Goal: Information Seeking & Learning: Get advice/opinions

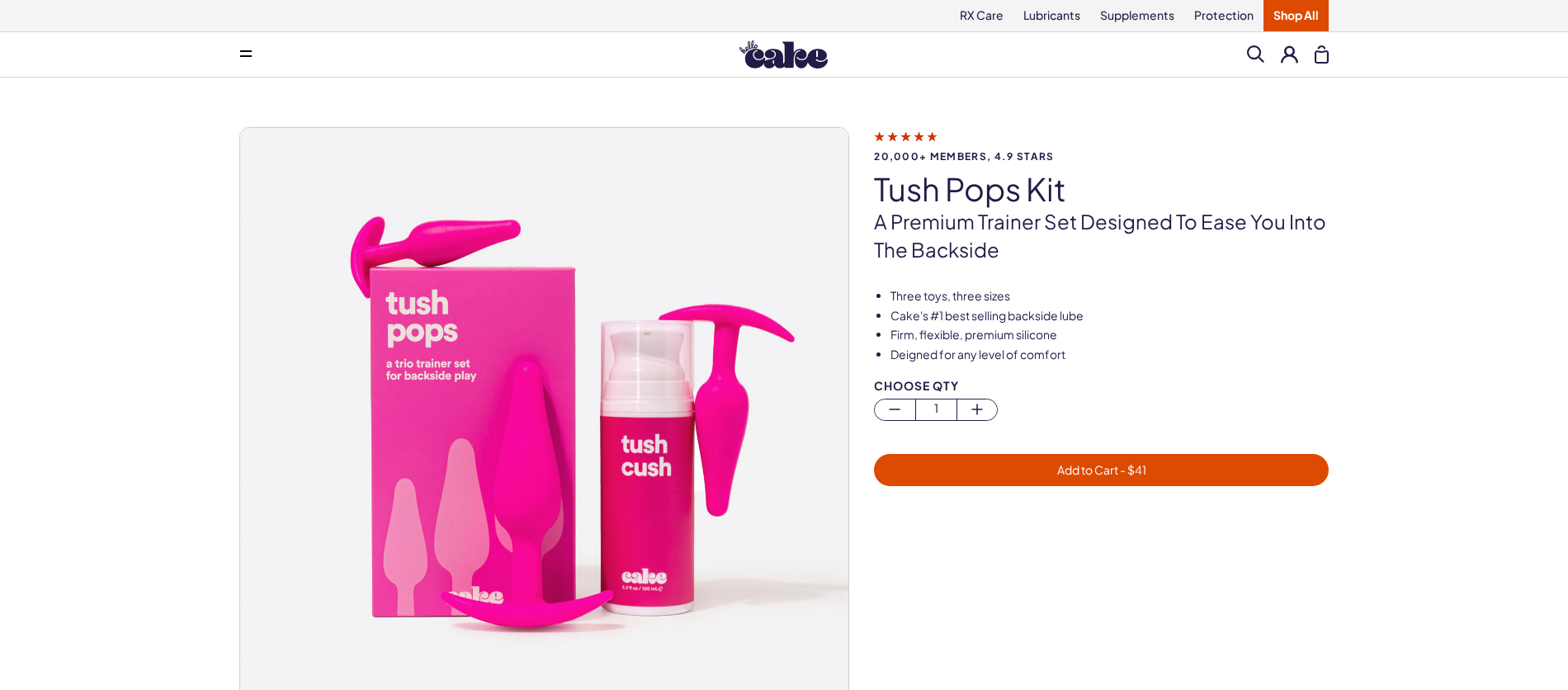
click at [789, 62] on img at bounding box center [784, 54] width 88 height 28
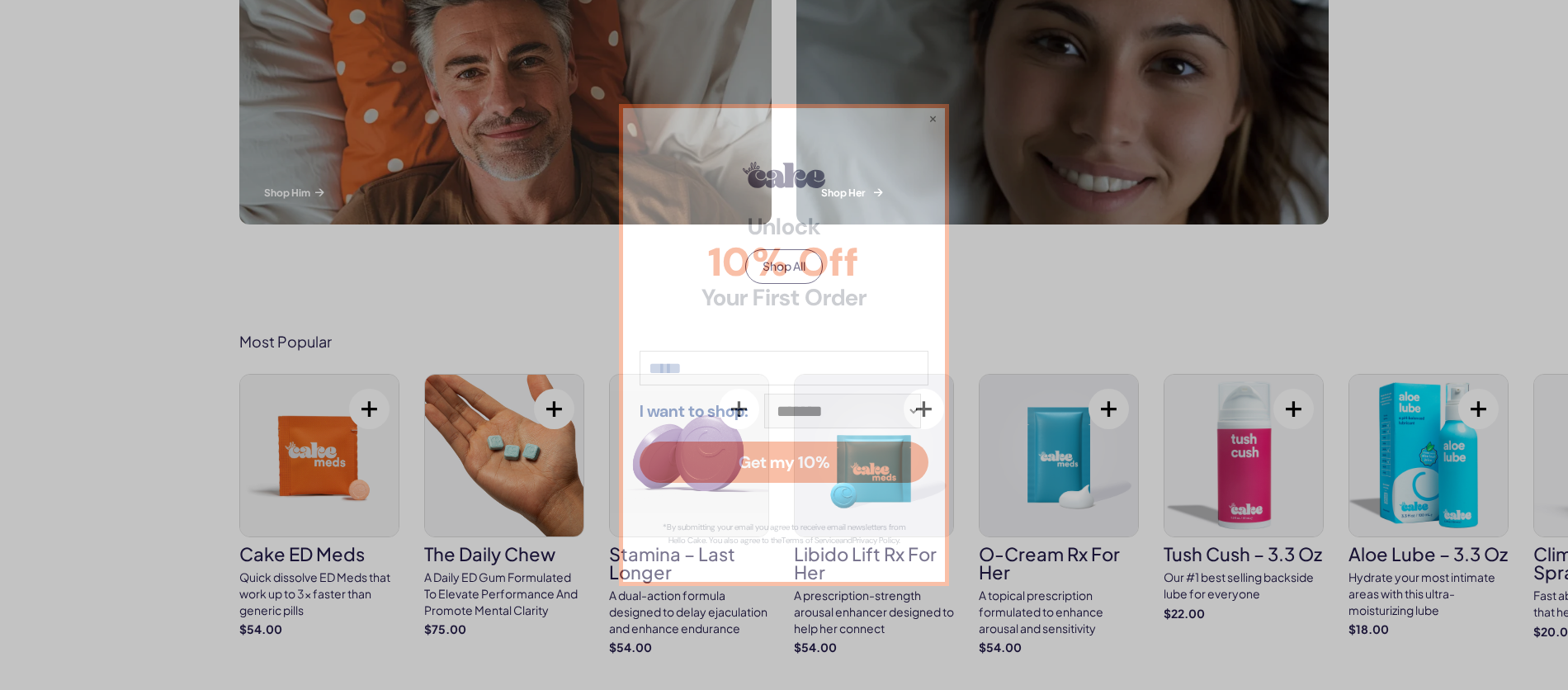
scroll to position [880, 0]
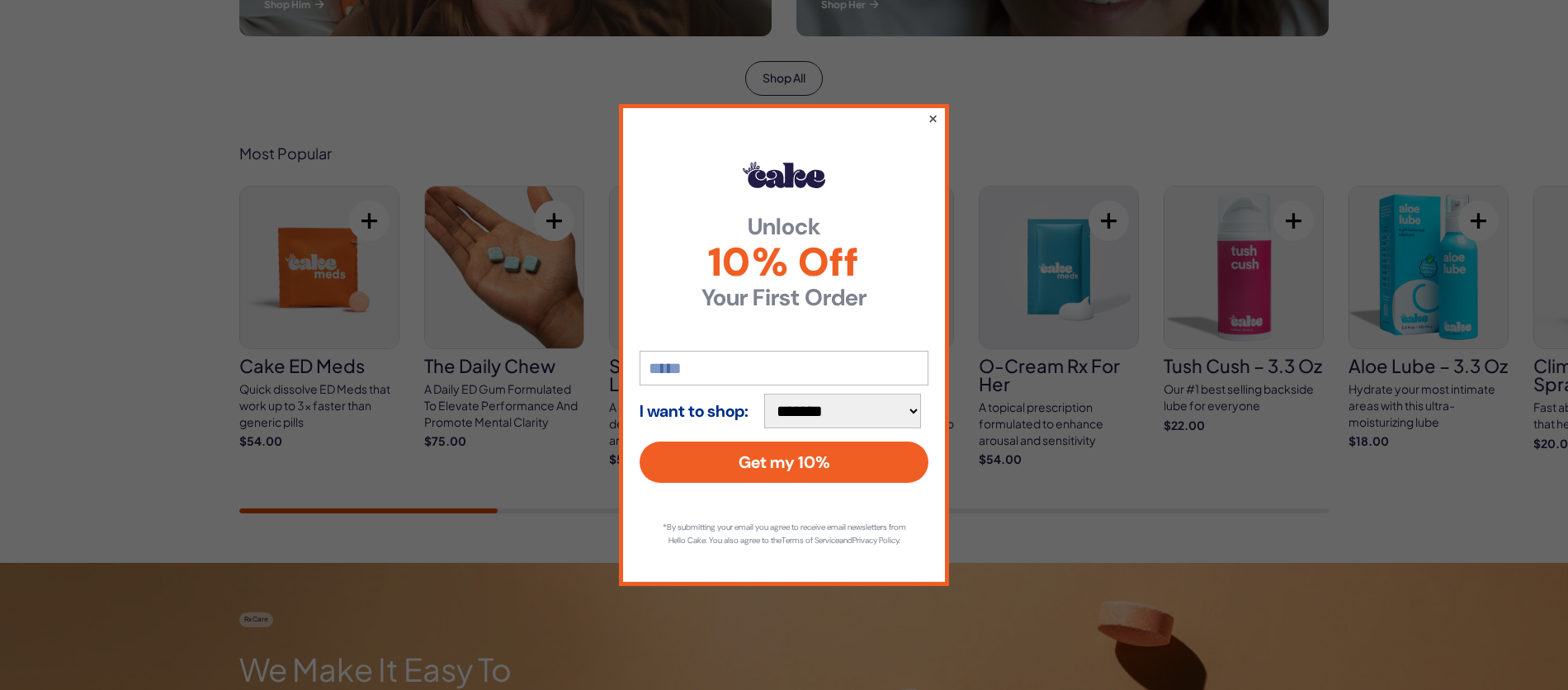
click at [932, 112] on button "×" at bounding box center [932, 118] width 10 height 20
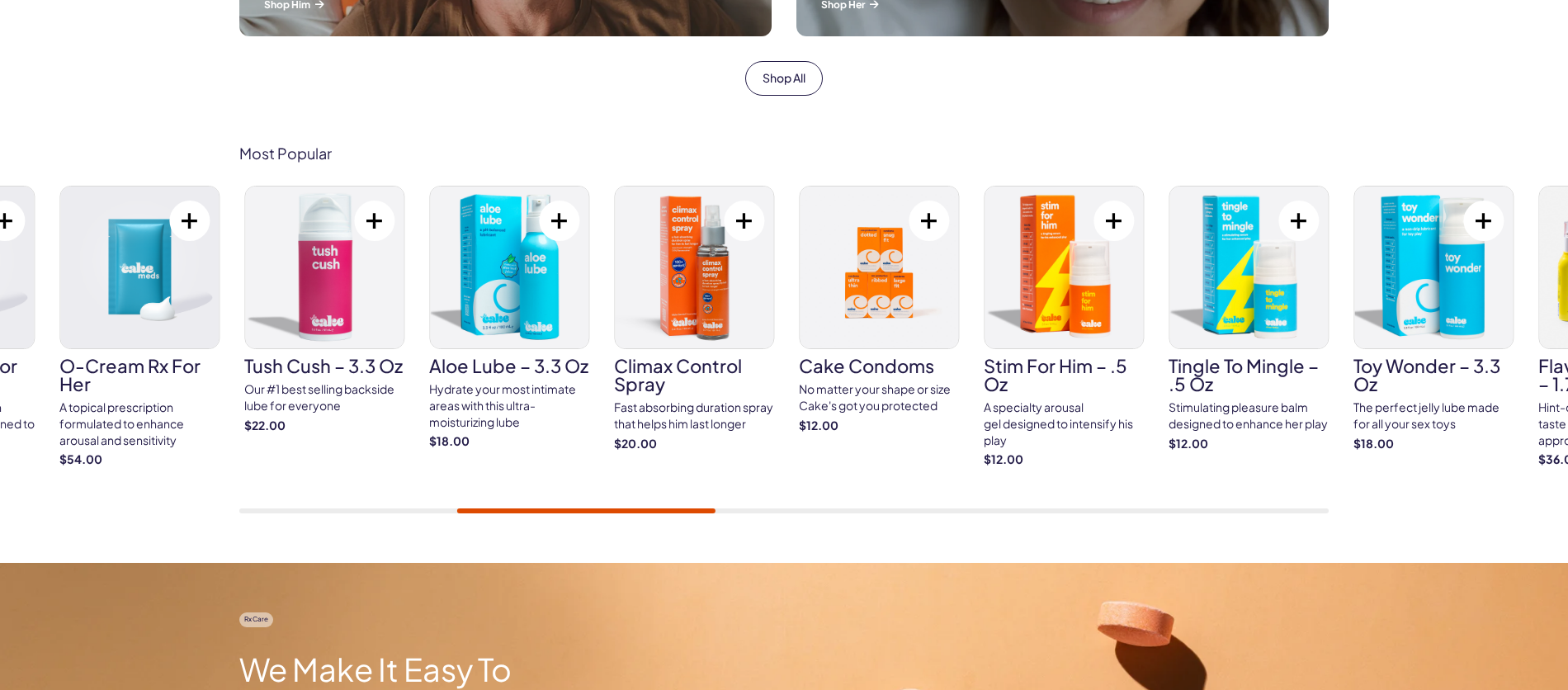
click at [700, 506] on div "Cake ED Meds Quick dissolve ED Meds that work up to 3x faster than generic pill…" at bounding box center [784, 349] width 1089 height 328
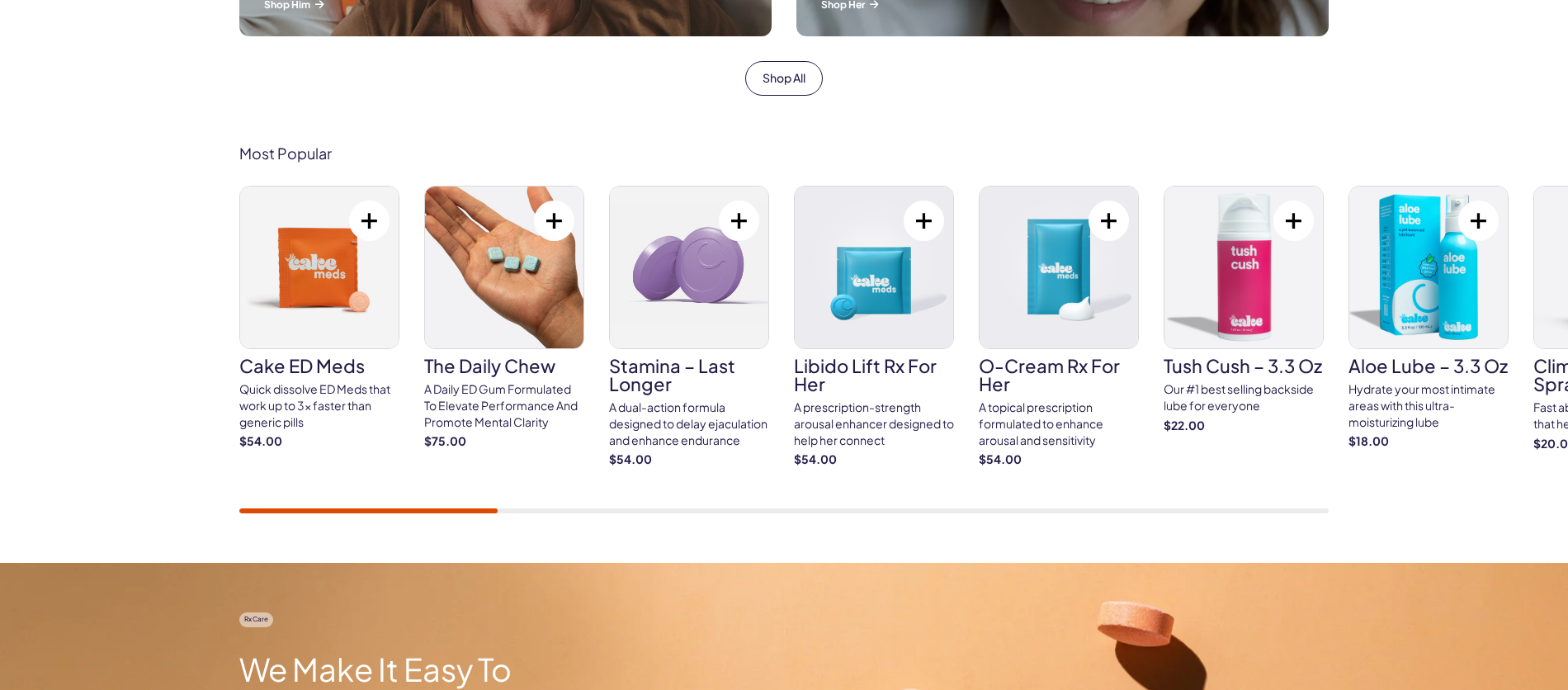
click at [372, 545] on div "Most Popular Cake ED Meds Quick dissolve ED Meds that work up to 3x faster than…" at bounding box center [784, 329] width 1568 height 468
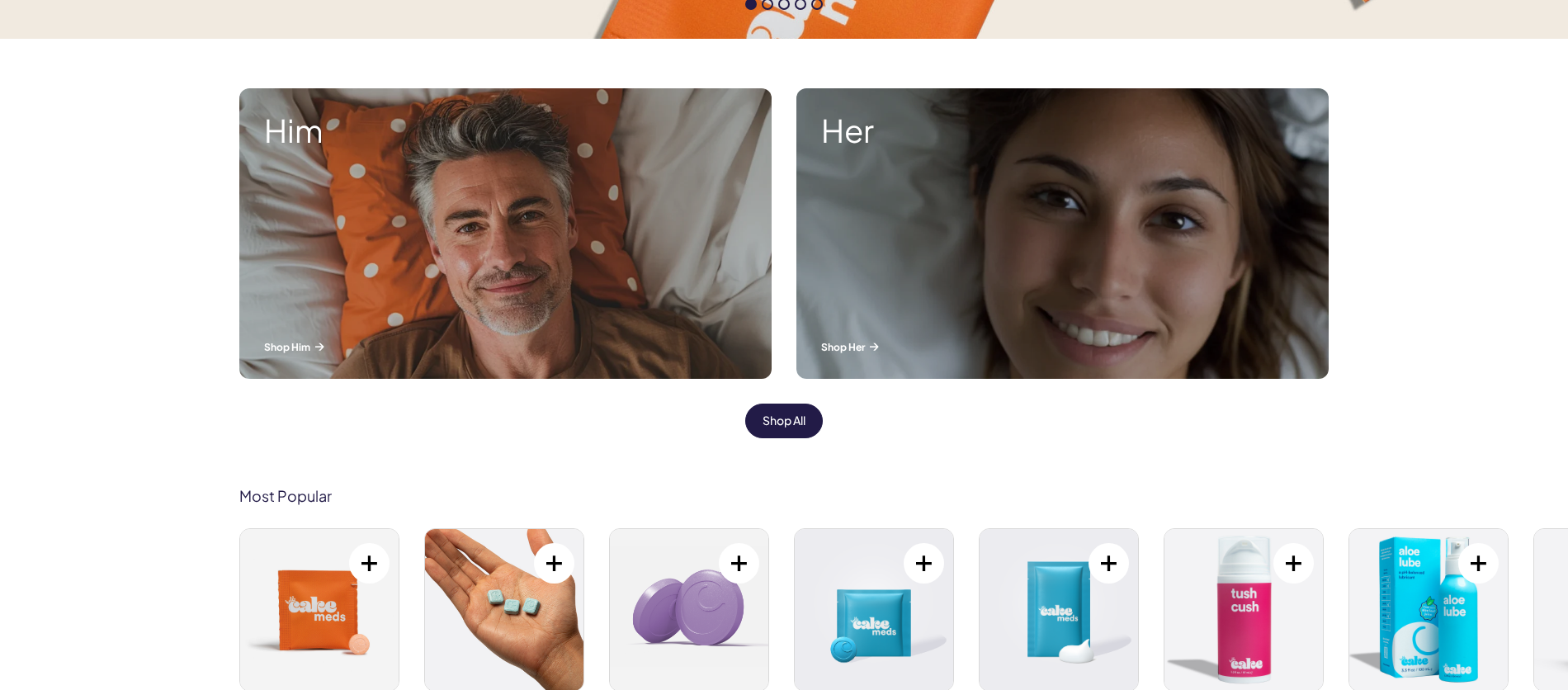
scroll to position [553, 0]
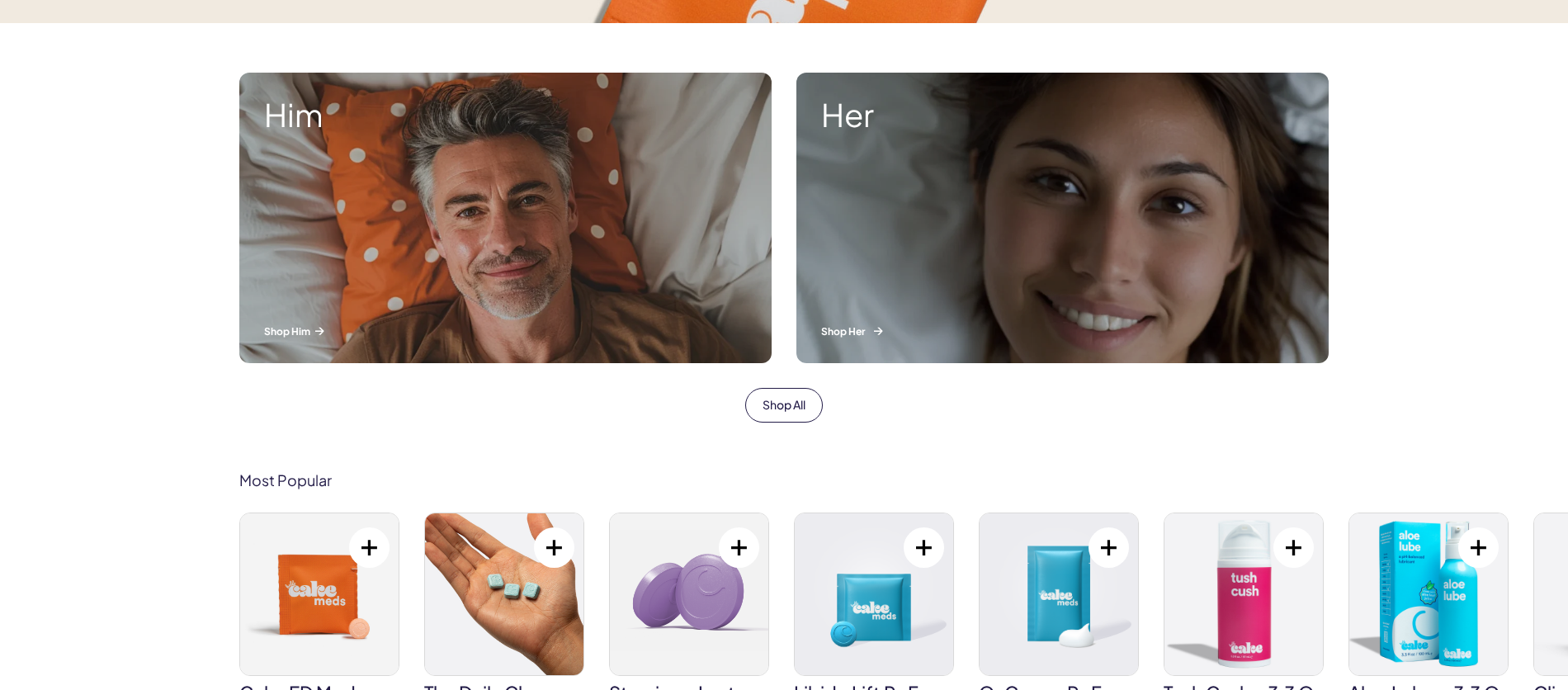
click at [915, 222] on div "Her Shop Her" at bounding box center [1062, 218] width 532 height 291
click at [510, 240] on div "Him Shop Him" at bounding box center [505, 218] width 532 height 291
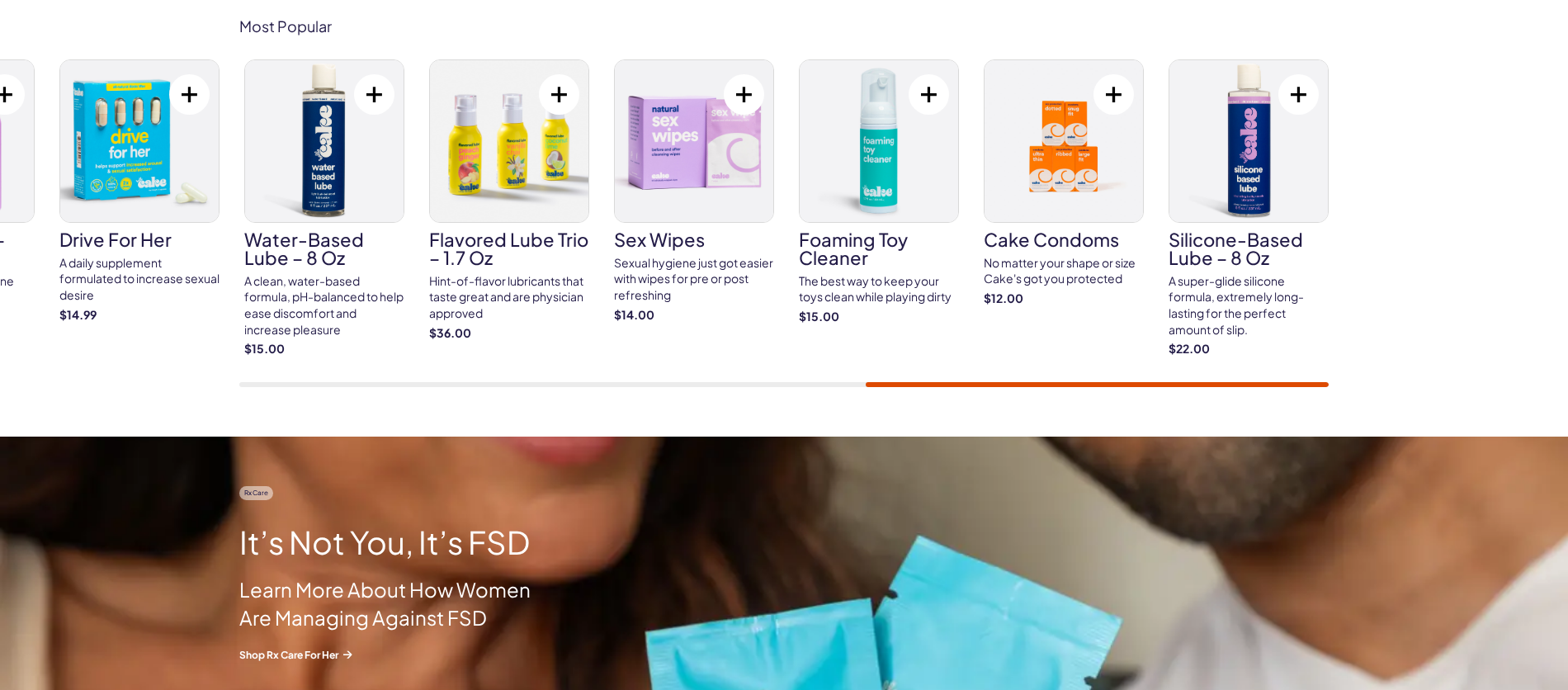
click at [1027, 380] on div "Libido Lift Rx For Her A prescription-strength arousal enhancer designed to hel…" at bounding box center [784, 223] width 1089 height 328
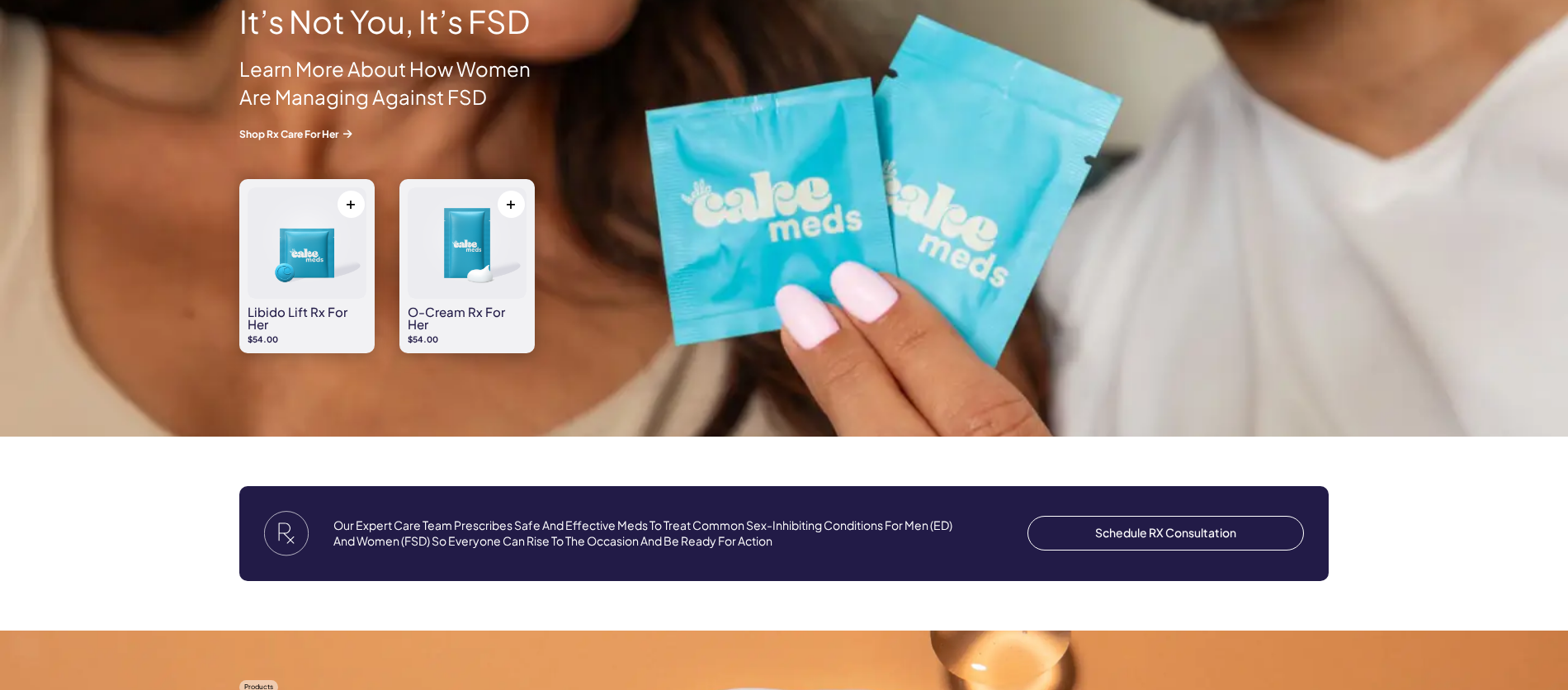
scroll to position [591, 0]
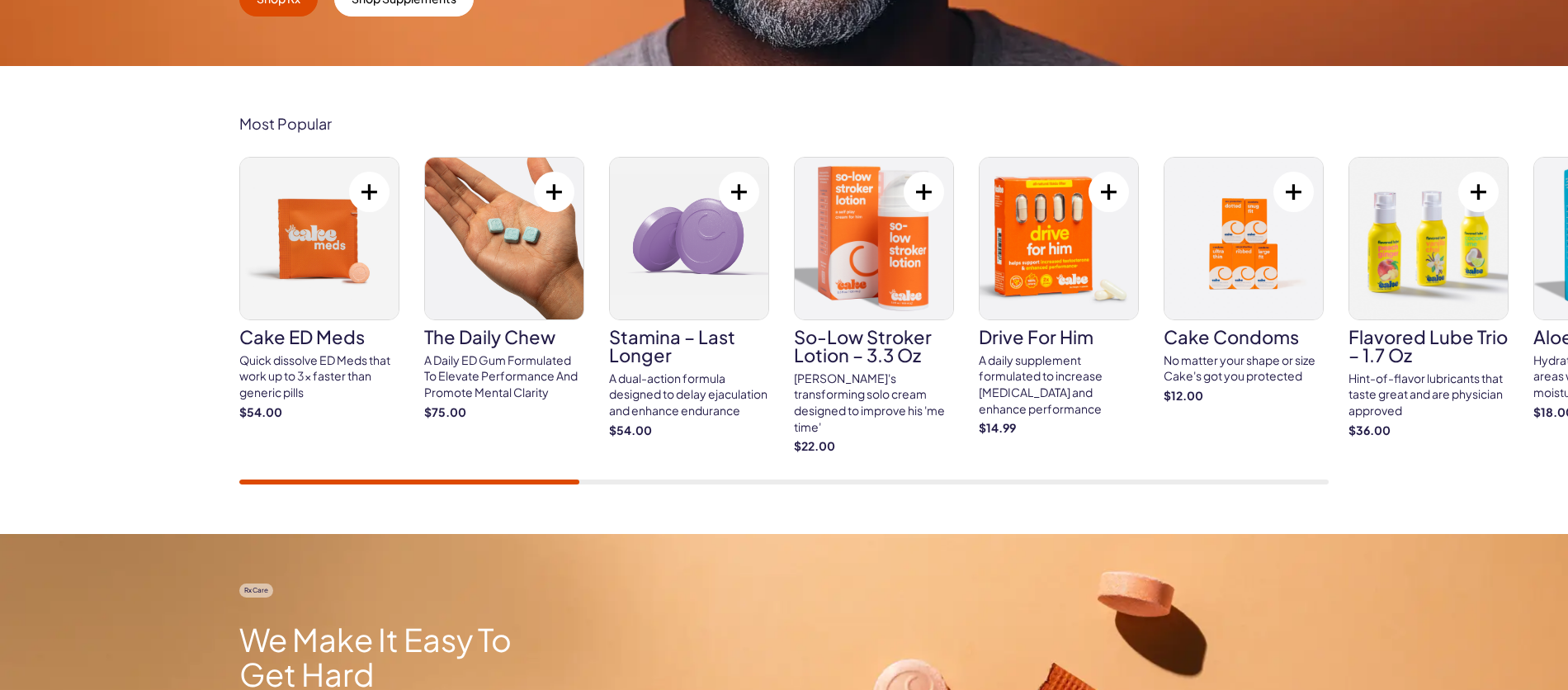
scroll to position [532, 0]
click at [310, 252] on img at bounding box center [319, 237] width 158 height 162
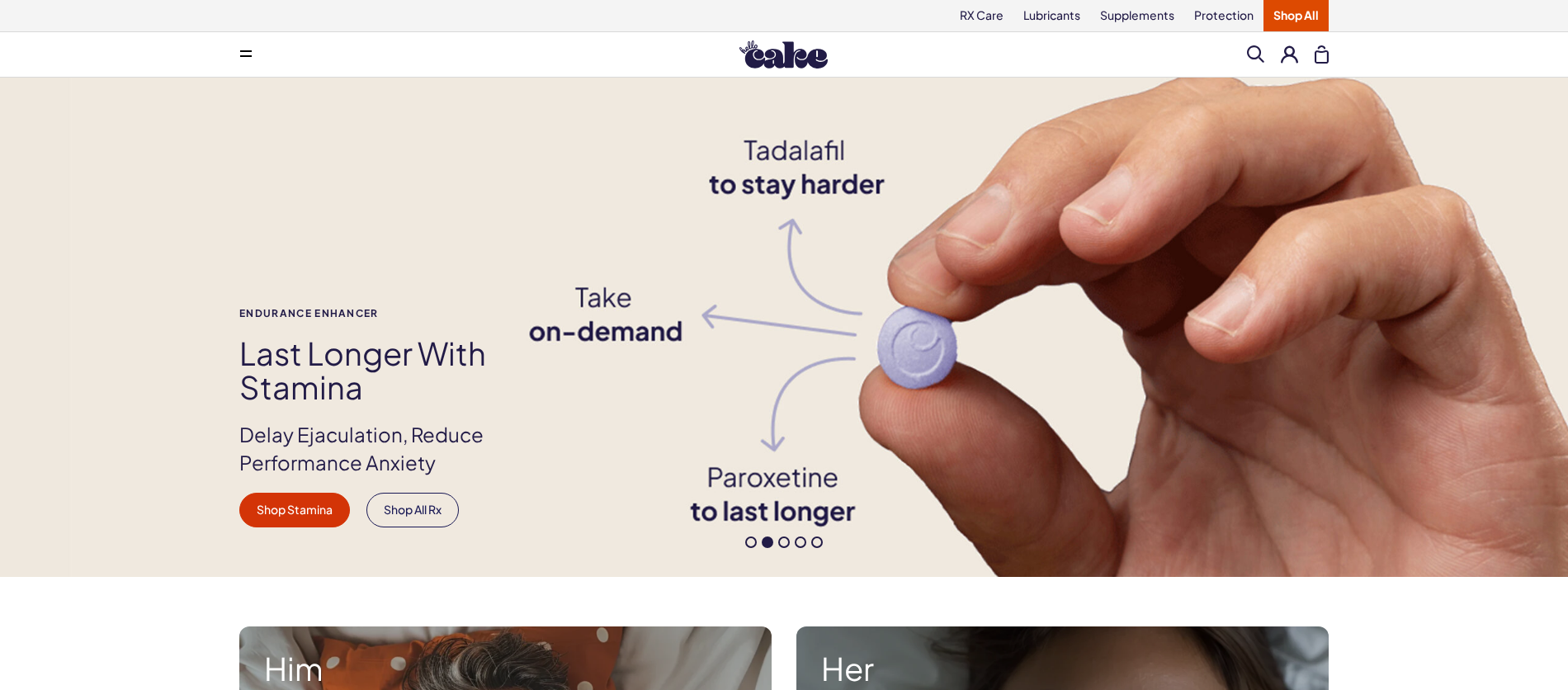
click at [752, 541] on span at bounding box center [751, 541] width 11 height 11
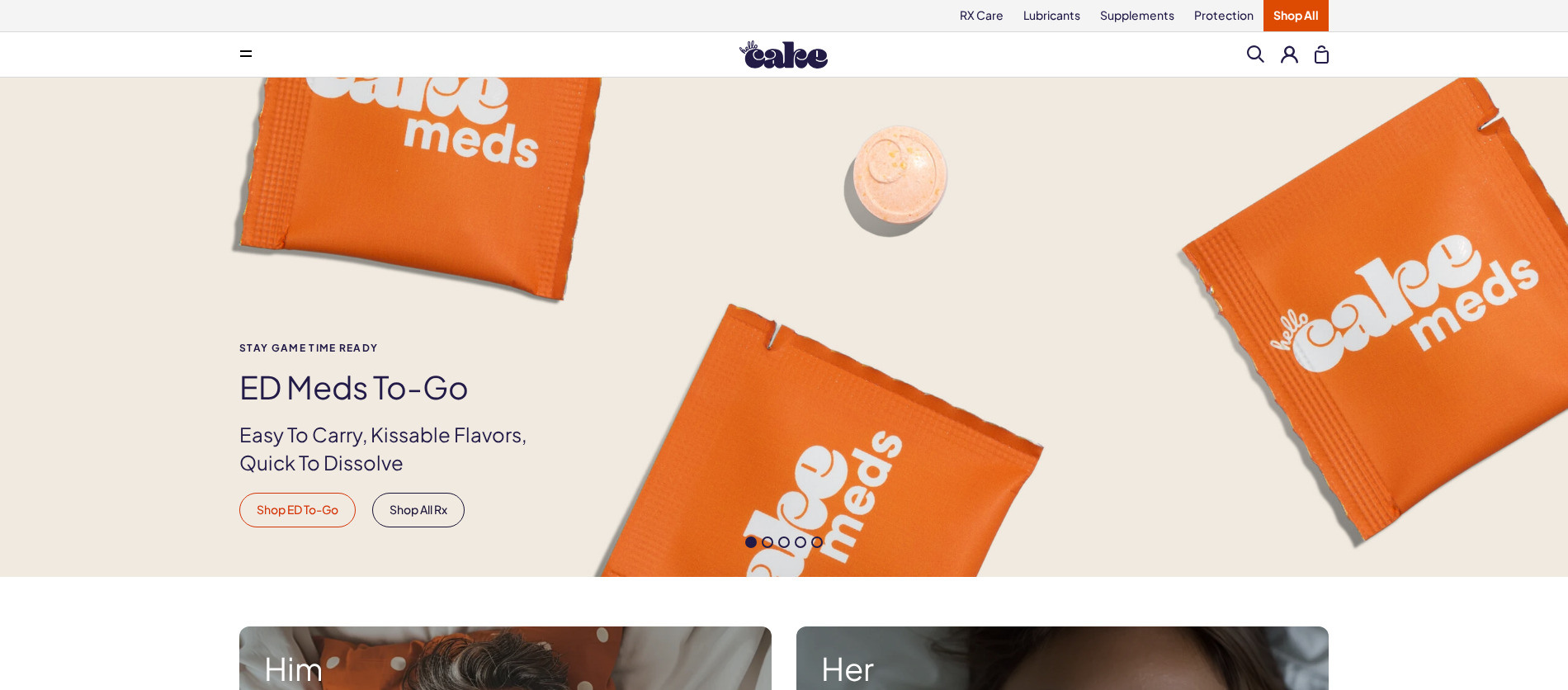
click at [335, 517] on link "Shop ED To-Go" at bounding box center [298, 510] width 117 height 35
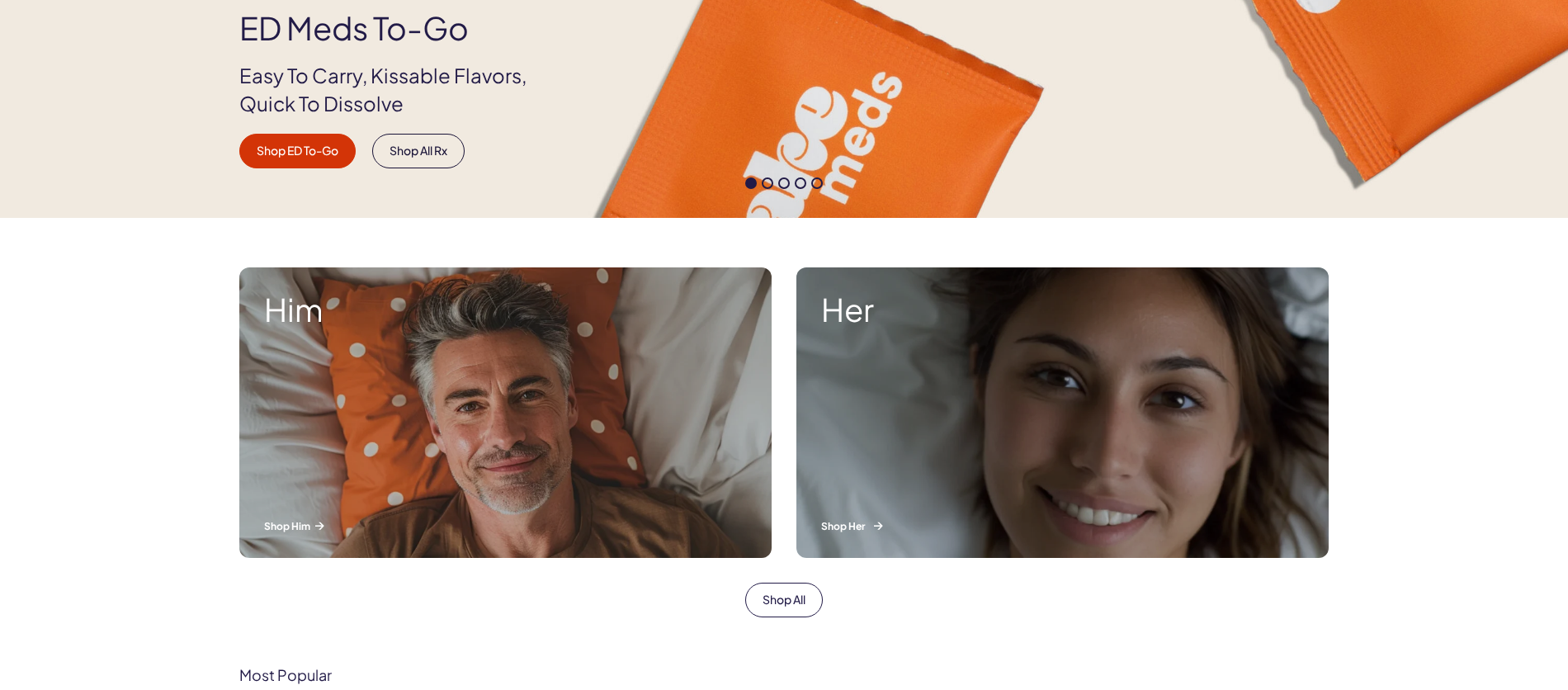
scroll to position [462, 0]
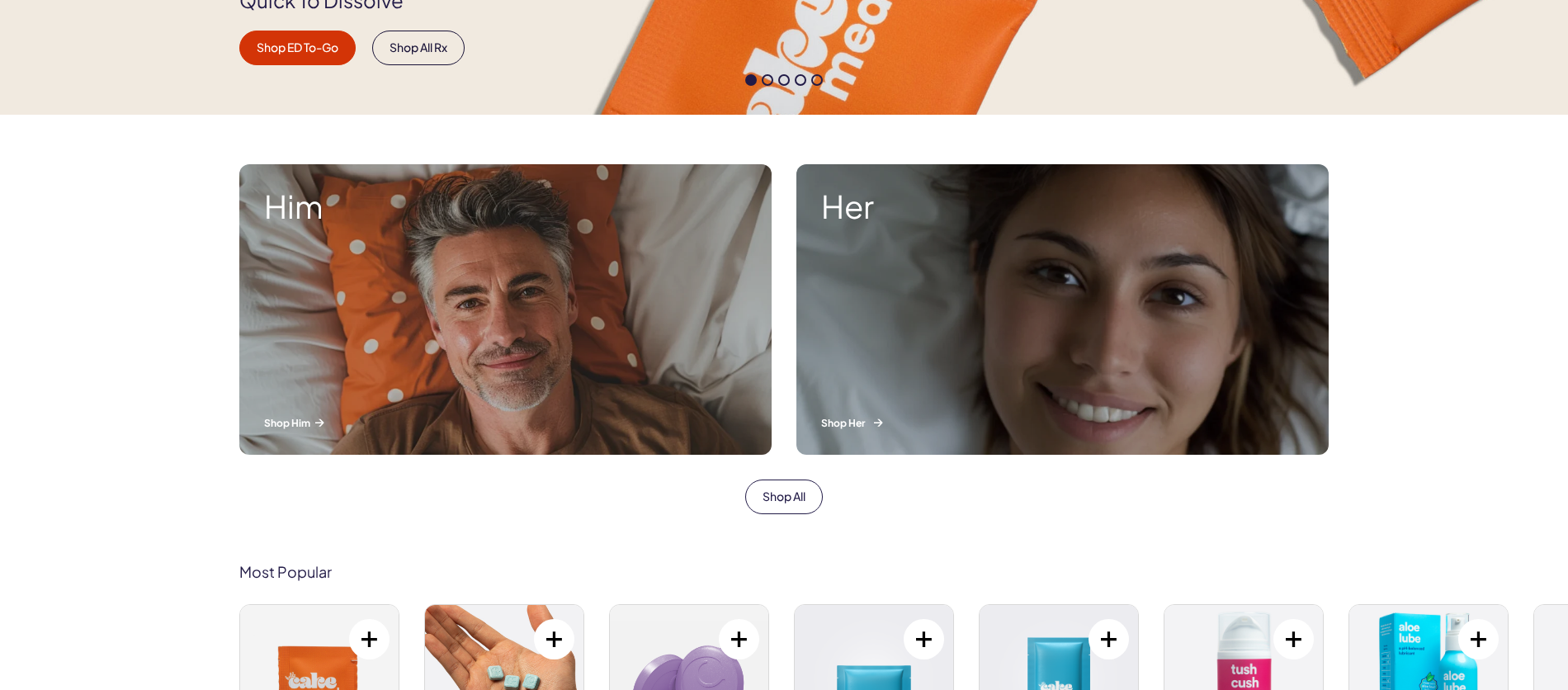
click at [981, 278] on div "Her Shop Her" at bounding box center [1062, 310] width 532 height 291
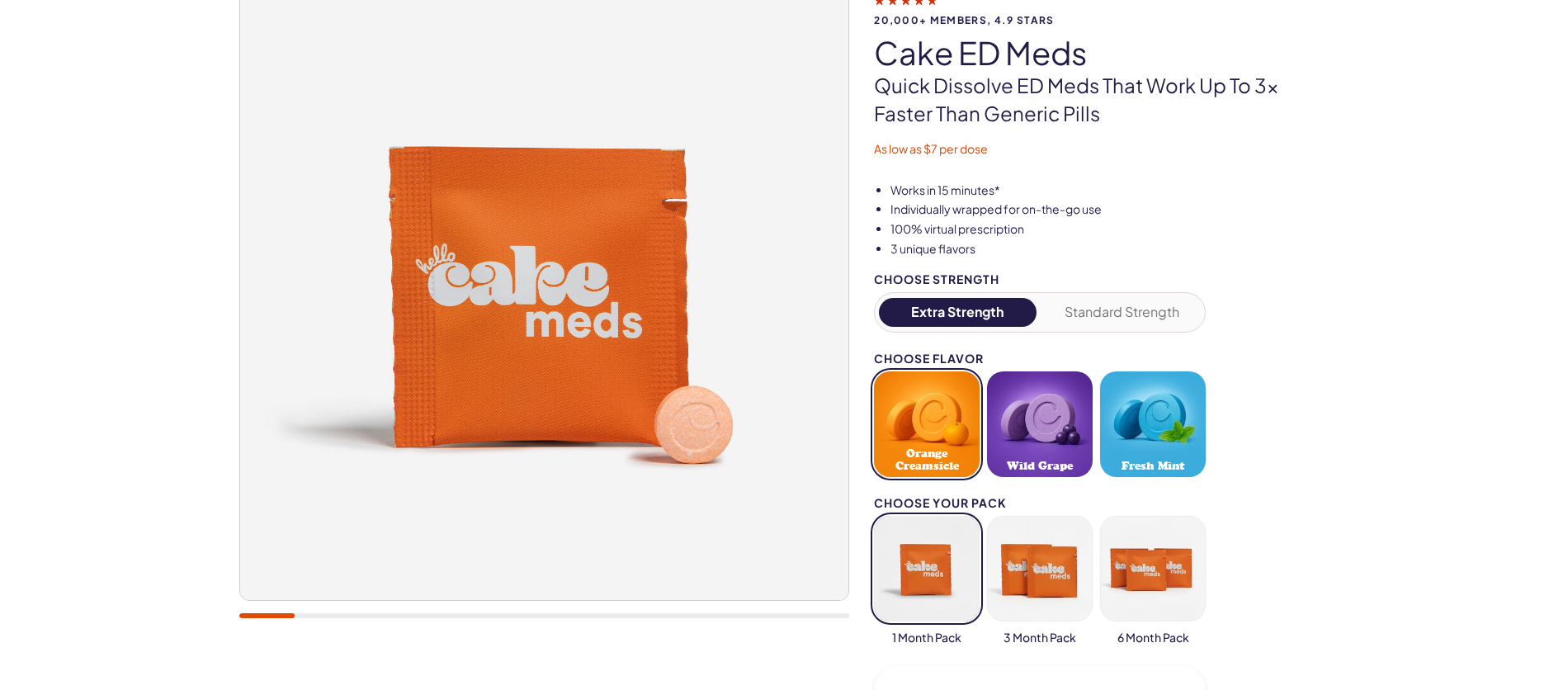
scroll to position [145, 0]
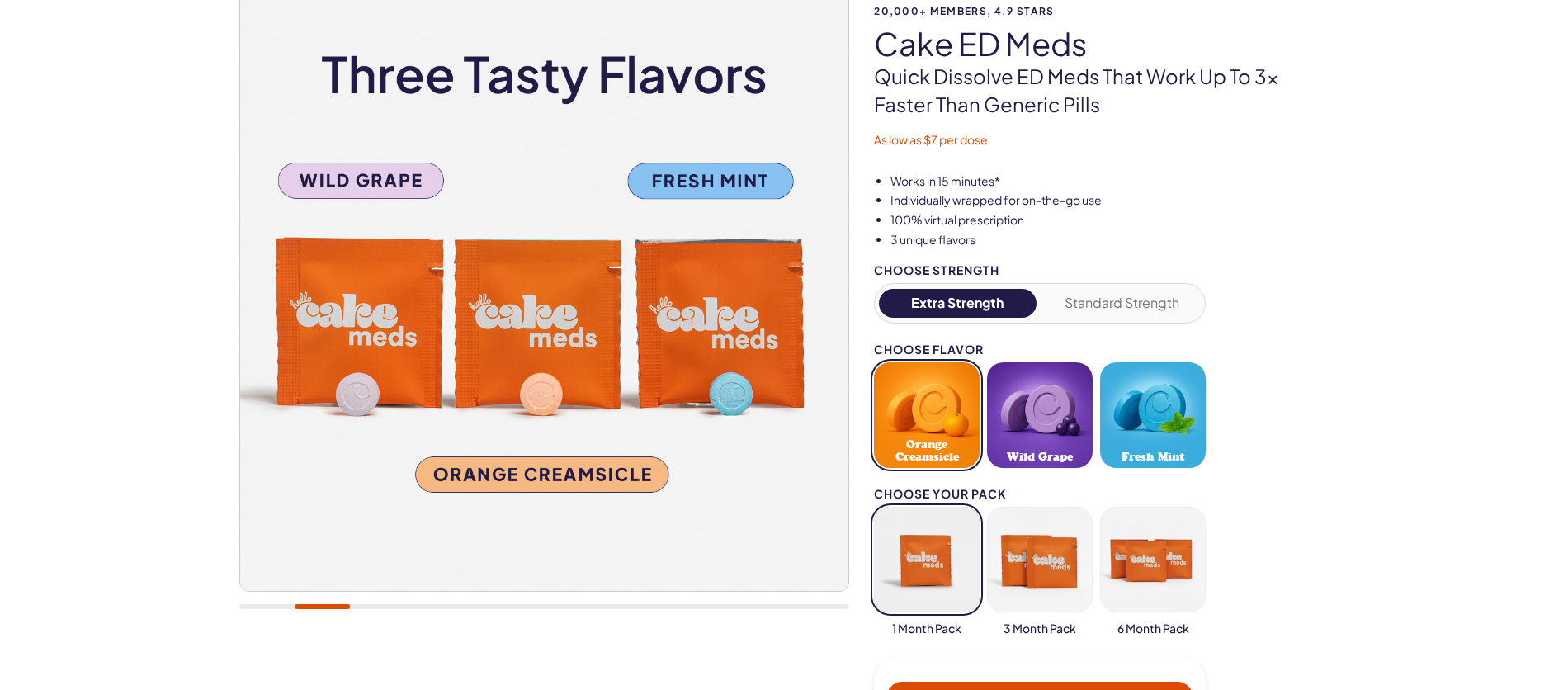
click at [1136, 423] on button "Fresh Mint" at bounding box center [1153, 415] width 106 height 105
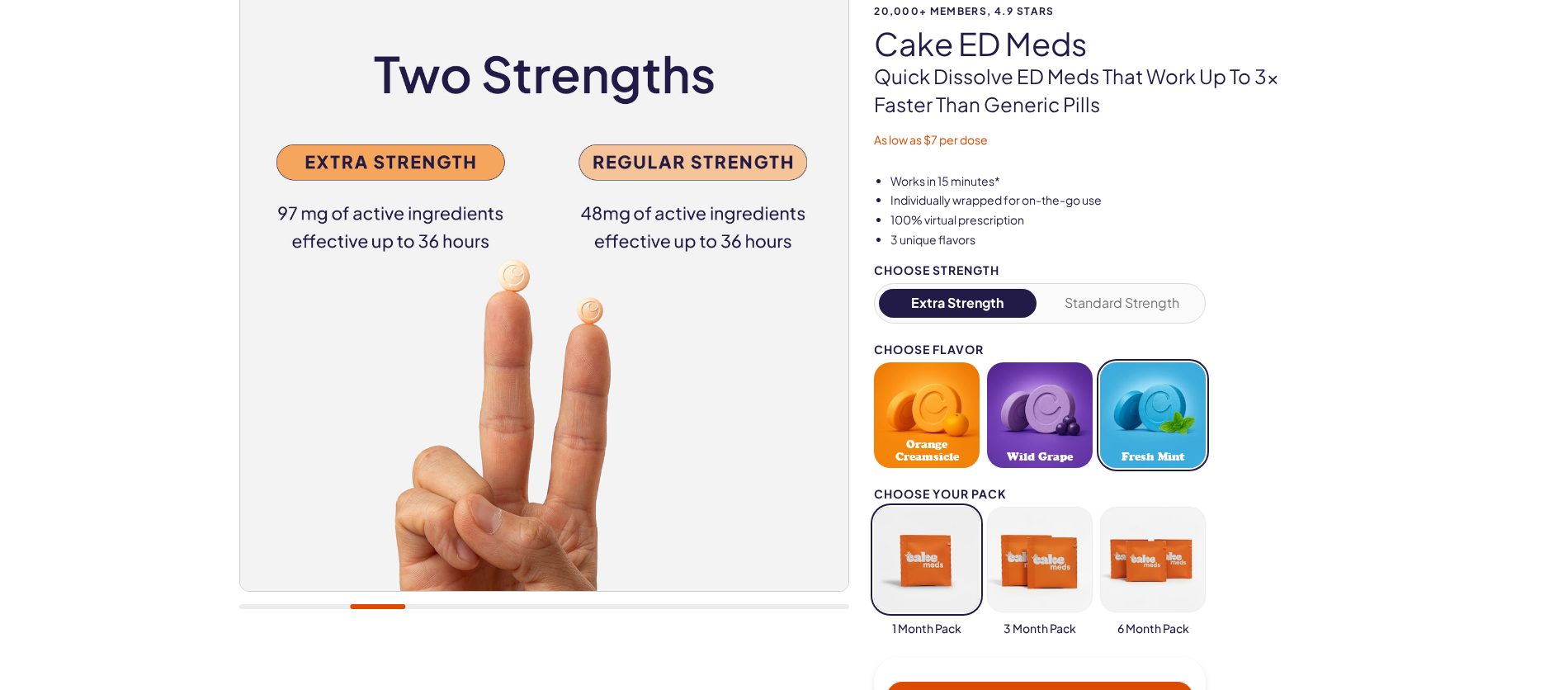
scroll to position [174, 0]
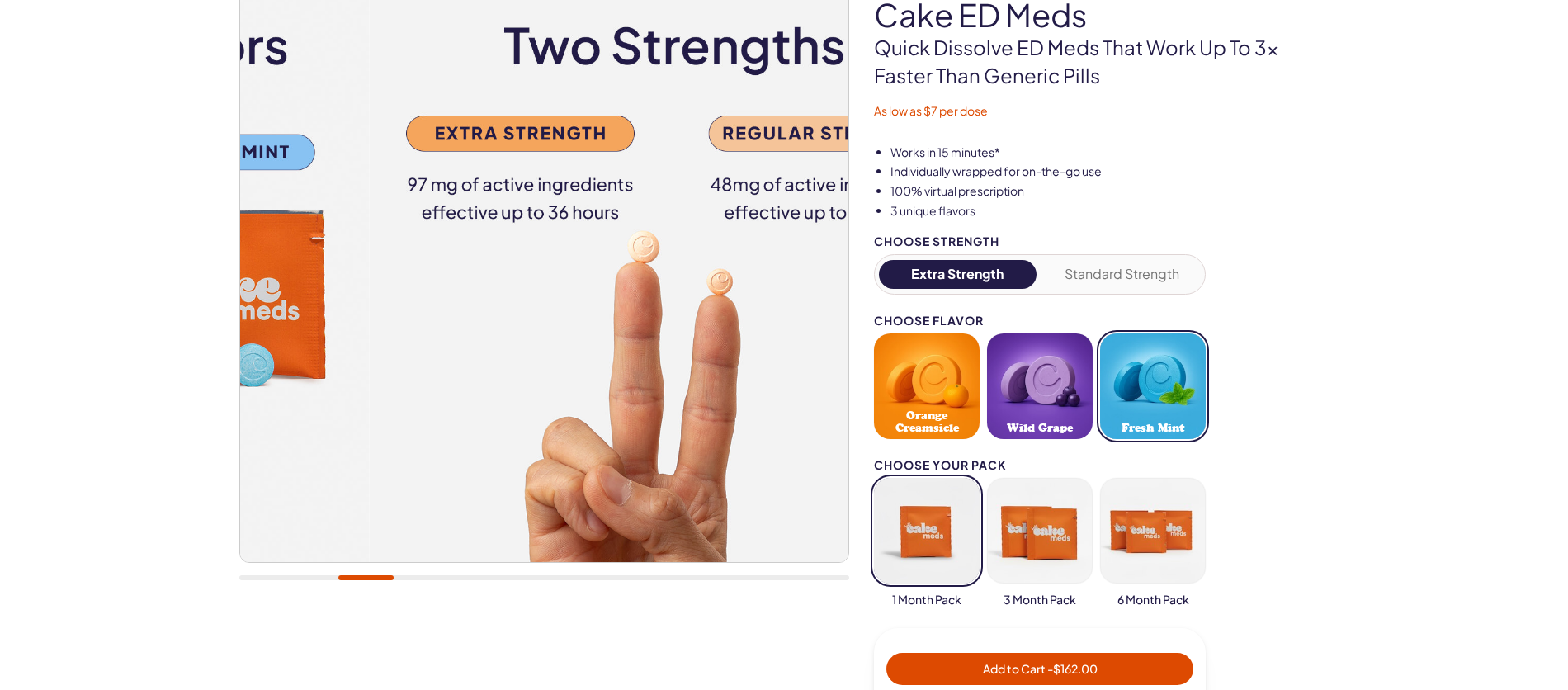
click at [350, 578] on div at bounding box center [366, 578] width 55 height 5
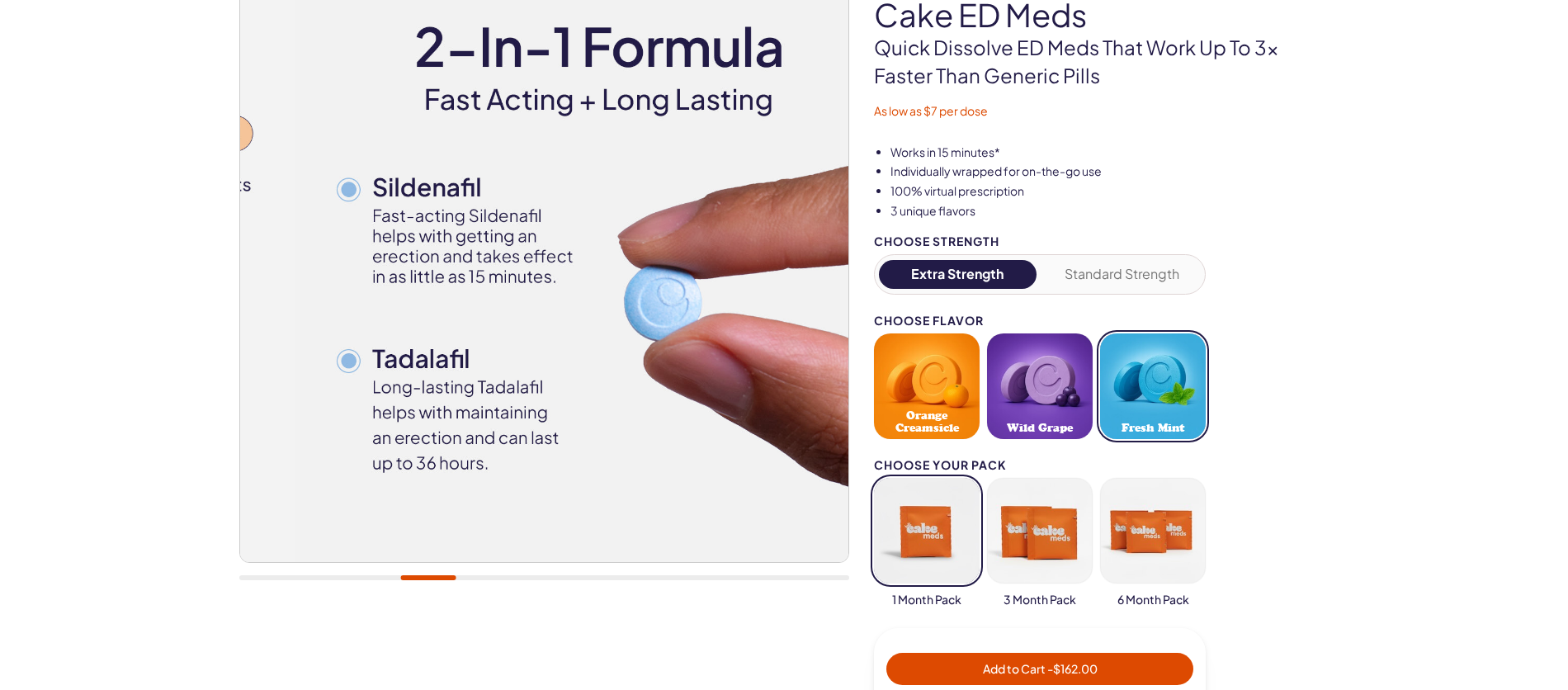
click at [403, 579] on div at bounding box center [429, 578] width 55 height 5
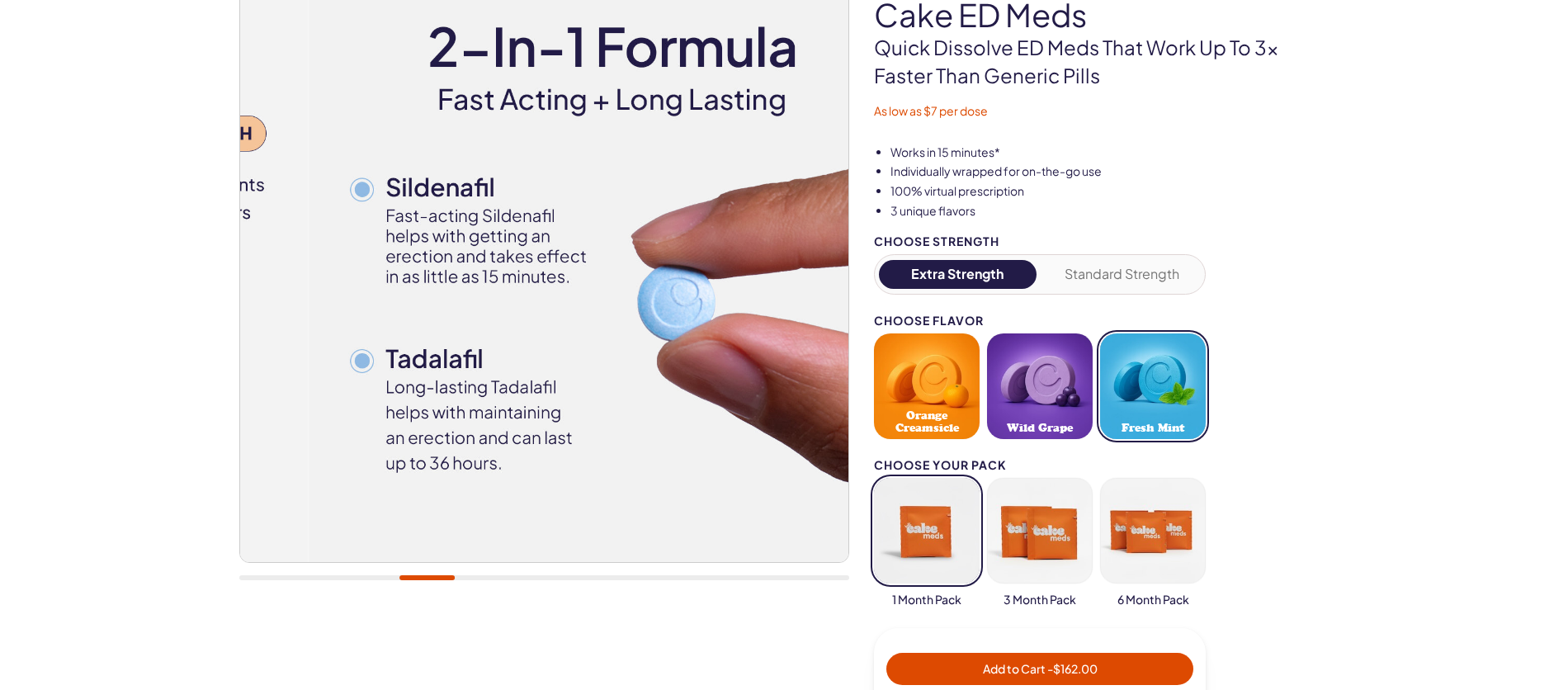
click at [419, 577] on div at bounding box center [427, 578] width 55 height 5
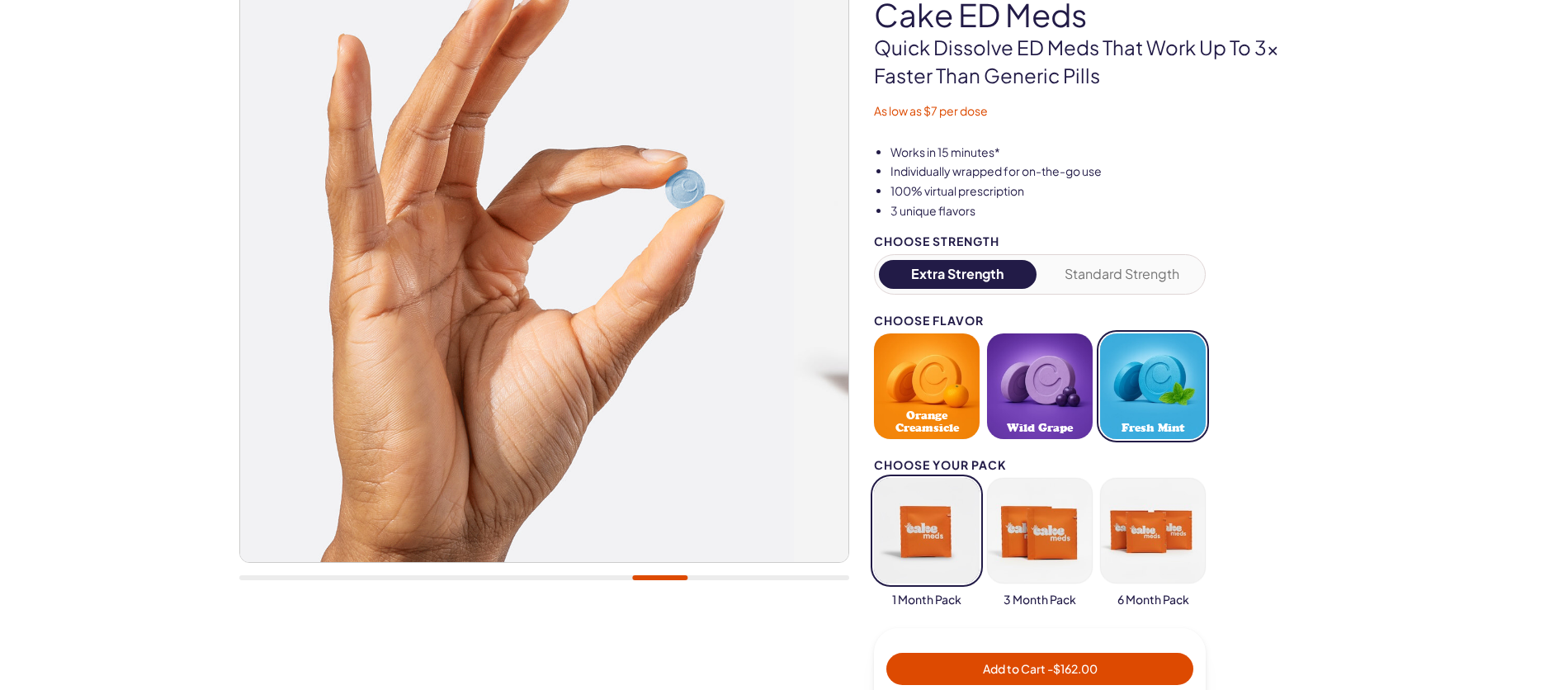
click at [688, 552] on div at bounding box center [544, 275] width 610 height 644
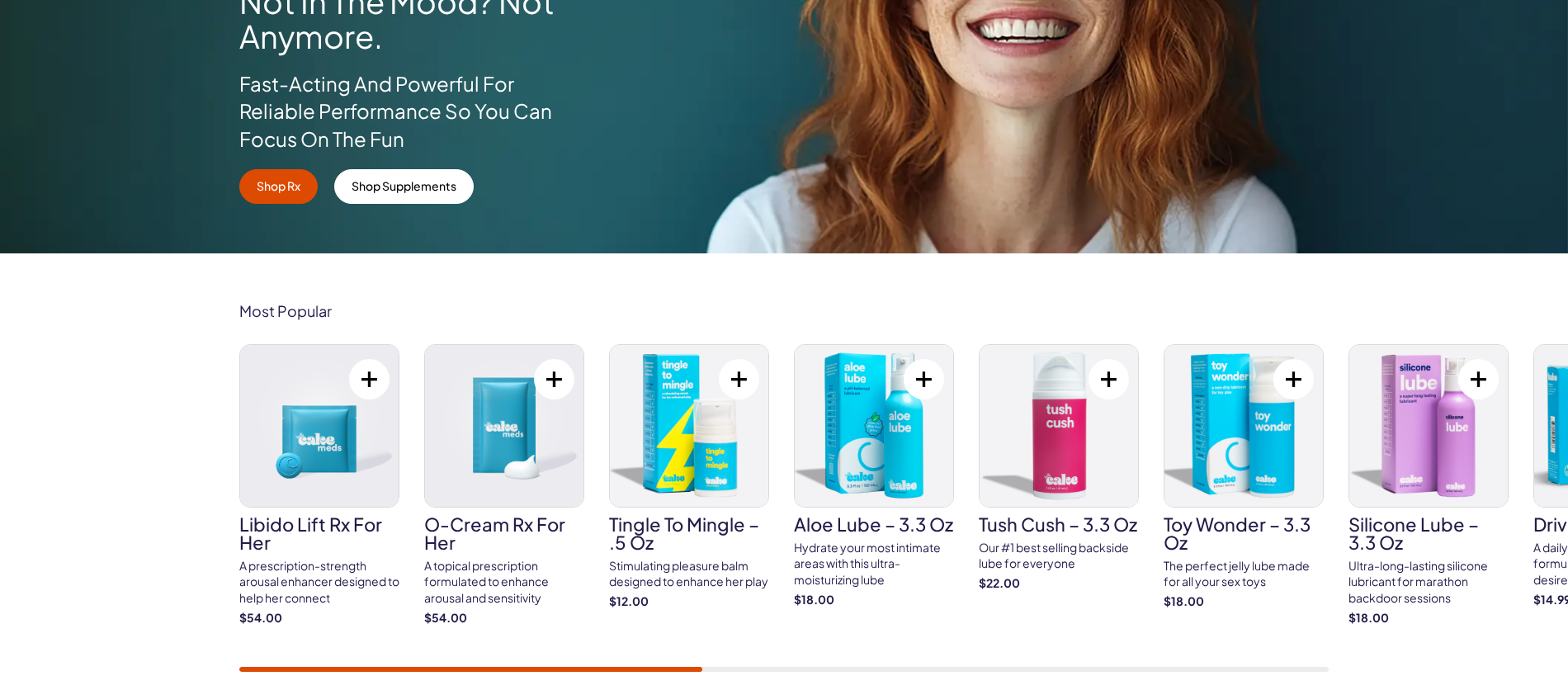
scroll to position [487, 0]
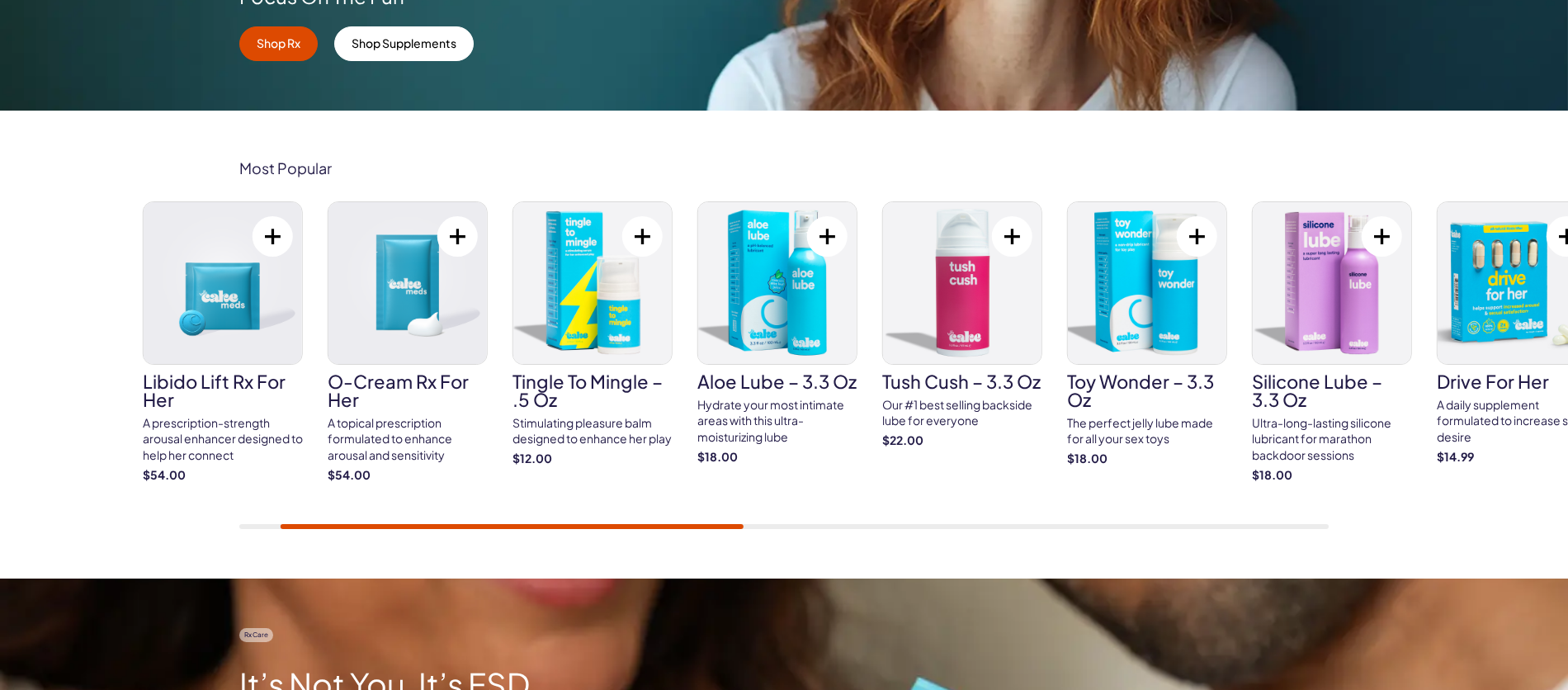
click at [406, 530] on div "Most Popular Libido Lift Rx For Her A prescription-strength arousal enhancer de…" at bounding box center [784, 344] width 1568 height 468
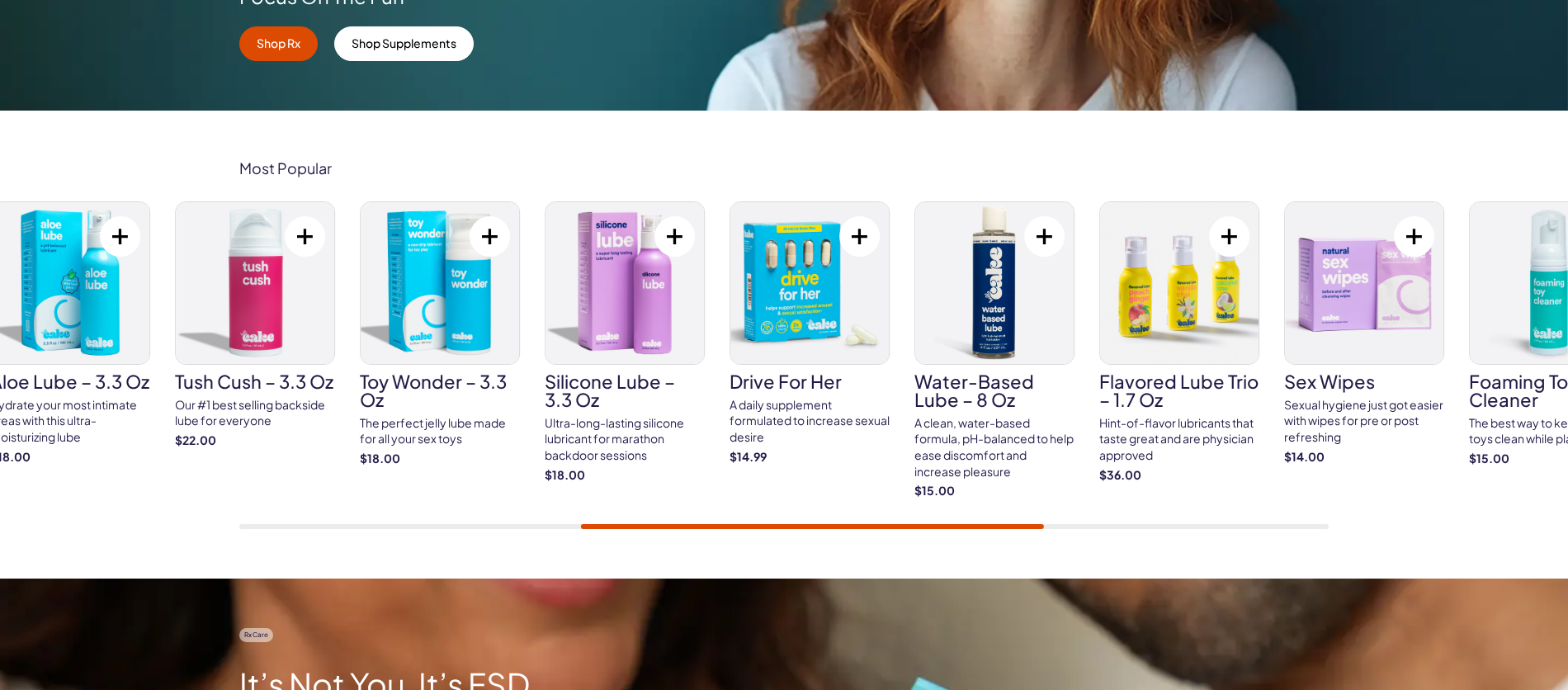
click at [963, 525] on div at bounding box center [812, 527] width 463 height 5
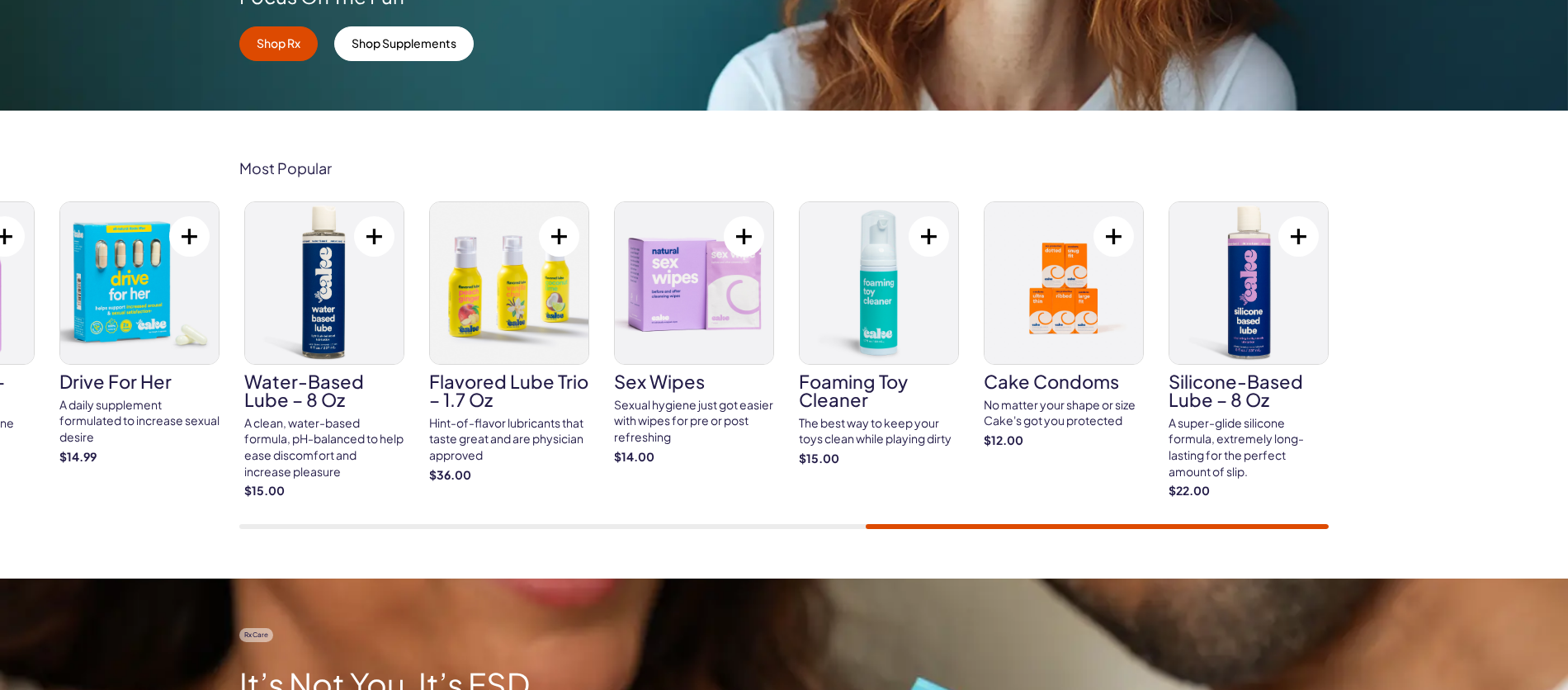
click at [1224, 537] on div "Most Popular Libido Lift Rx For Her A prescription-strength arousal enhancer de…" at bounding box center [784, 344] width 1568 height 468
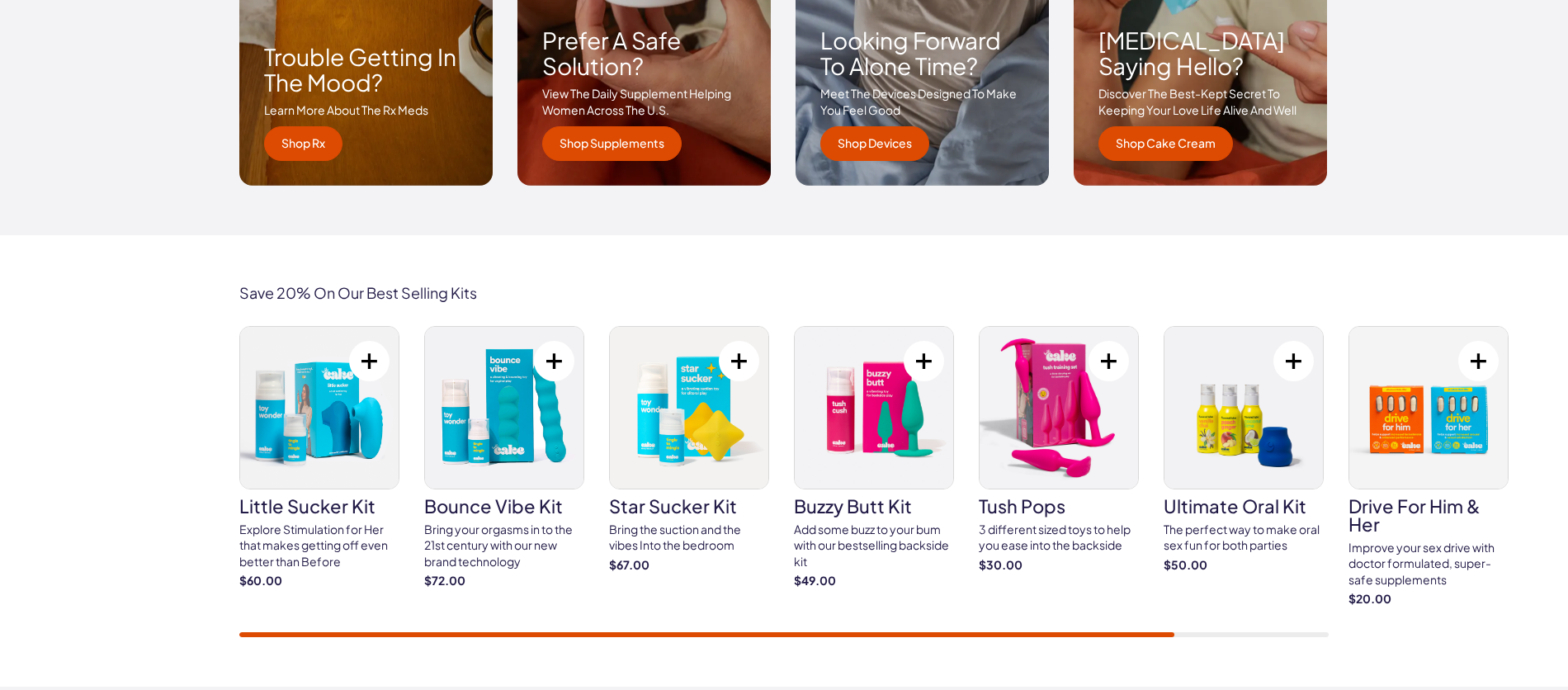
scroll to position [2689, 0]
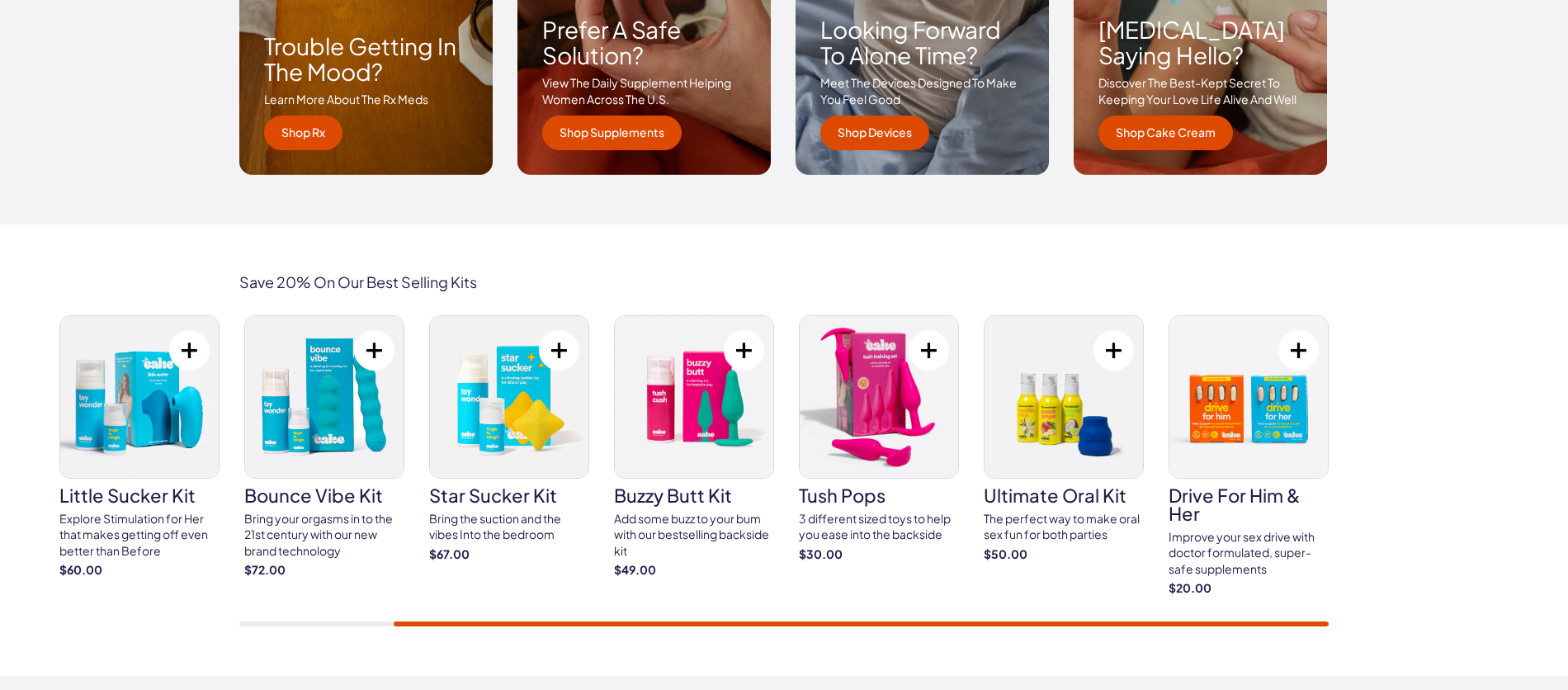
click at [1057, 621] on div at bounding box center [861, 623] width 935 height 5
click at [861, 387] on img at bounding box center [879, 396] width 158 height 162
click at [701, 418] on img at bounding box center [694, 396] width 158 height 162
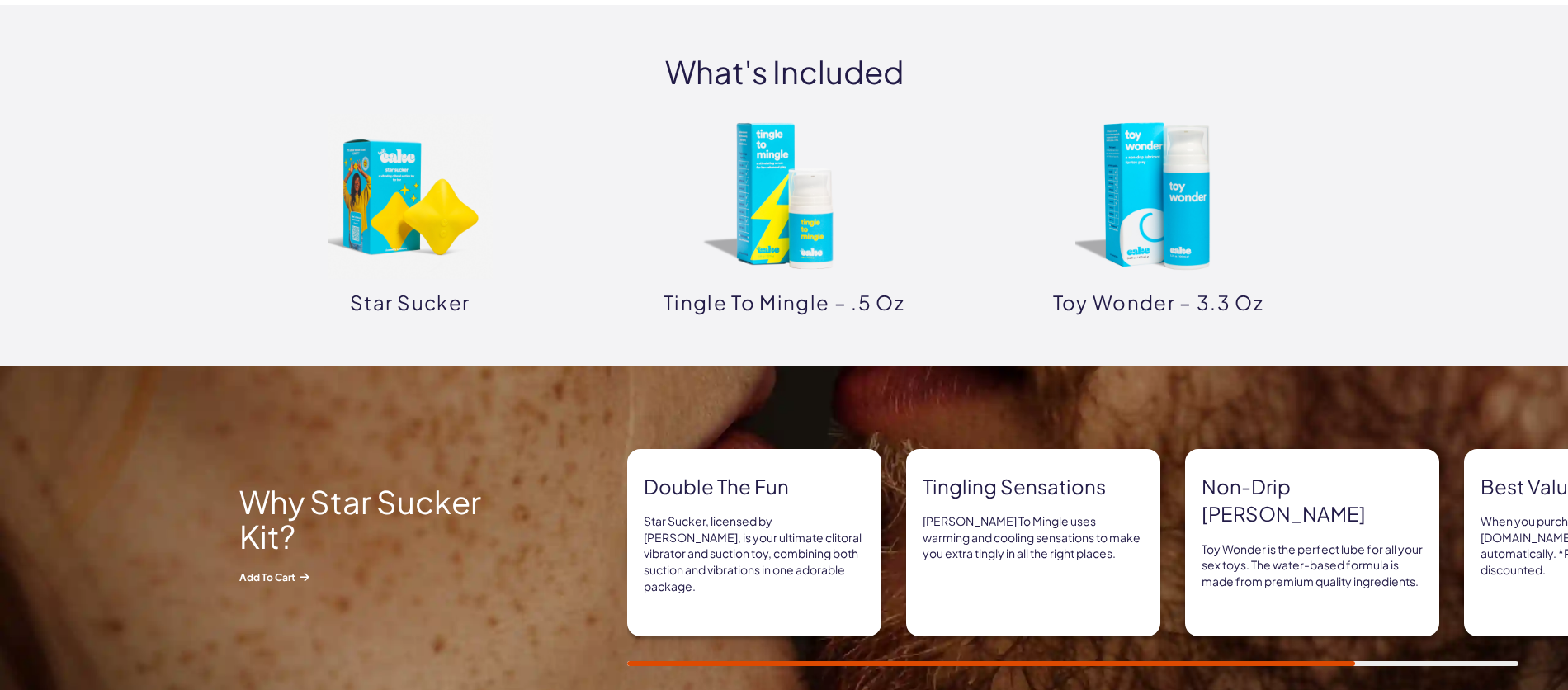
scroll to position [847, 0]
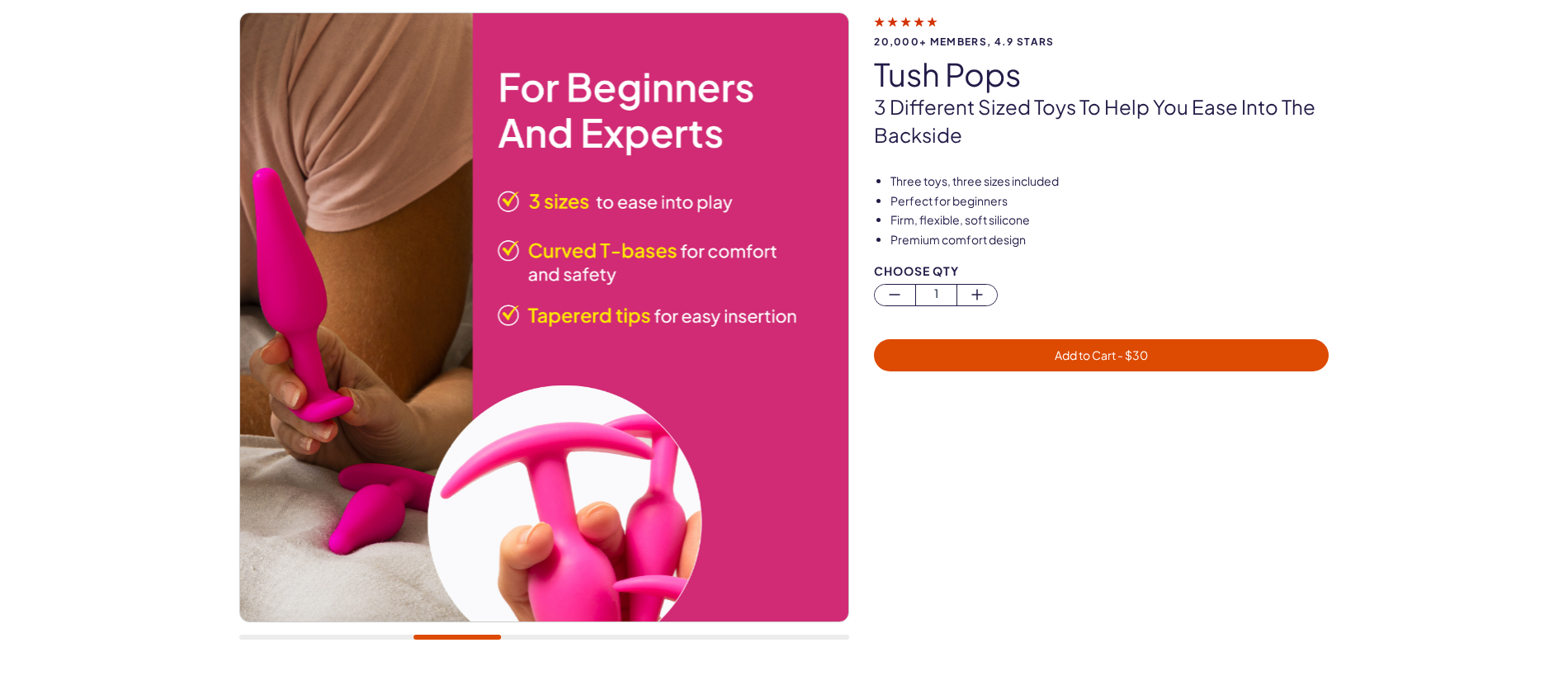
scroll to position [118, 0]
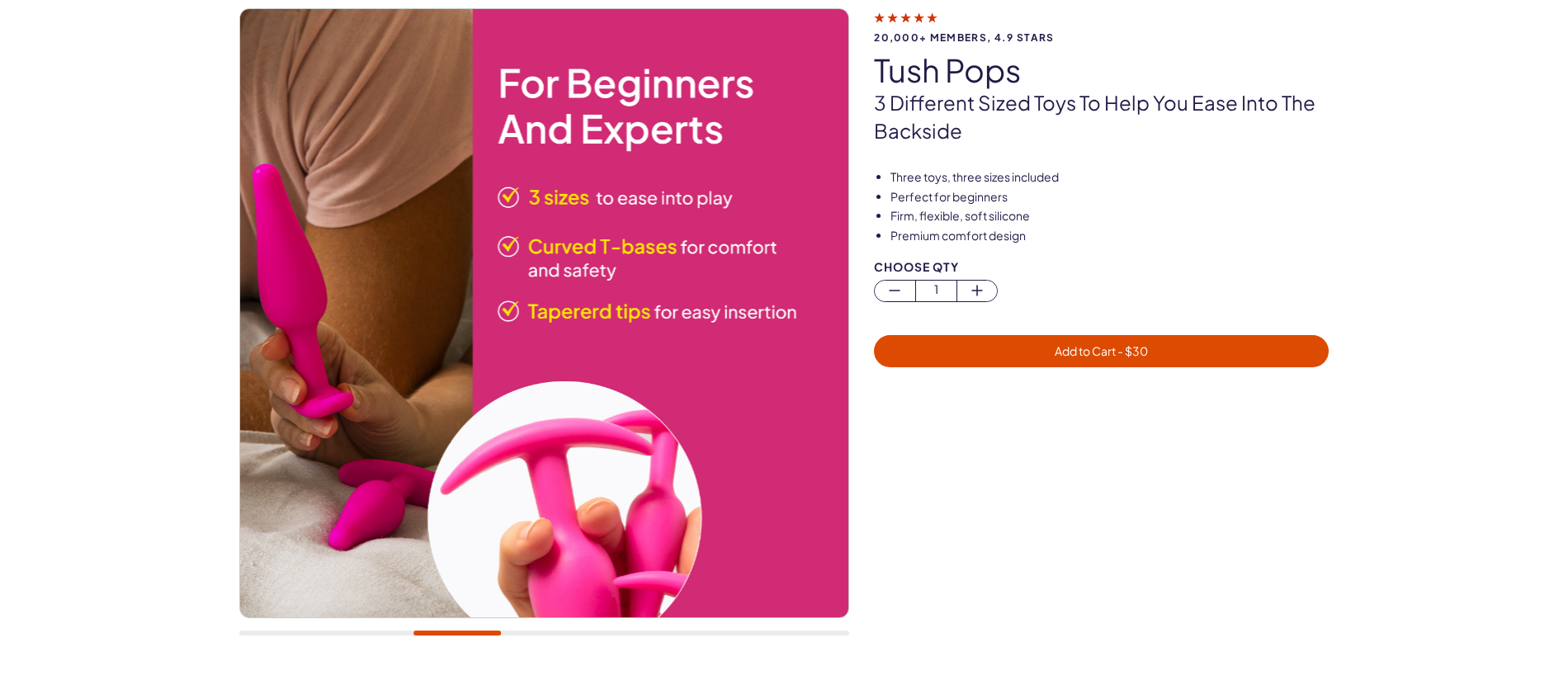
drag, startPoint x: 449, startPoint y: 629, endPoint x: 419, endPoint y: 633, distance: 30.3
click at [419, 633] on div at bounding box center [544, 330] width 610 height 644
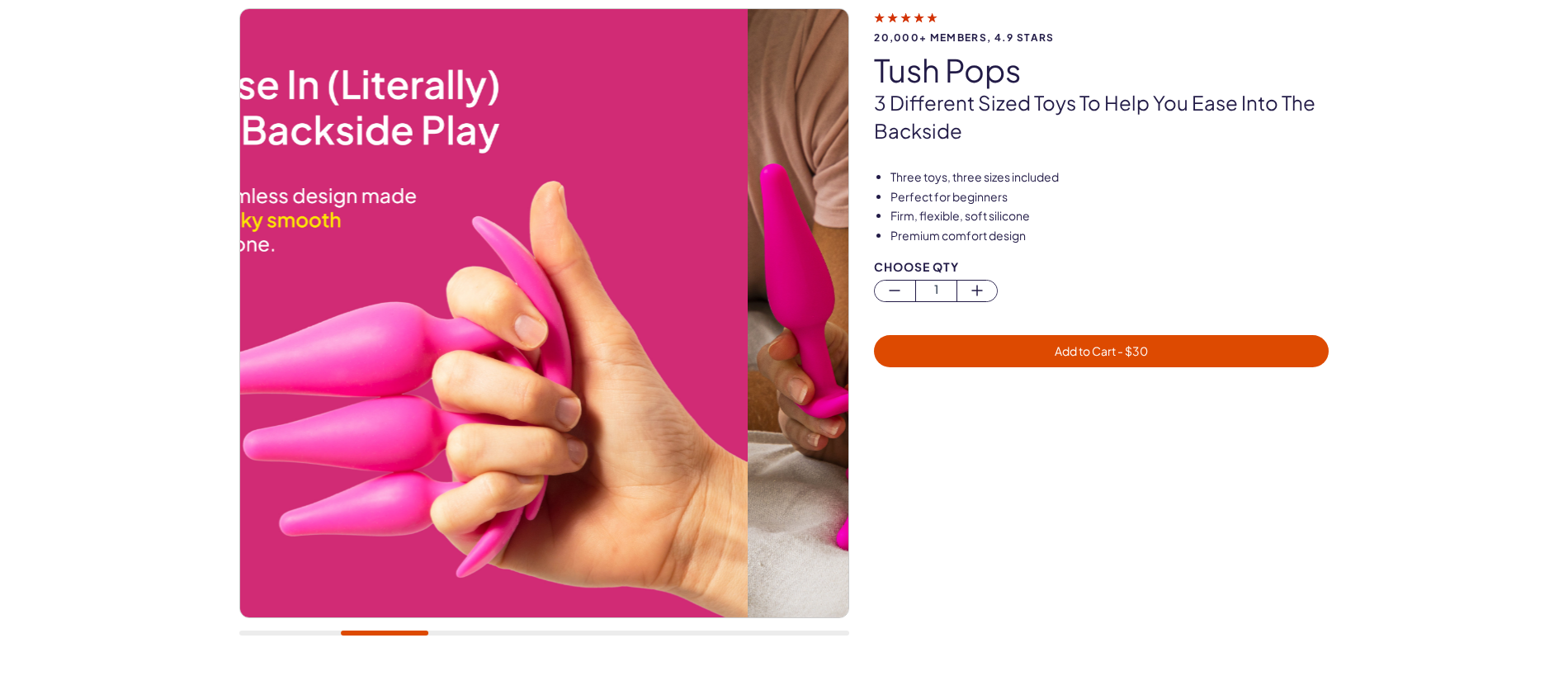
click at [341, 632] on div at bounding box center [384, 633] width 87 height 5
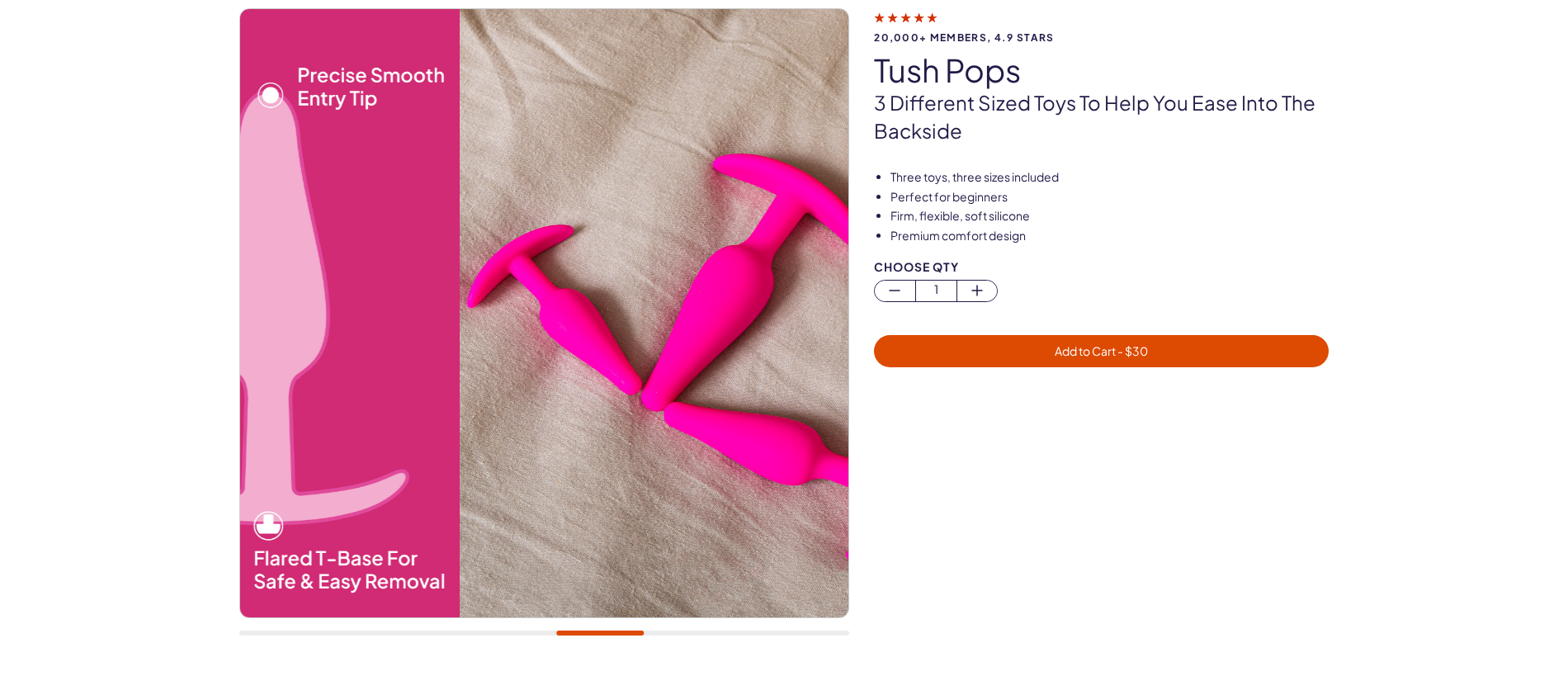
click at [600, 630] on div at bounding box center [544, 633] width 610 height 5
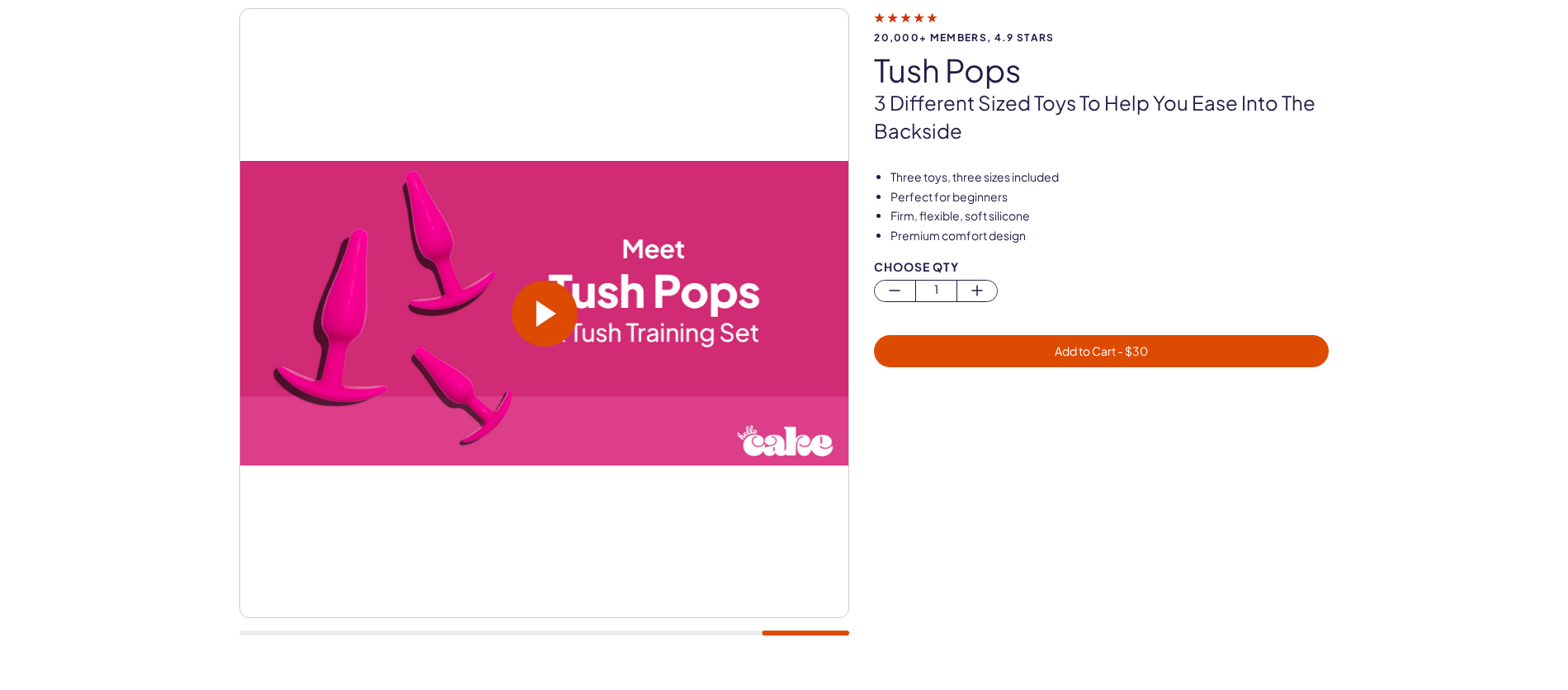
click at [779, 607] on div at bounding box center [544, 330] width 610 height 644
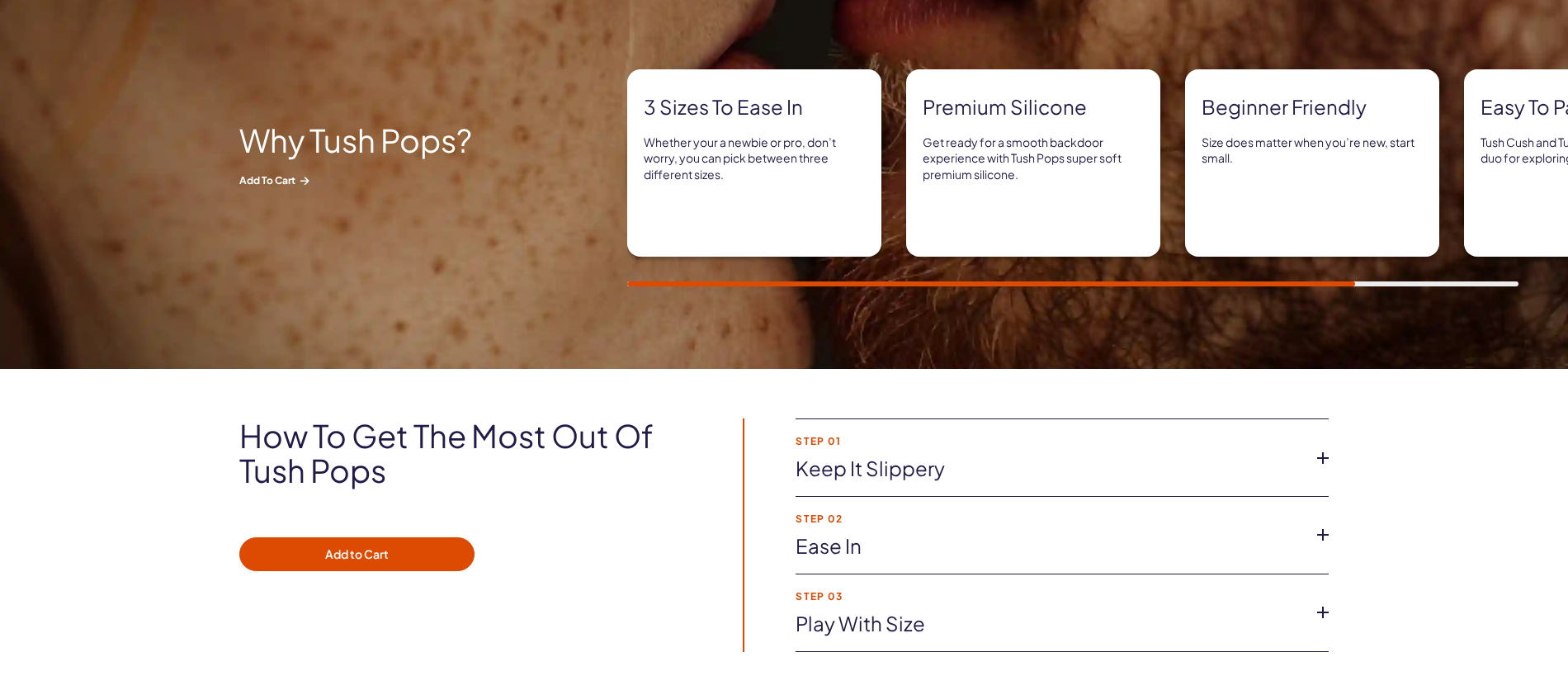
scroll to position [1215, 0]
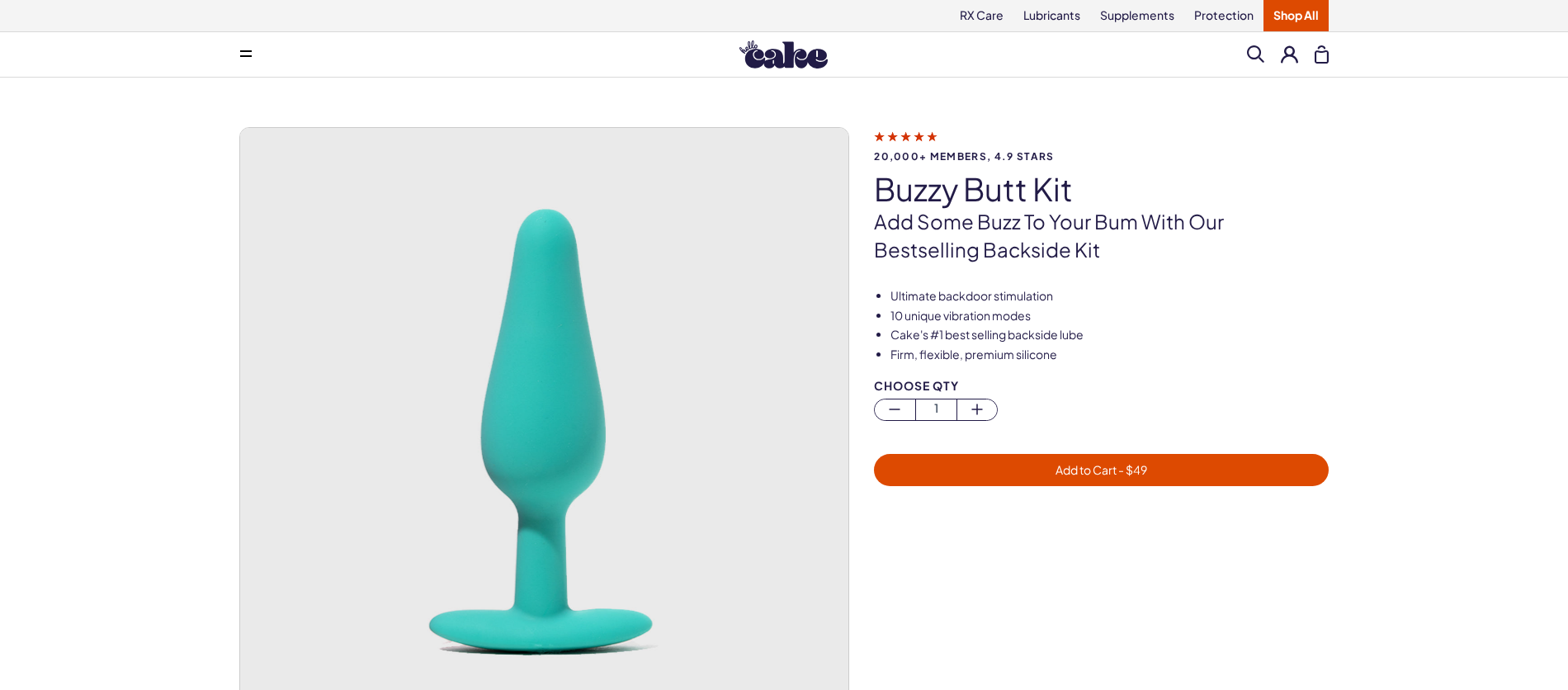
click at [992, 151] on span "20,000+ members, 4.9 stars" at bounding box center [1101, 157] width 455 height 10
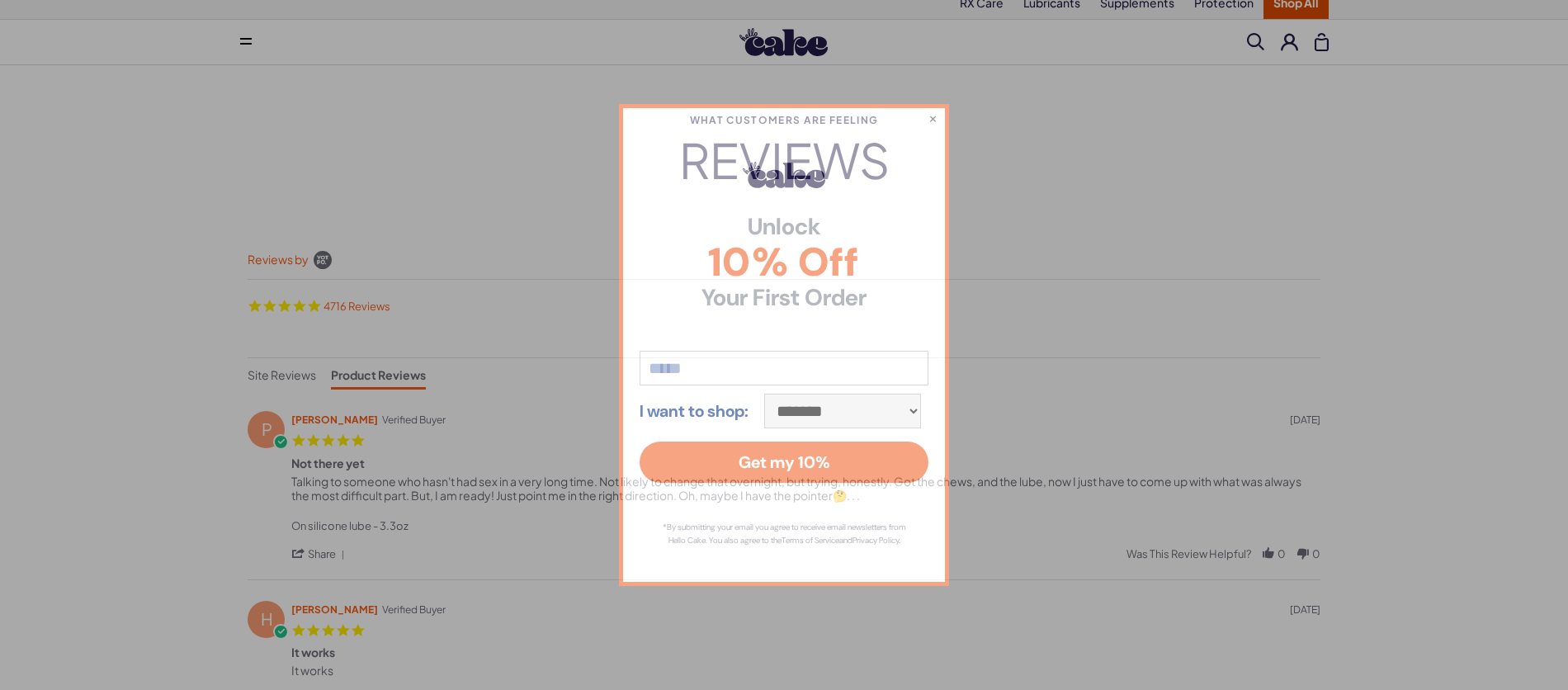
scroll to position [29, 0]
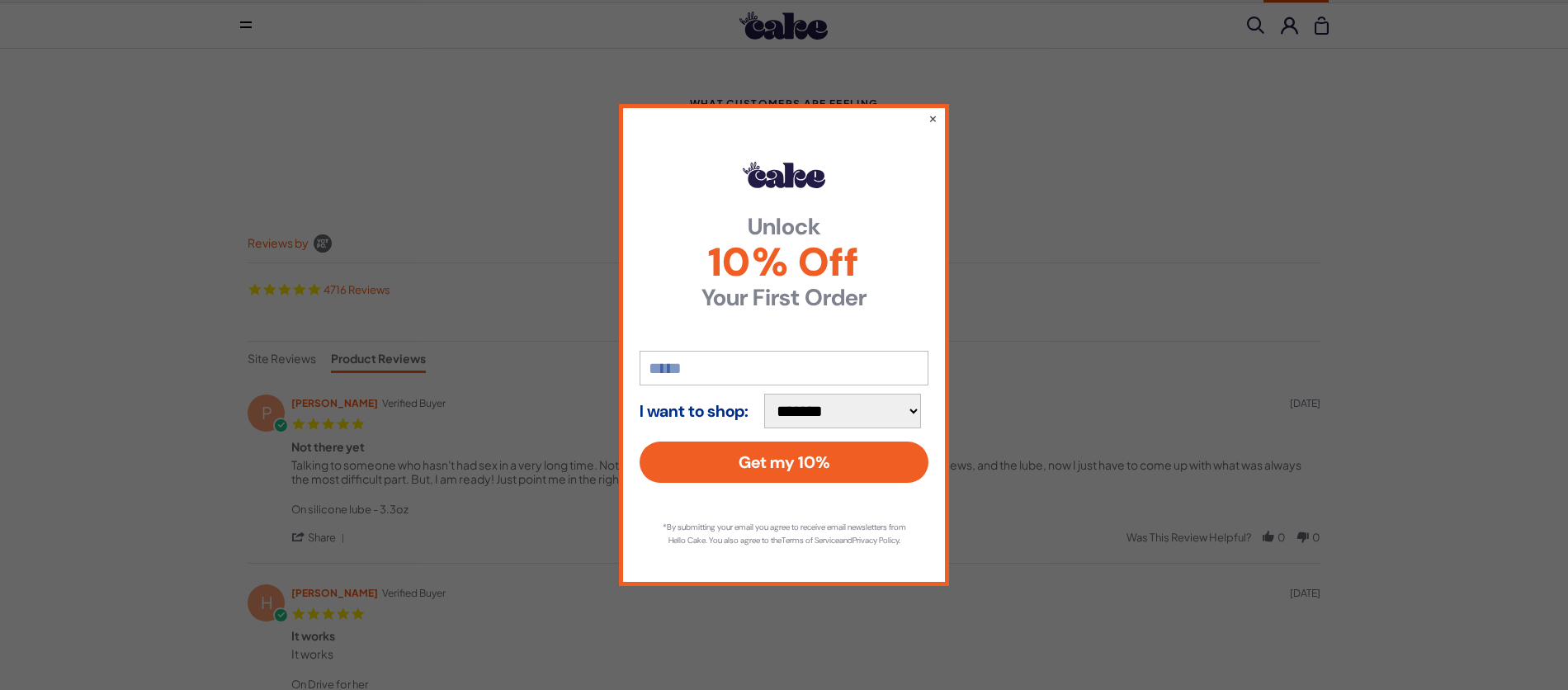
click at [772, 355] on input "email" at bounding box center [784, 368] width 289 height 35
click at [847, 411] on select "**********" at bounding box center [842, 411] width 157 height 35
select select "**********"
click at [771, 393] on select "**********" at bounding box center [842, 411] width 157 height 35
click at [726, 361] on input "email" at bounding box center [784, 368] width 289 height 35
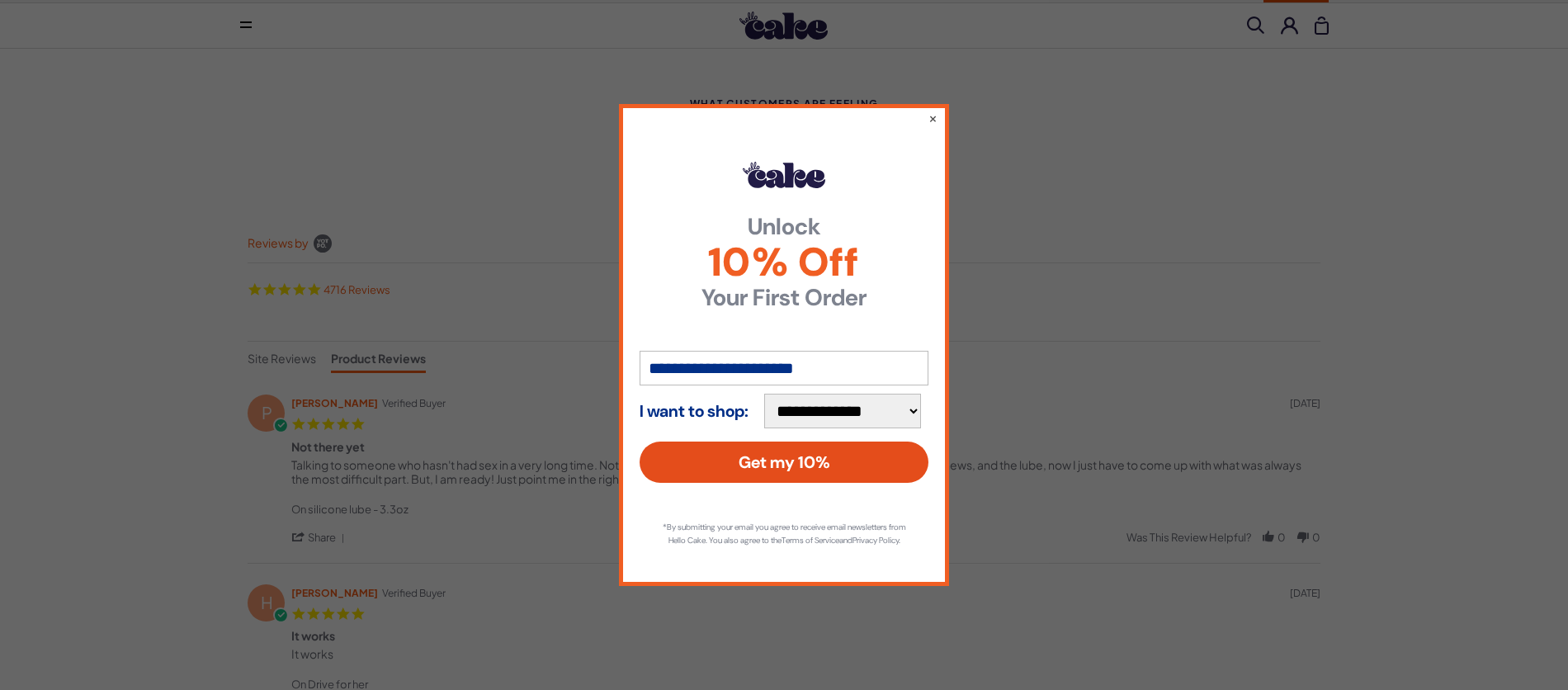
type input "**********"
click at [733, 453] on button "Get my 10%" at bounding box center [784, 462] width 289 height 42
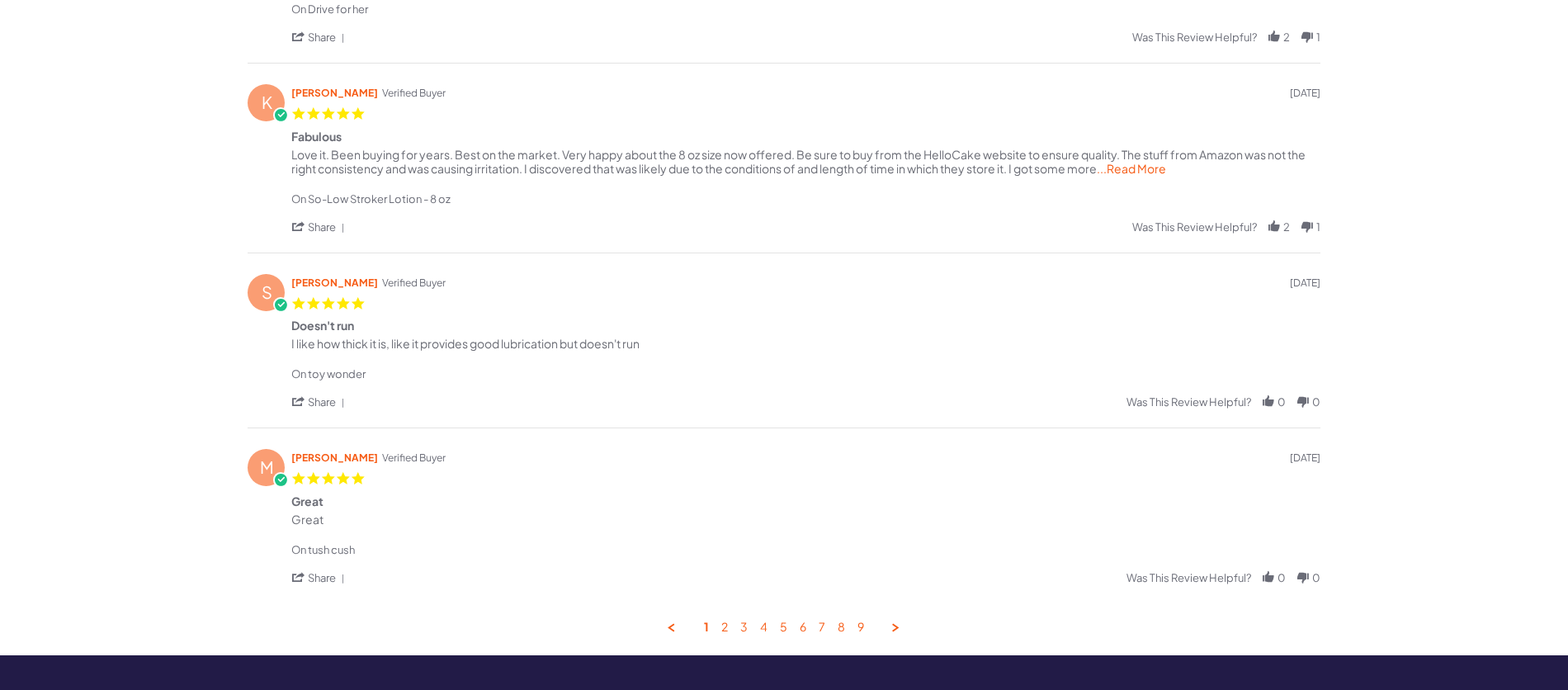
scroll to position [738, 0]
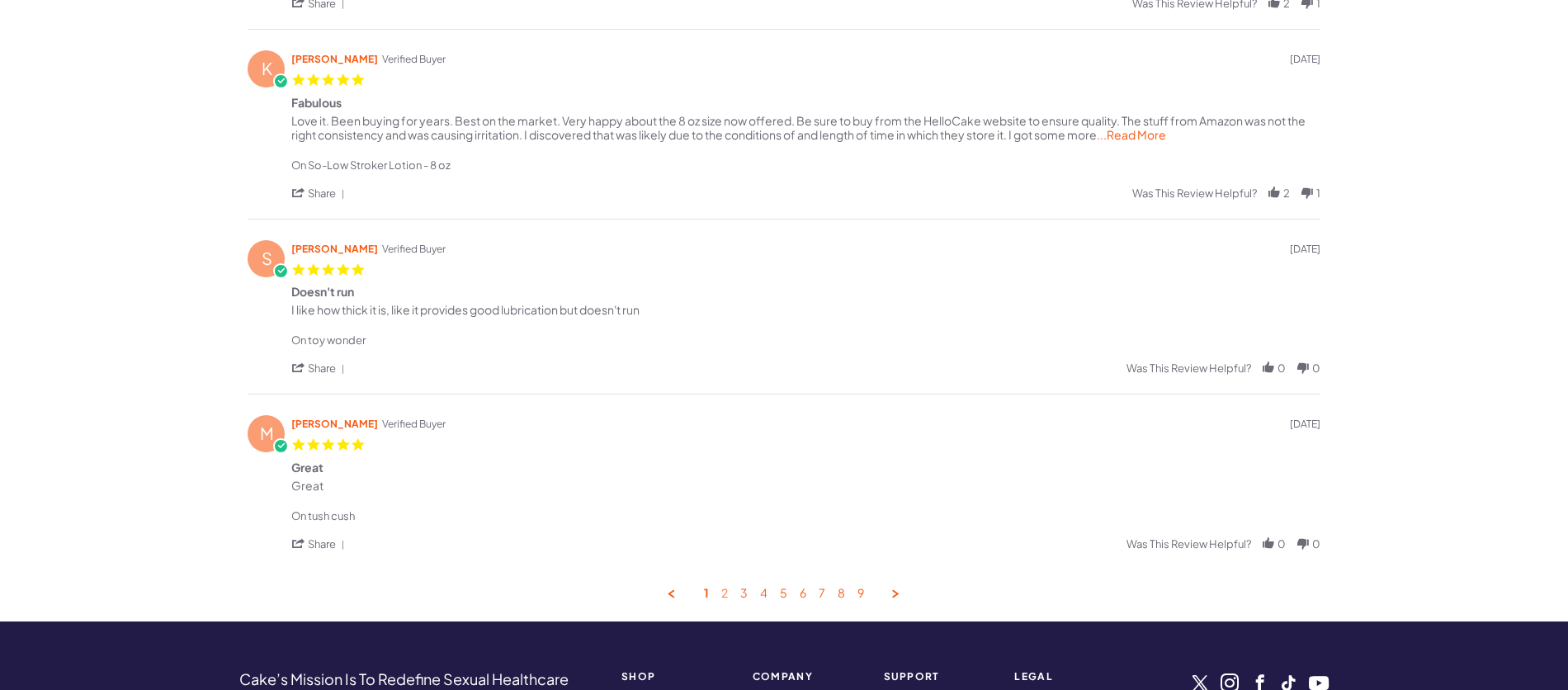
click at [726, 591] on link "2" at bounding box center [725, 593] width 7 height 16
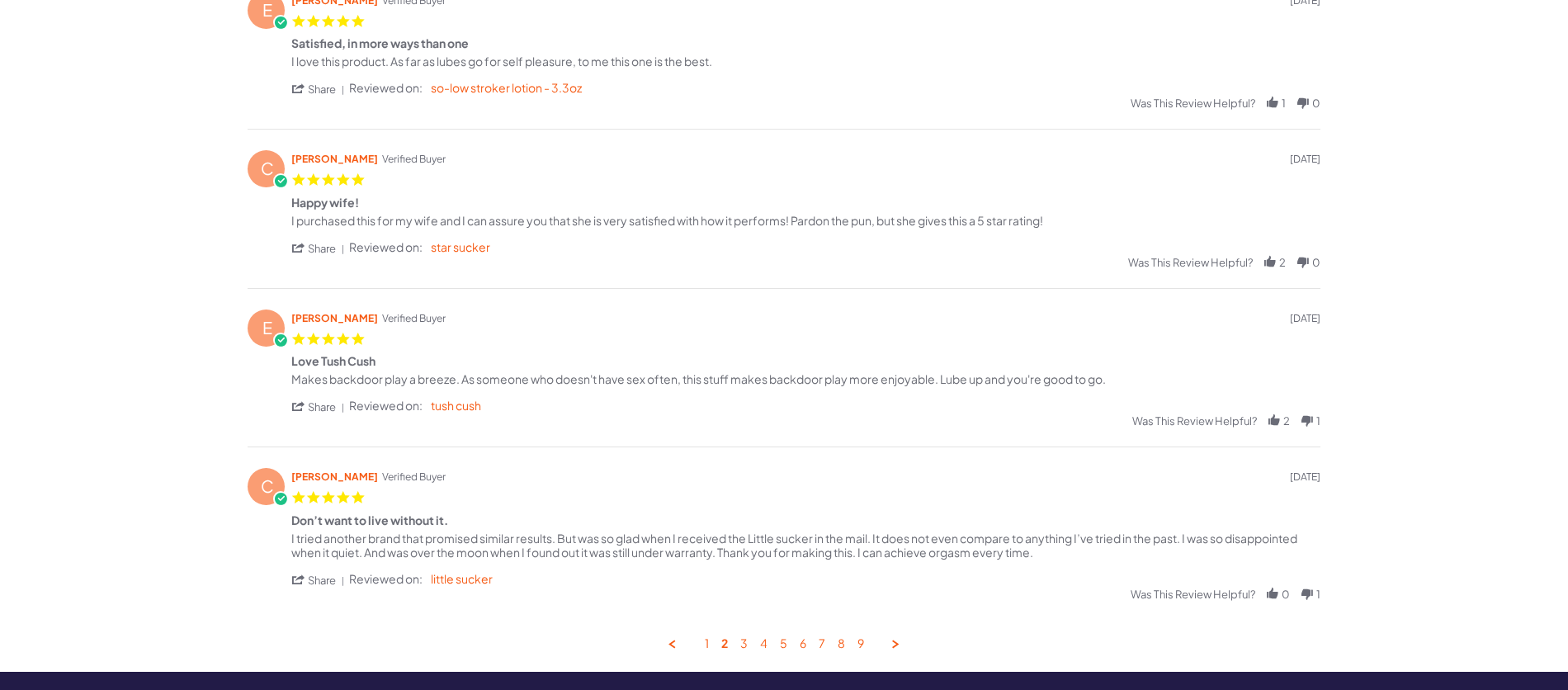
scroll to position [591, 0]
click at [746, 639] on link "3" at bounding box center [744, 643] width 8 height 16
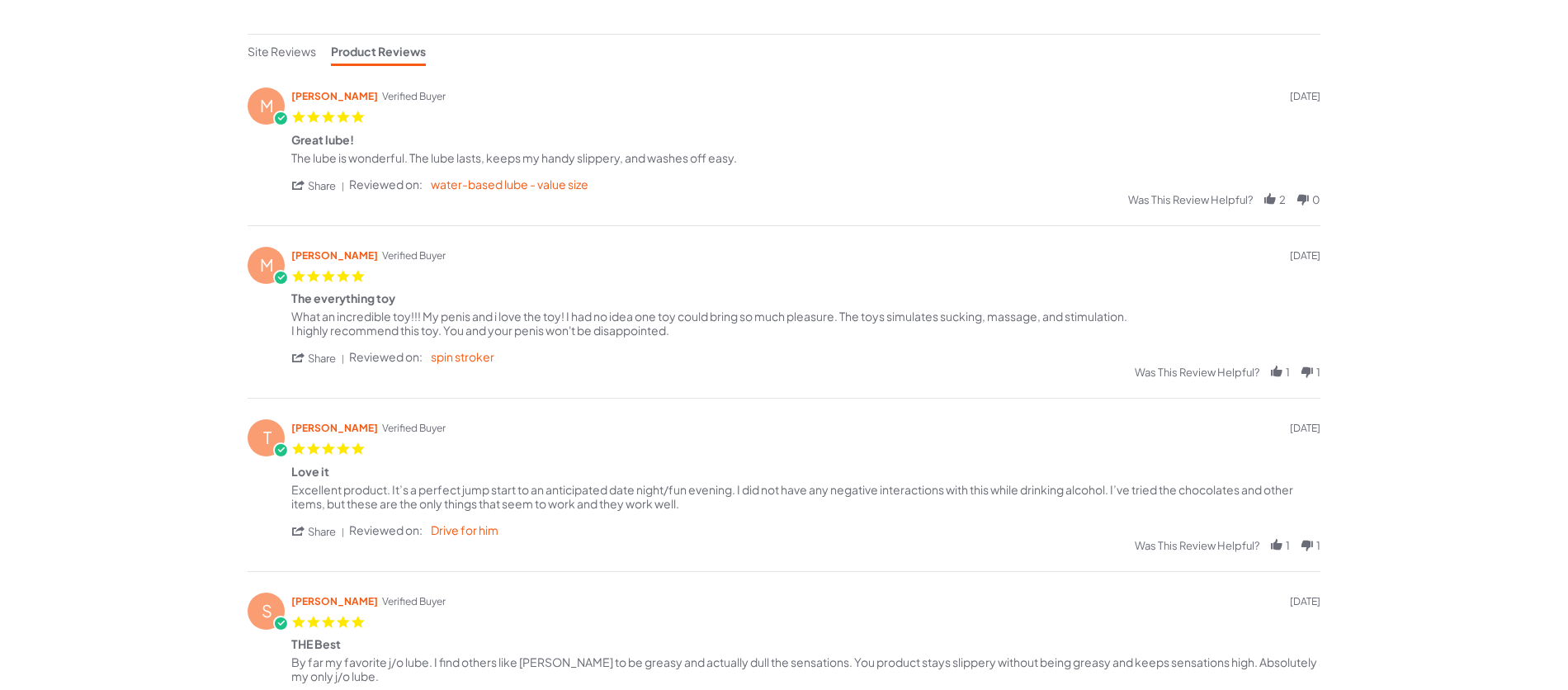
scroll to position [655, 0]
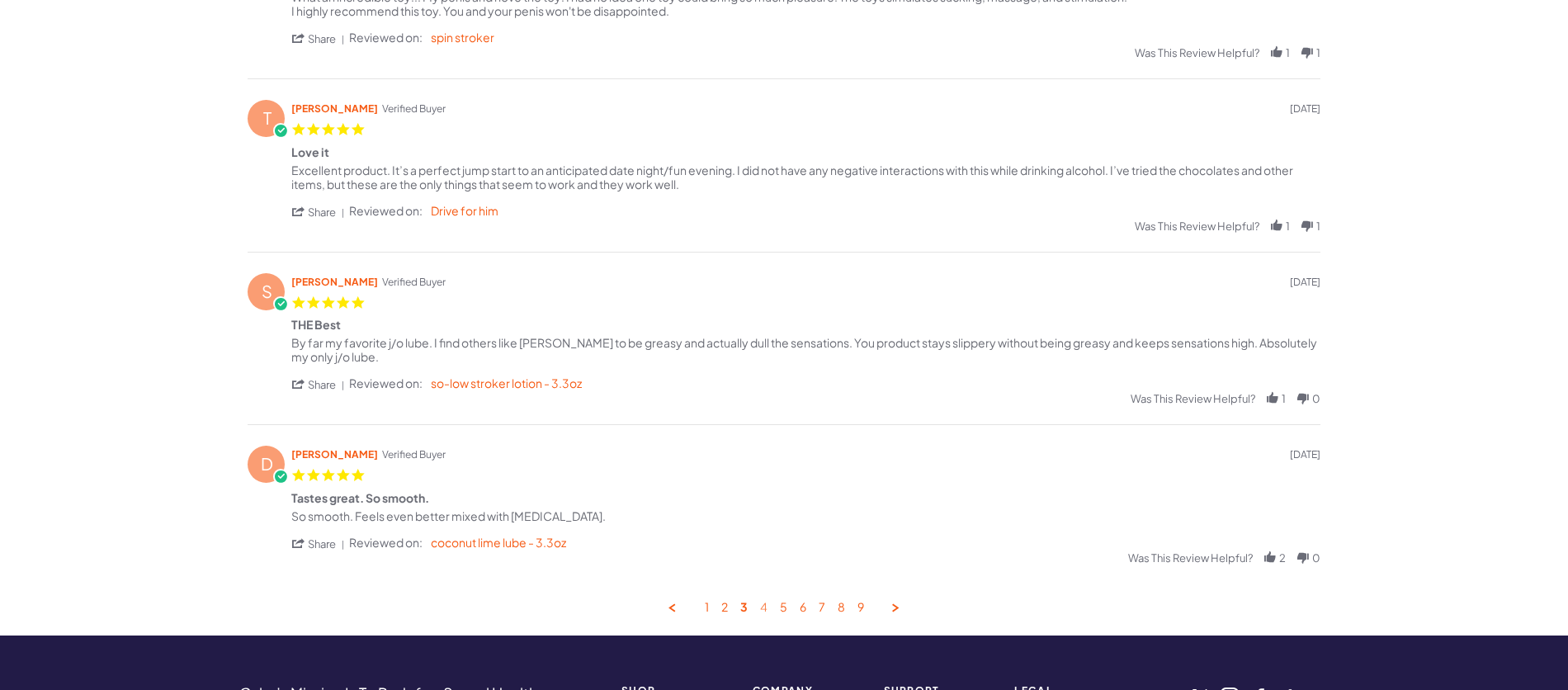
click at [765, 614] on link "4" at bounding box center [764, 608] width 8 height 16
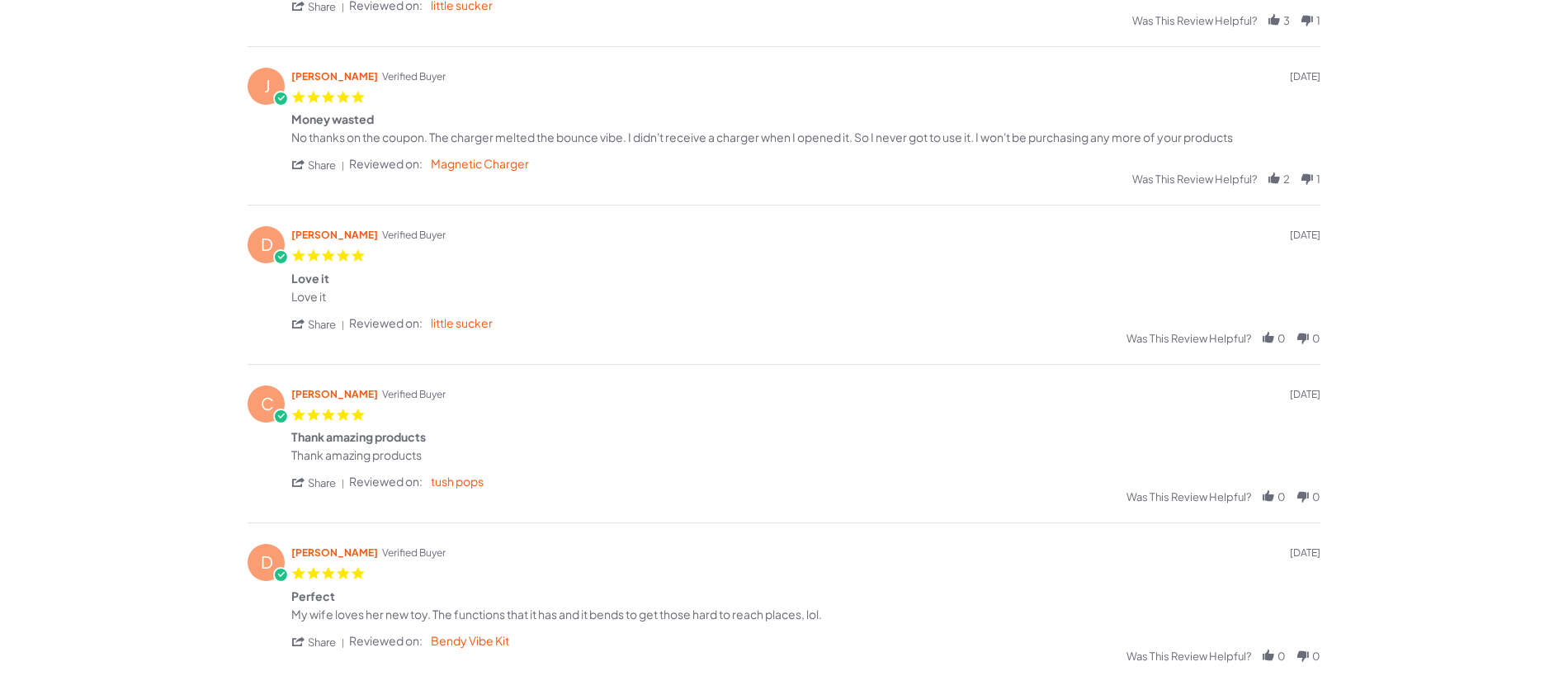
scroll to position [585, 0]
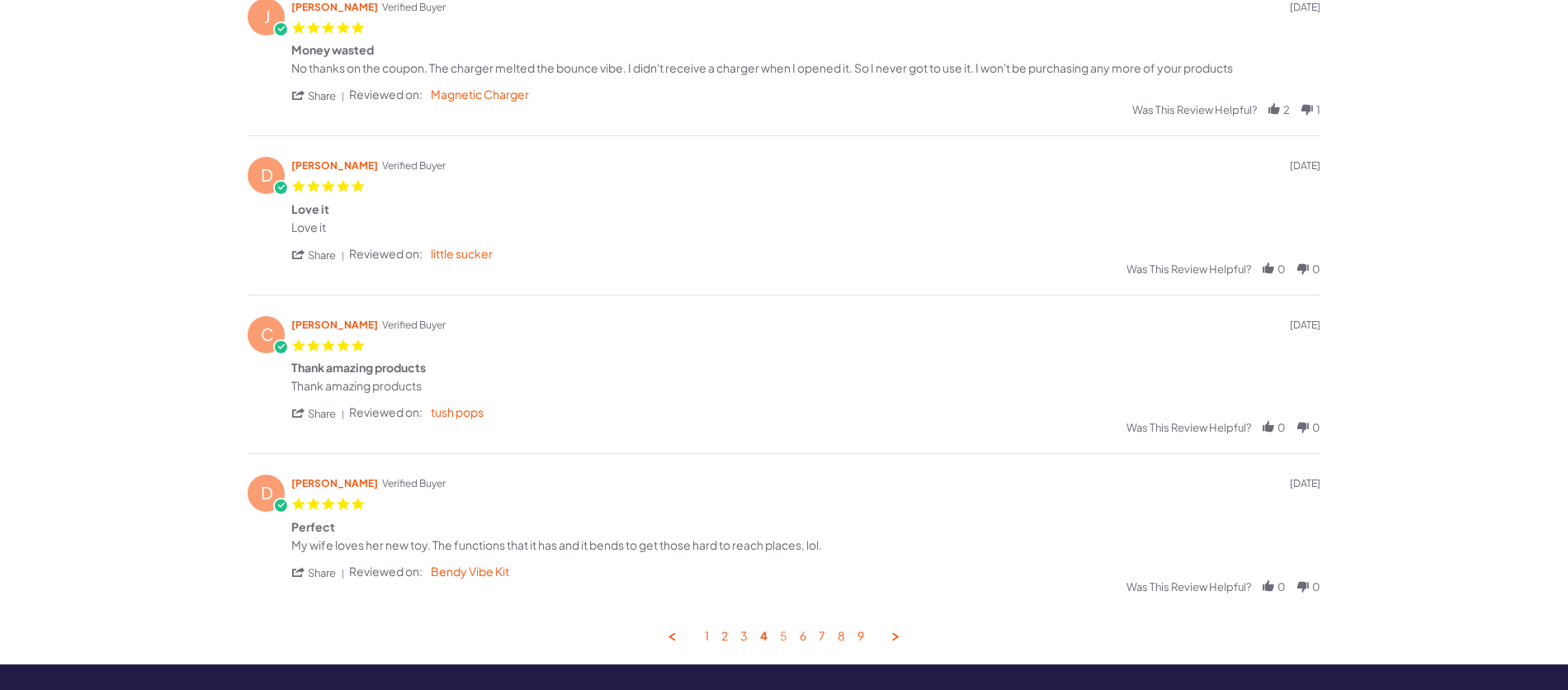
click at [780, 640] on link "5" at bounding box center [784, 636] width 8 height 16
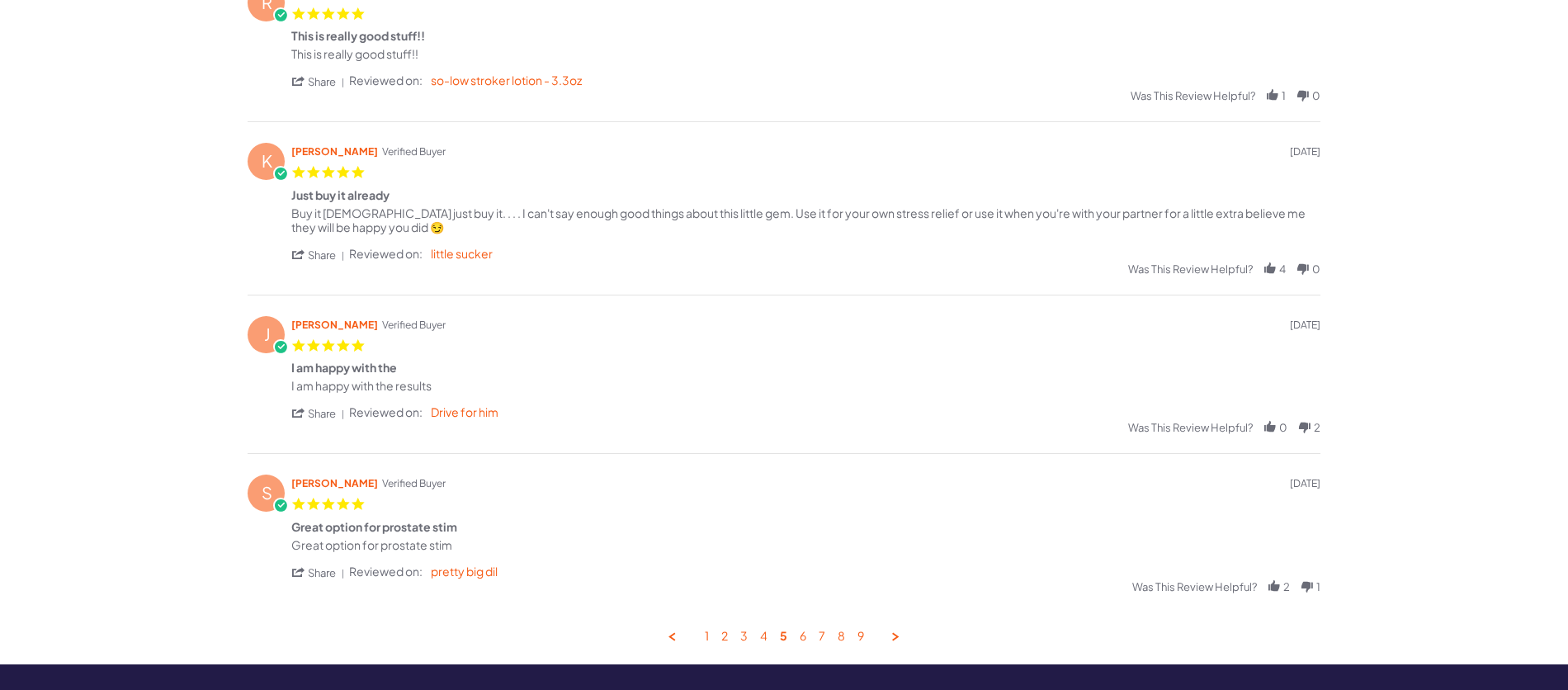
scroll to position [805, 0]
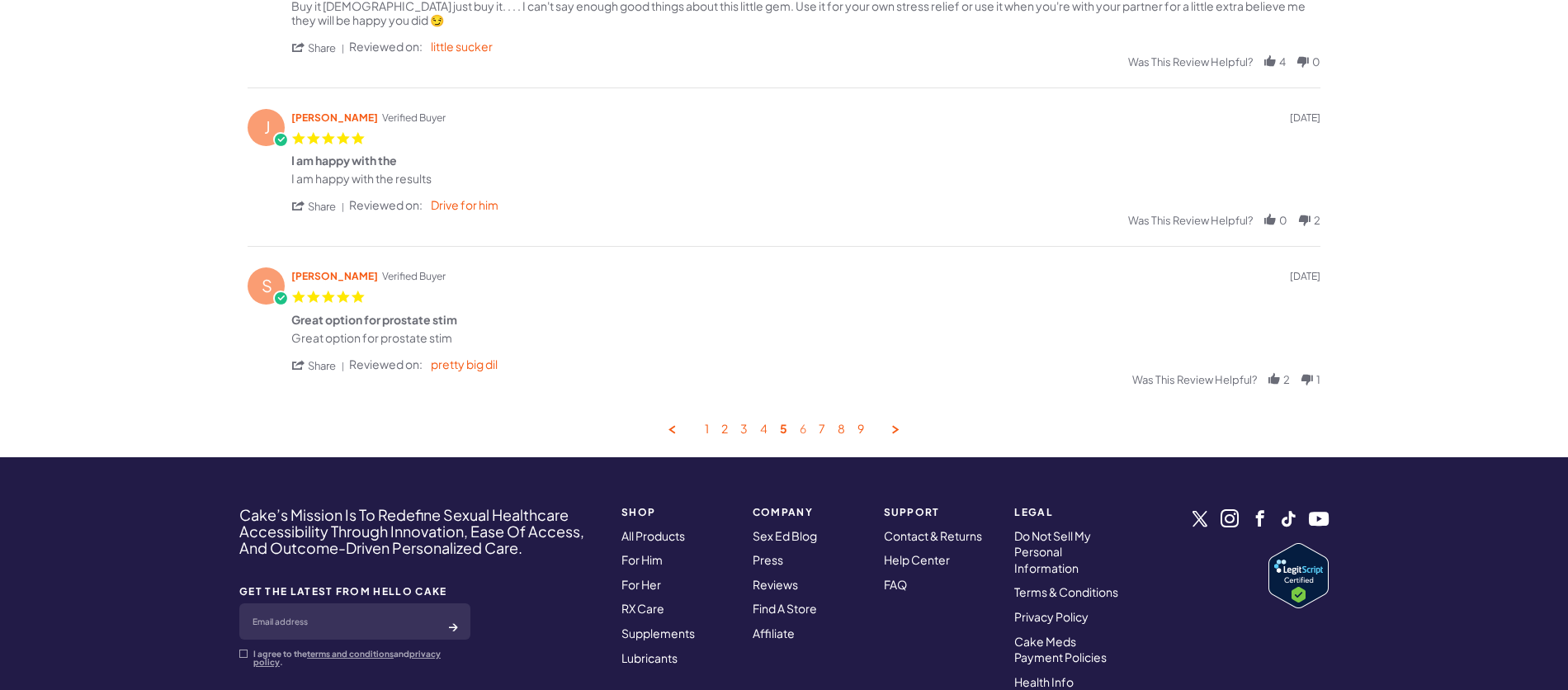
click at [802, 431] on link "6" at bounding box center [803, 430] width 7 height 16
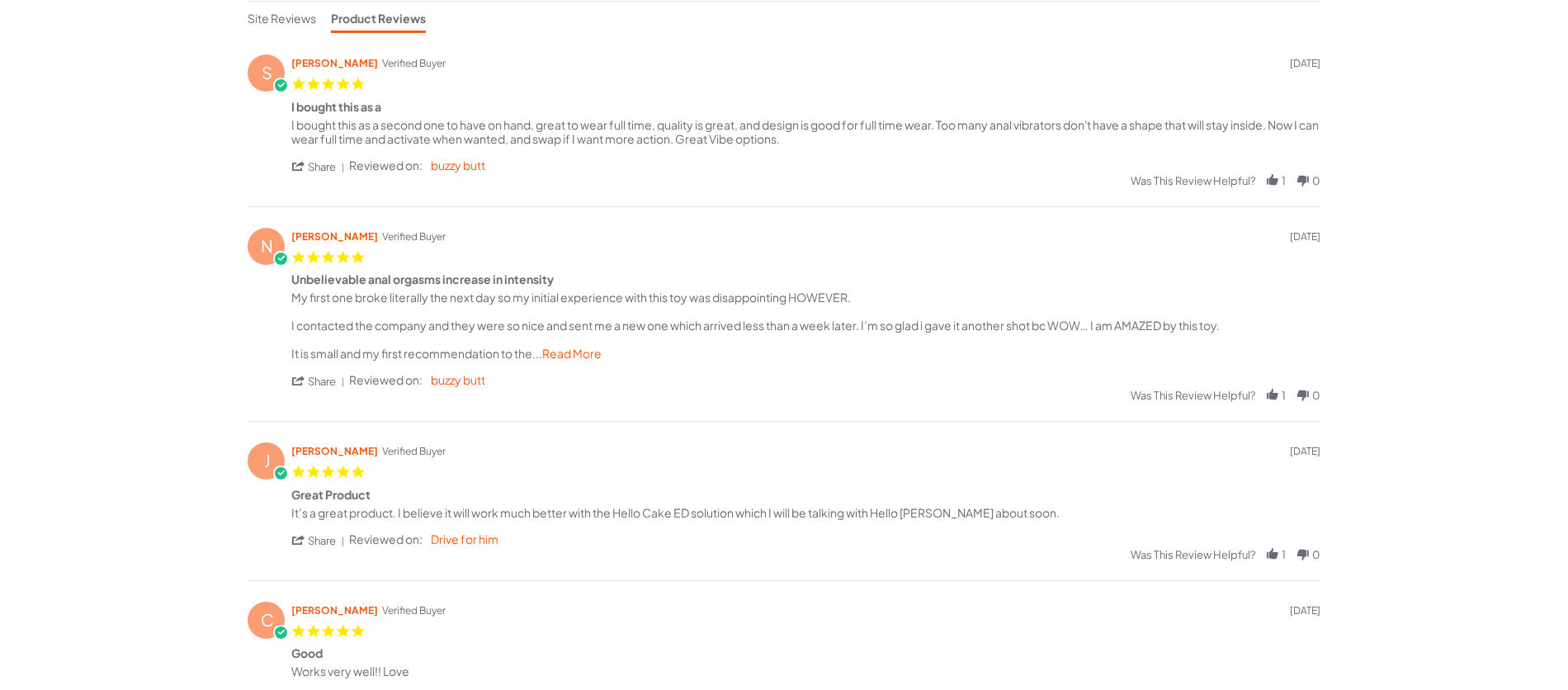
scroll to position [270, 0]
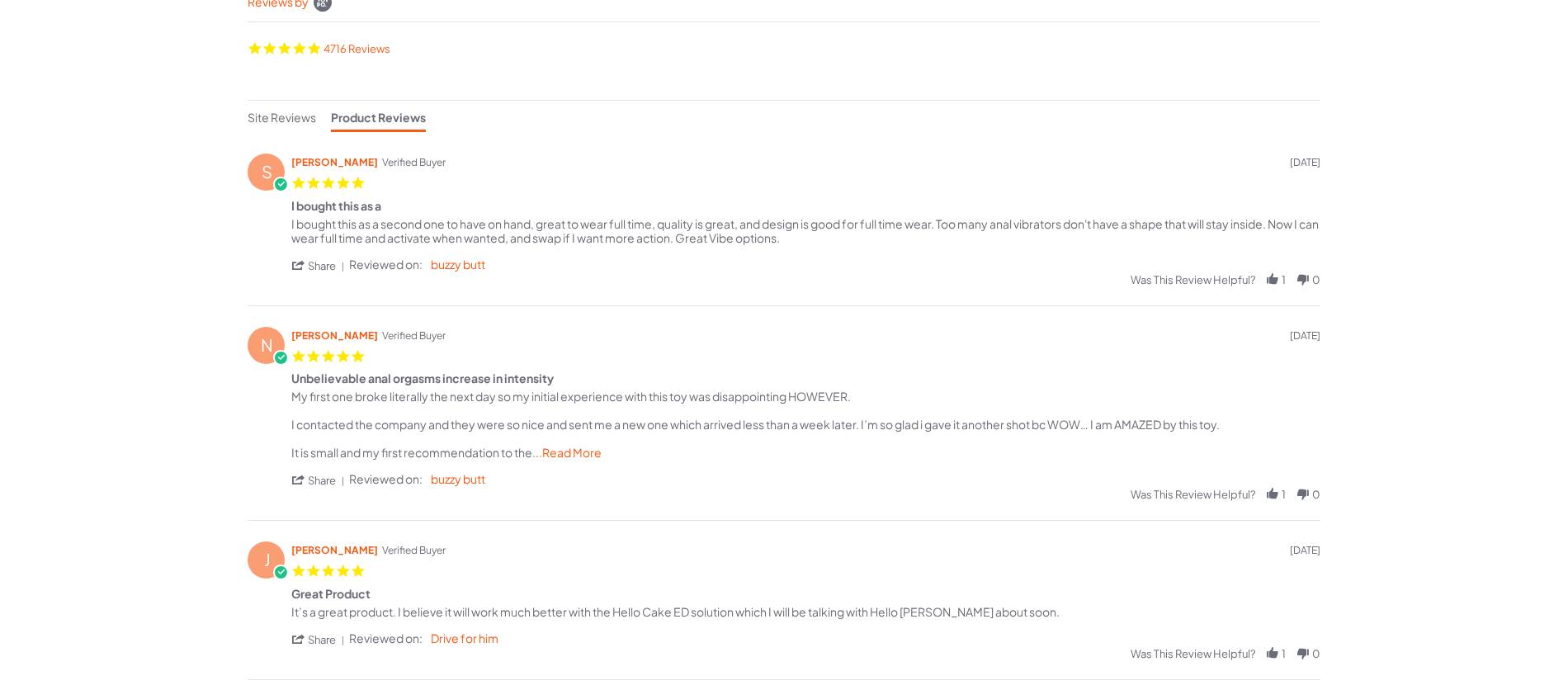
click at [584, 456] on span "...Read More" at bounding box center [566, 451] width 69 height 15
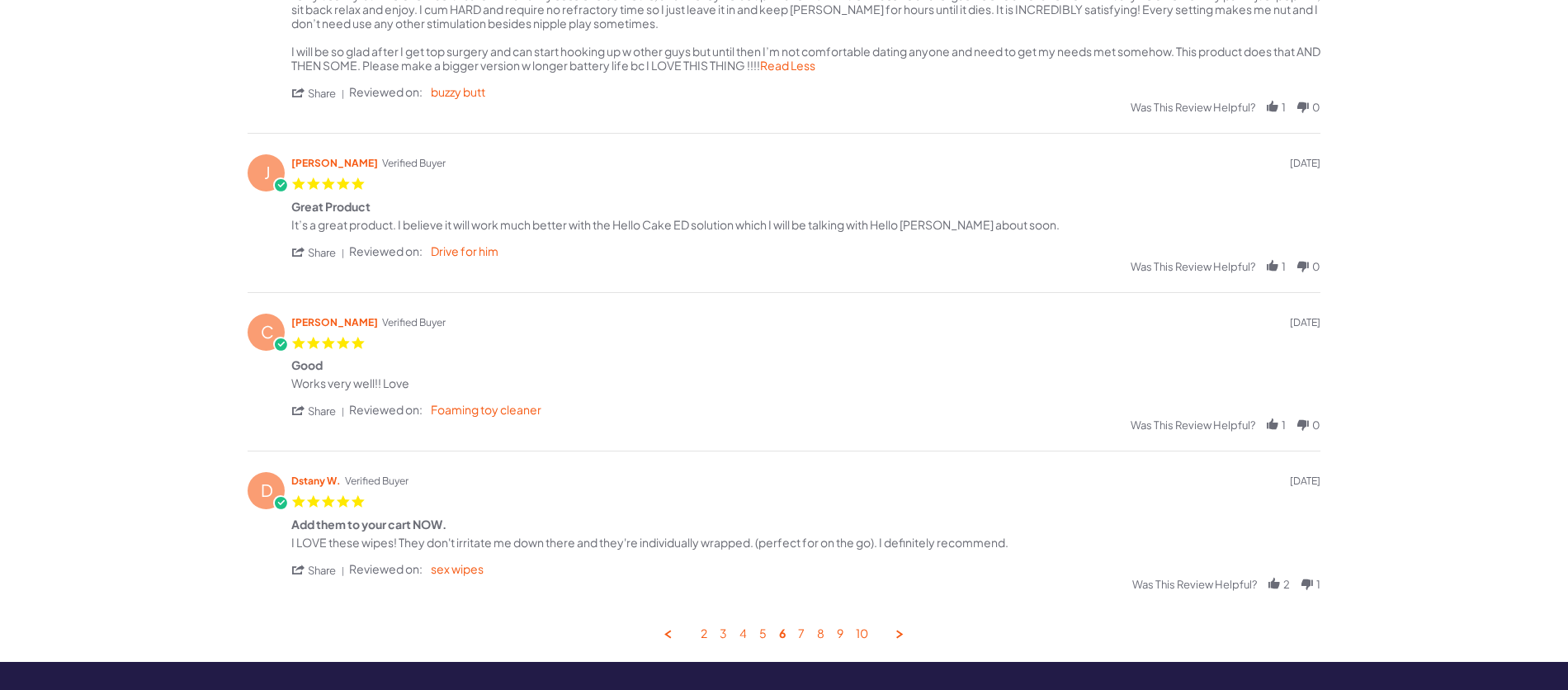
scroll to position [989, 0]
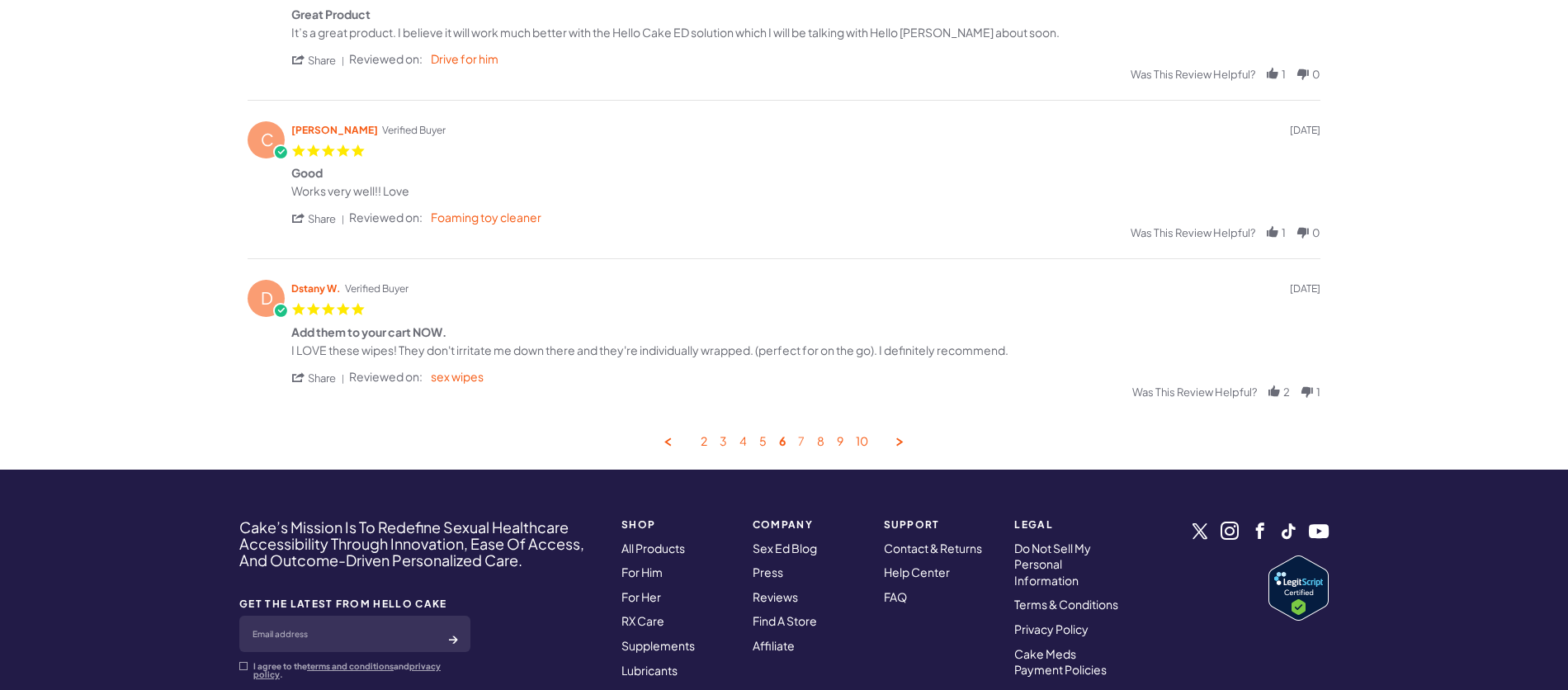
click at [799, 441] on link "7" at bounding box center [802, 442] width 7 height 16
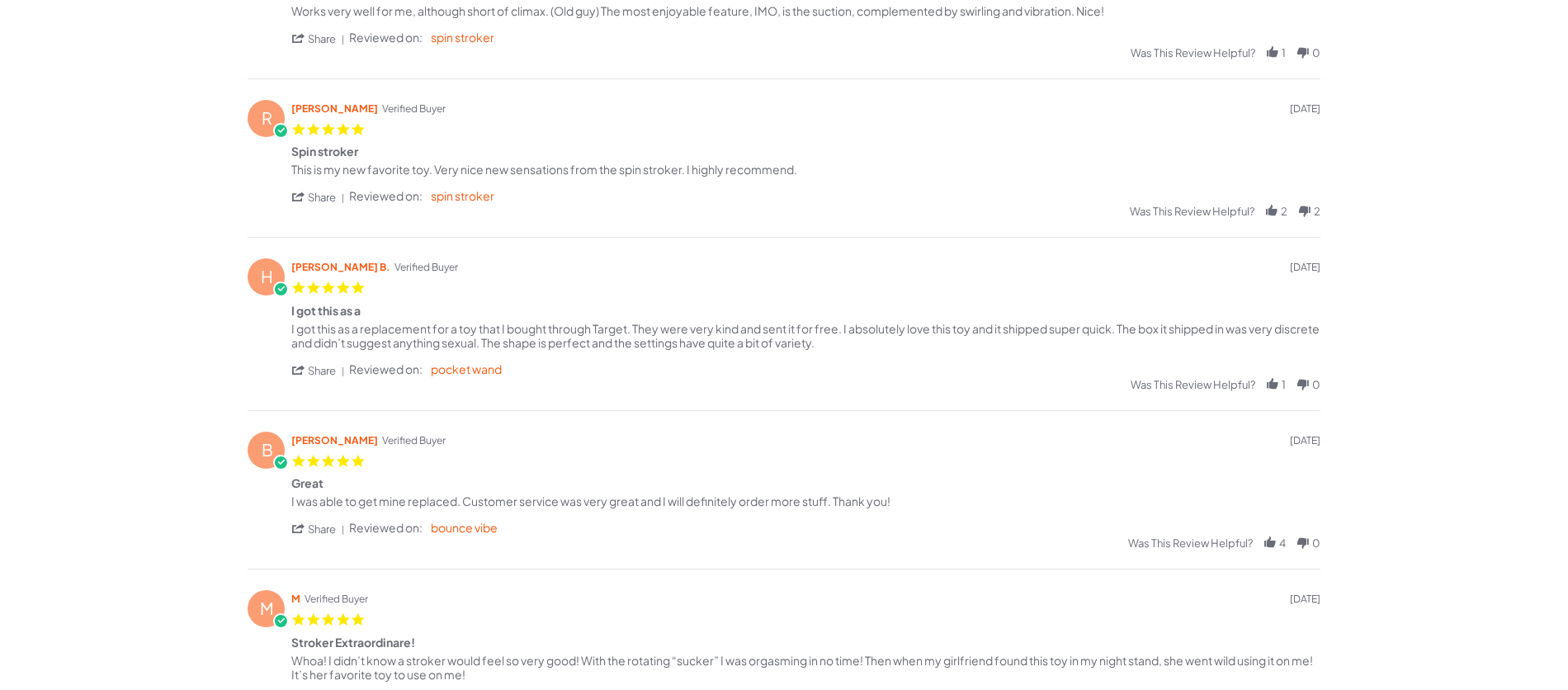
scroll to position [632, 0]
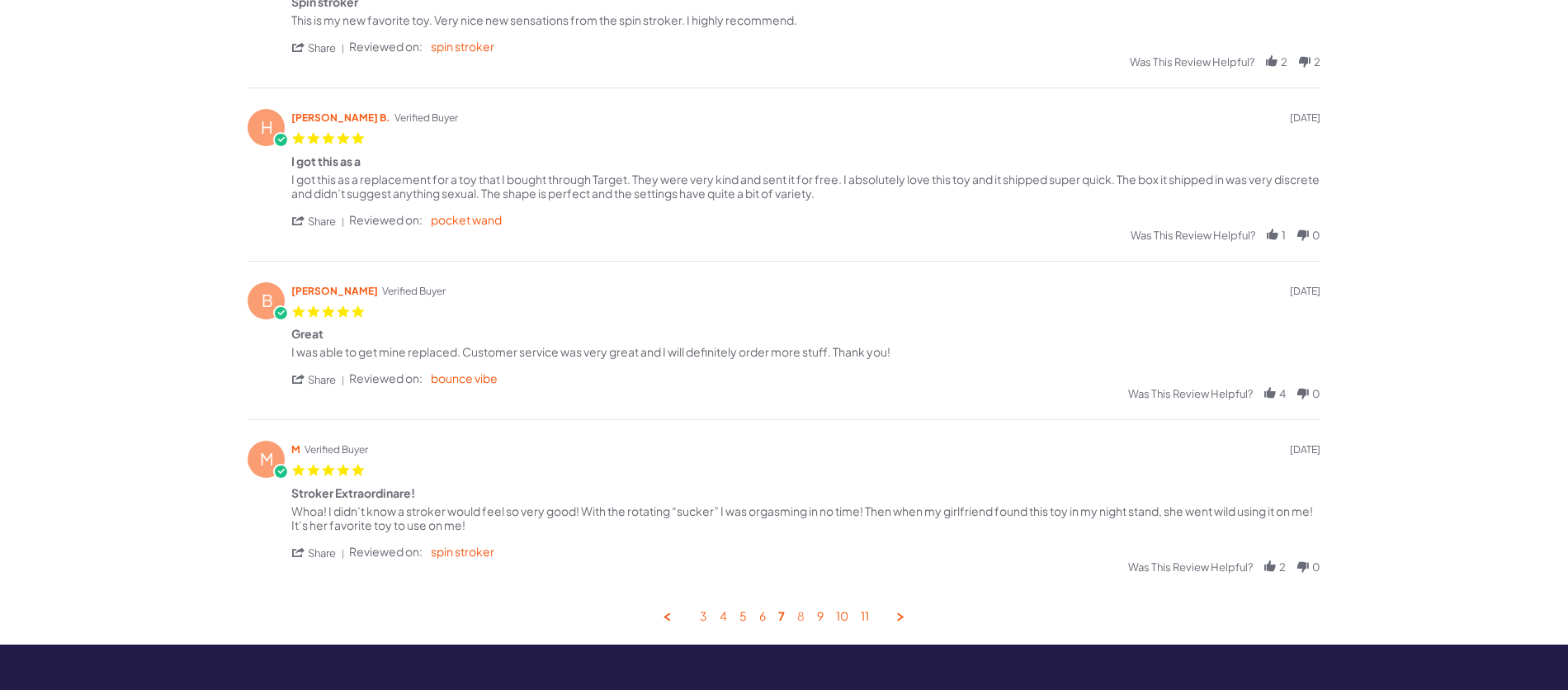
click at [801, 619] on link "8" at bounding box center [801, 617] width 8 height 16
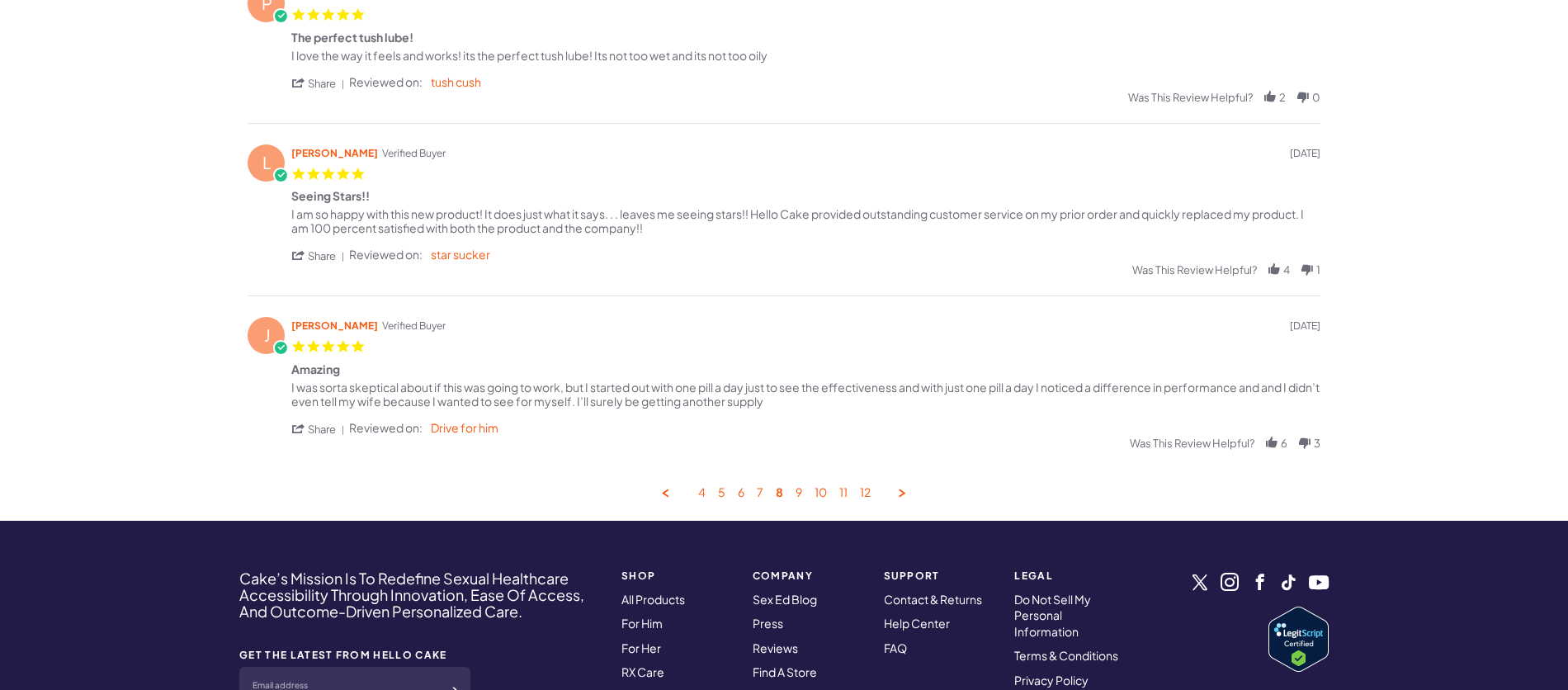
scroll to position [783, 0]
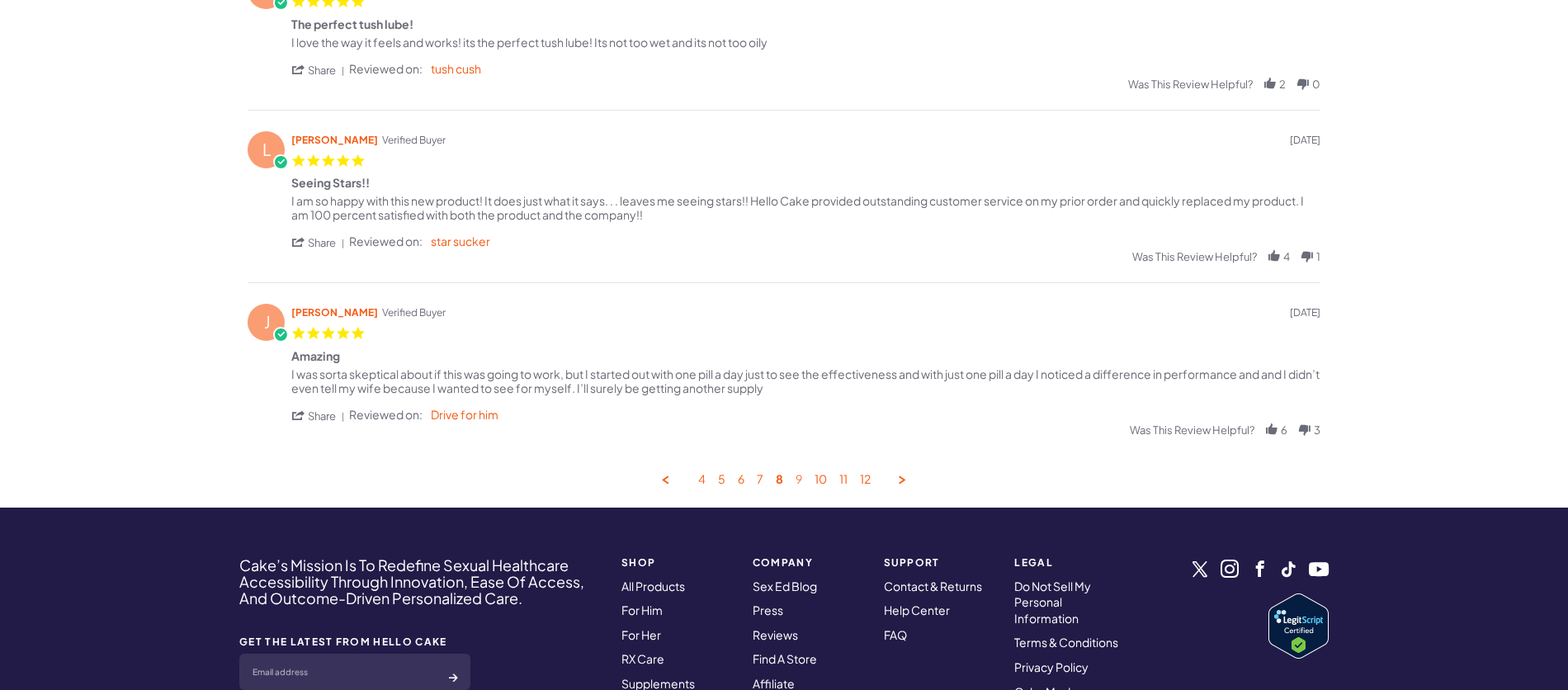
click at [800, 476] on link "9" at bounding box center [799, 480] width 7 height 16
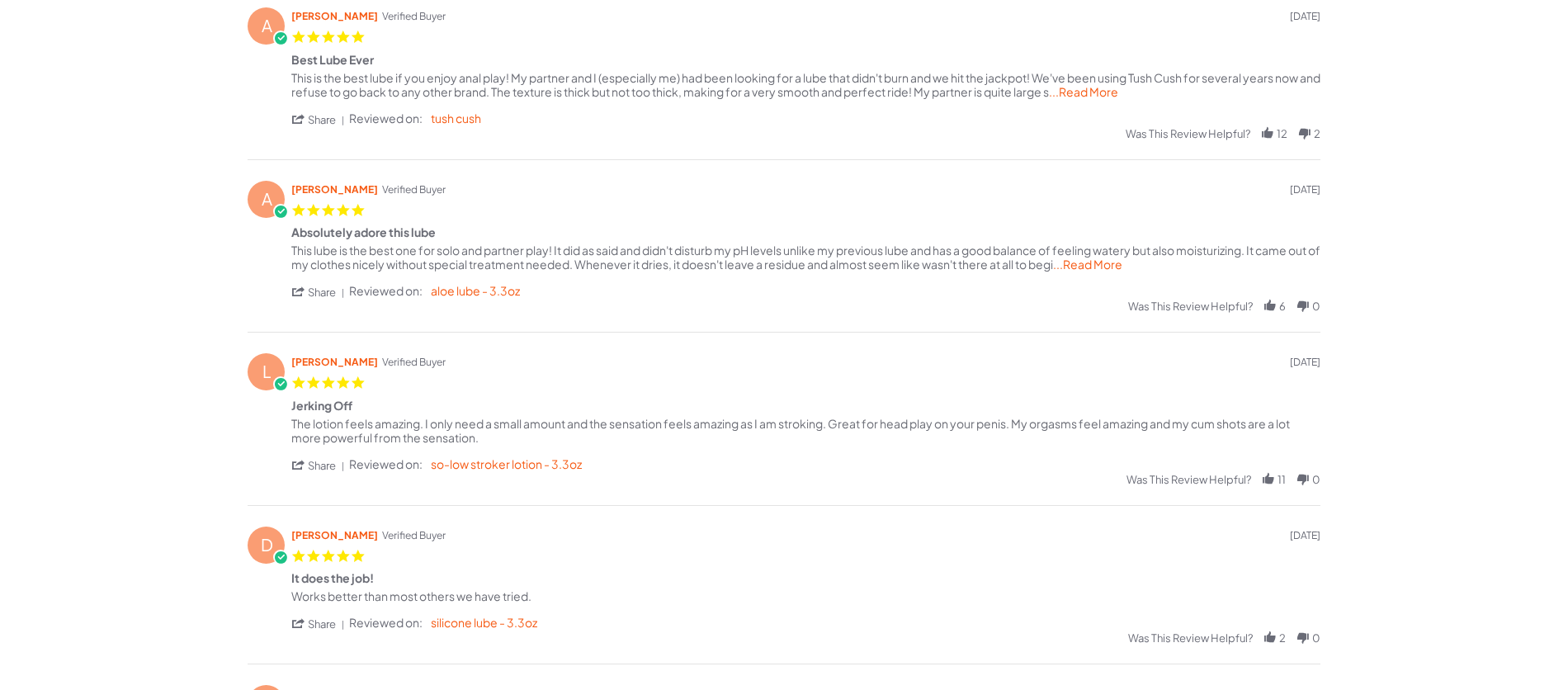
scroll to position [415, 0]
click at [1089, 95] on span "...Read More" at bounding box center [1084, 92] width 69 height 15
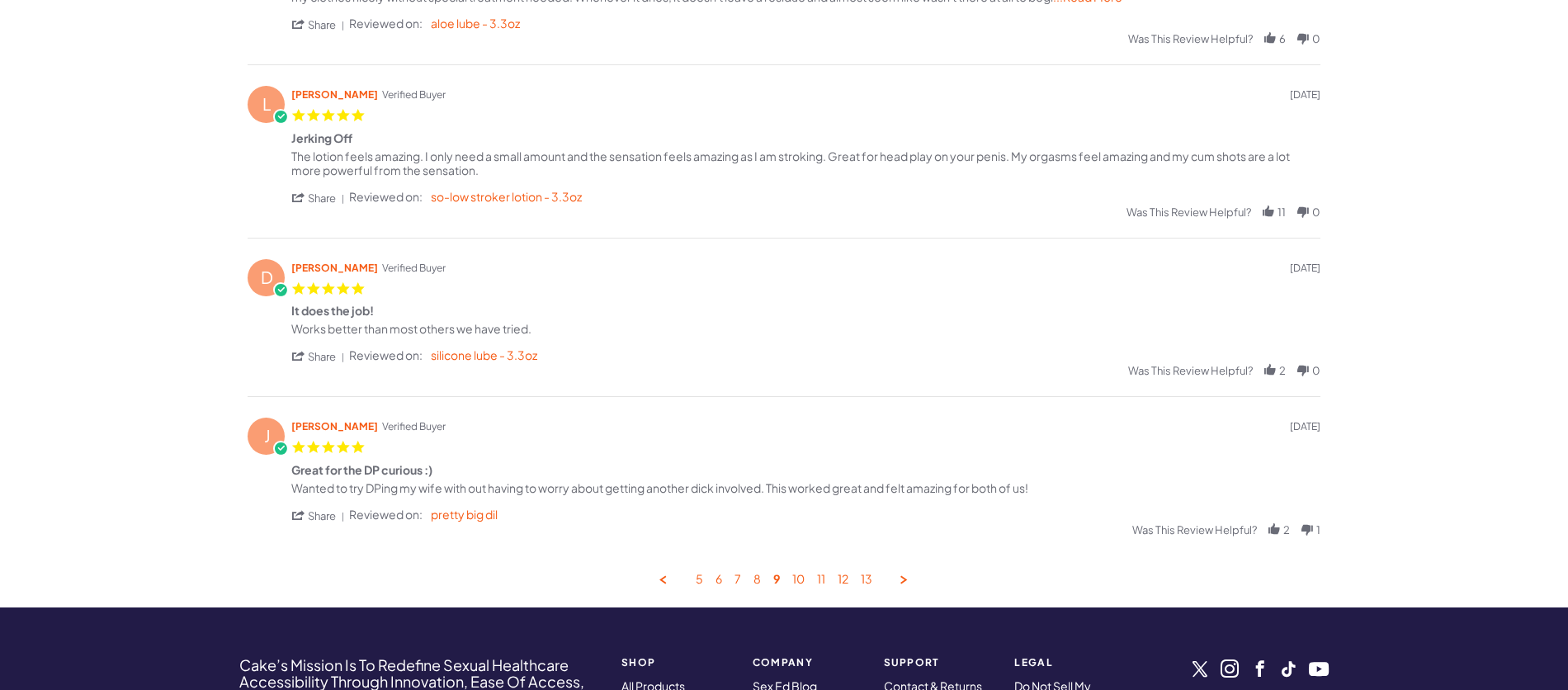
scroll to position [763, 0]
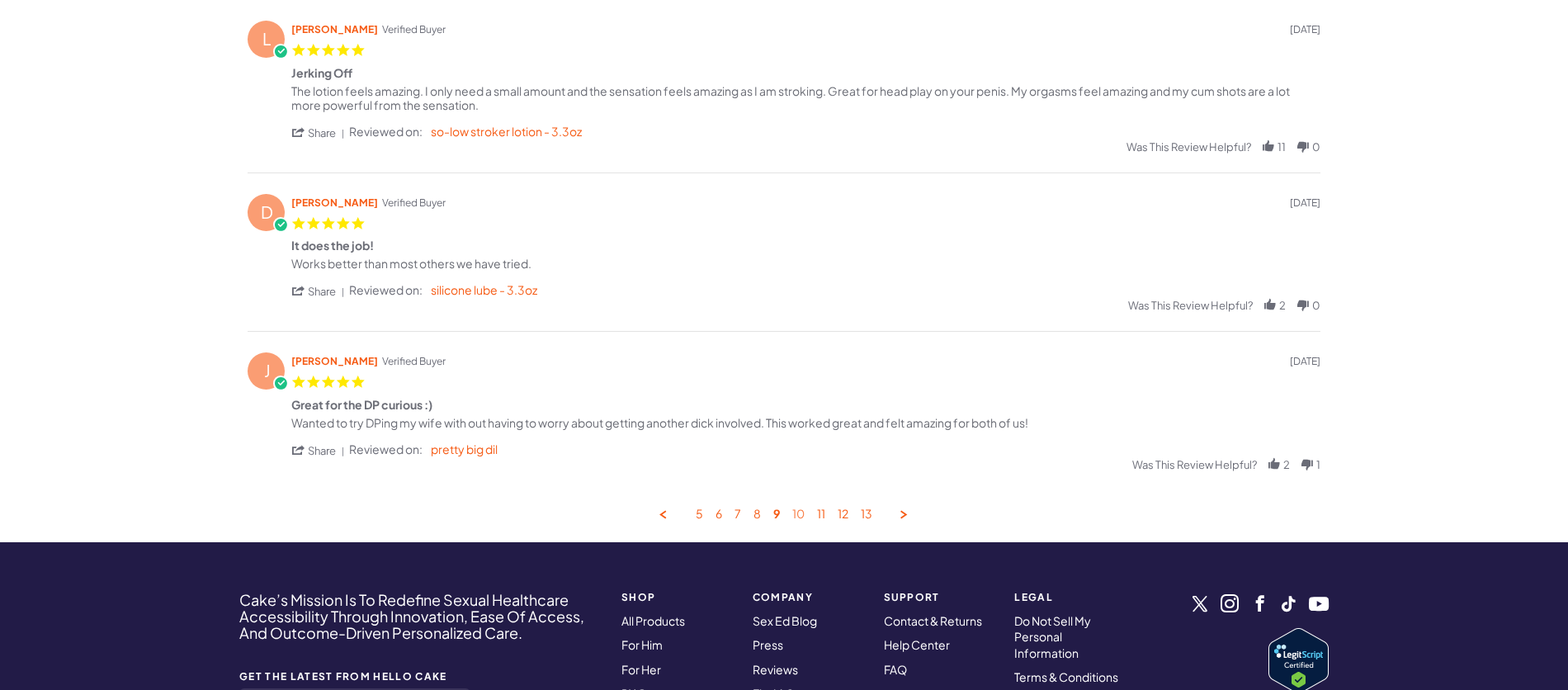
click at [800, 522] on link "10" at bounding box center [798, 514] width 12 height 16
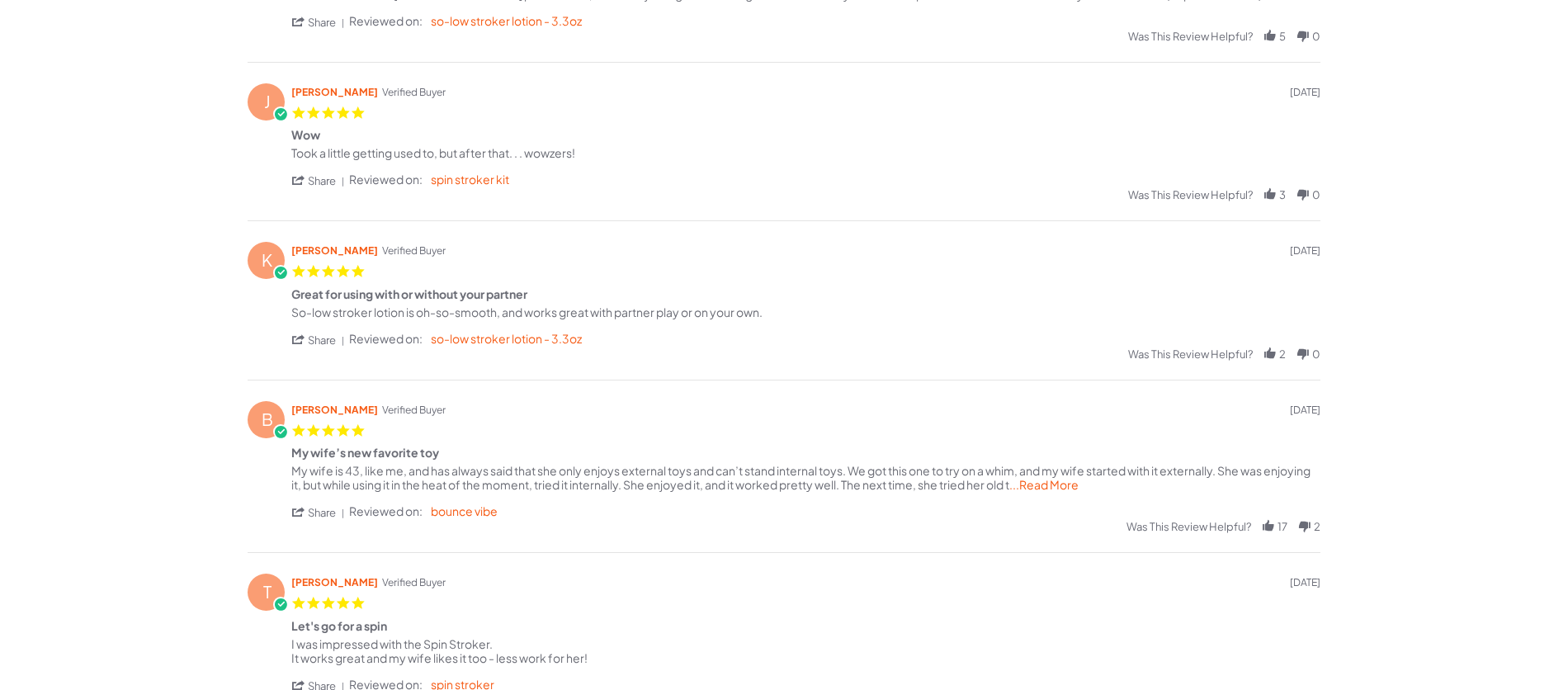
scroll to position [531, 0]
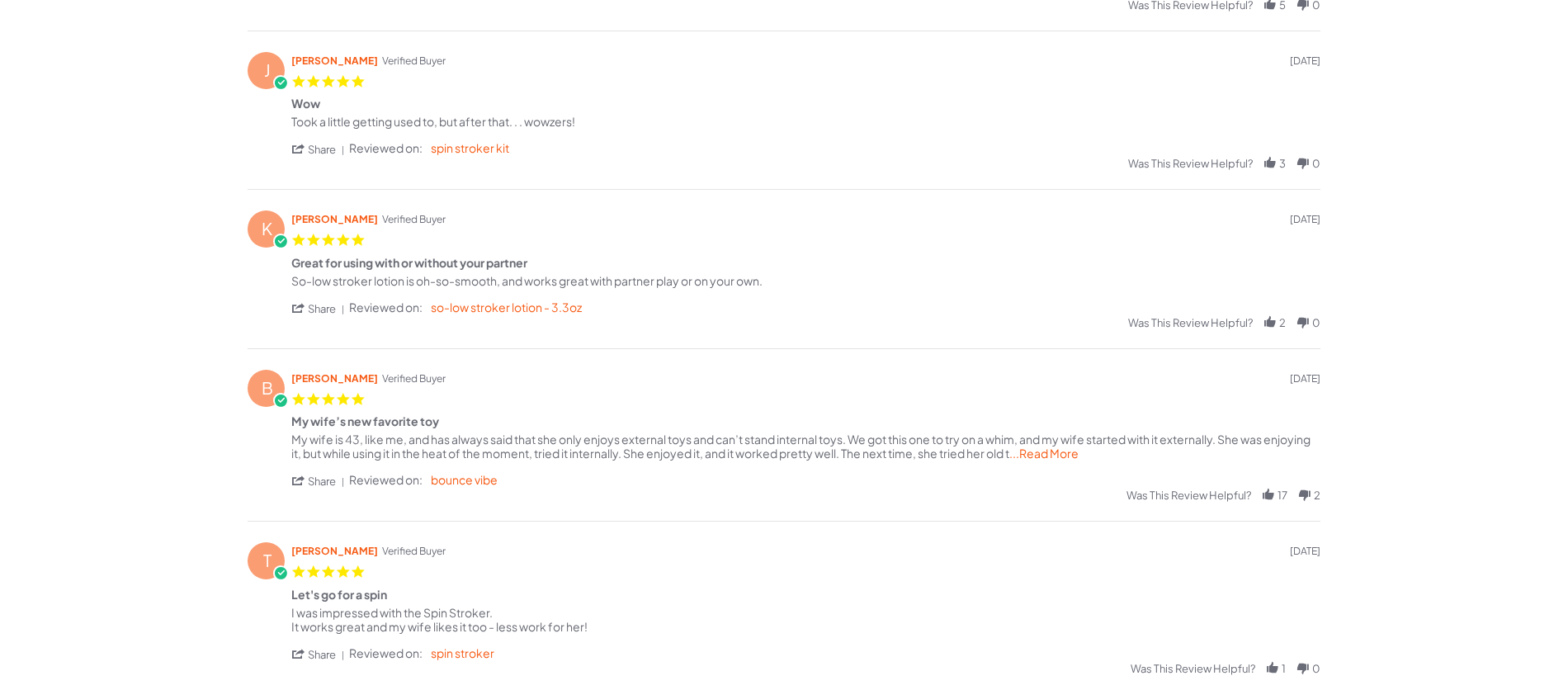
click at [1078, 453] on span "...Read More" at bounding box center [1044, 452] width 69 height 15
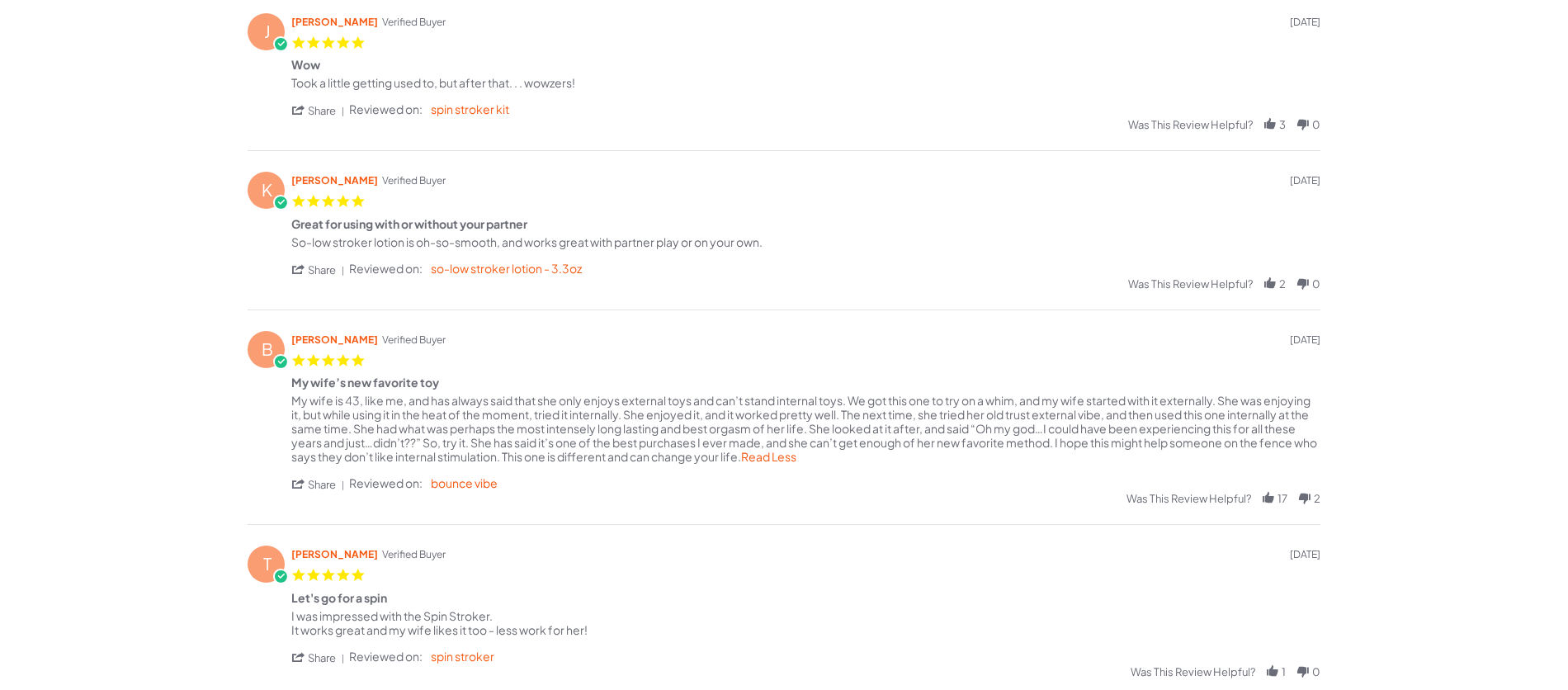
scroll to position [676, 0]
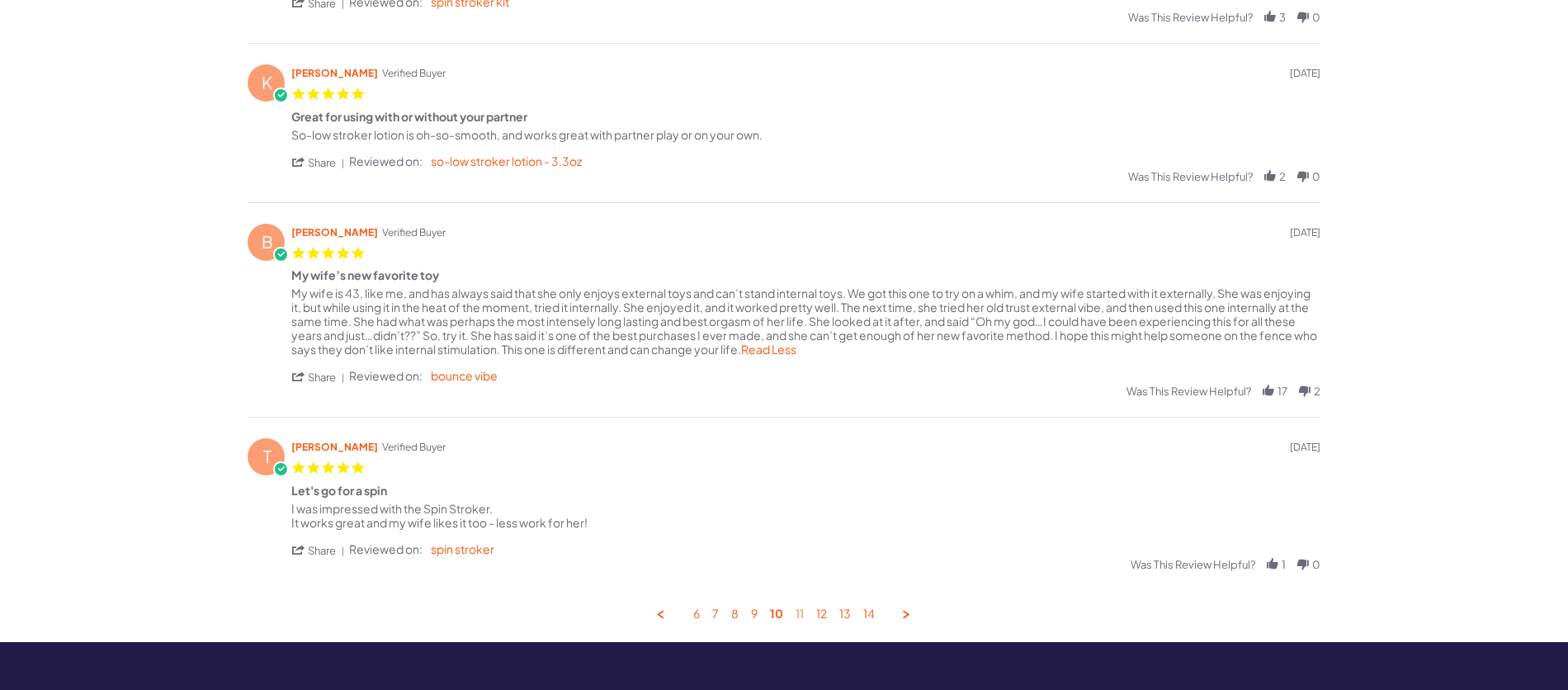
click at [802, 610] on link "11" at bounding box center [800, 614] width 9 height 16
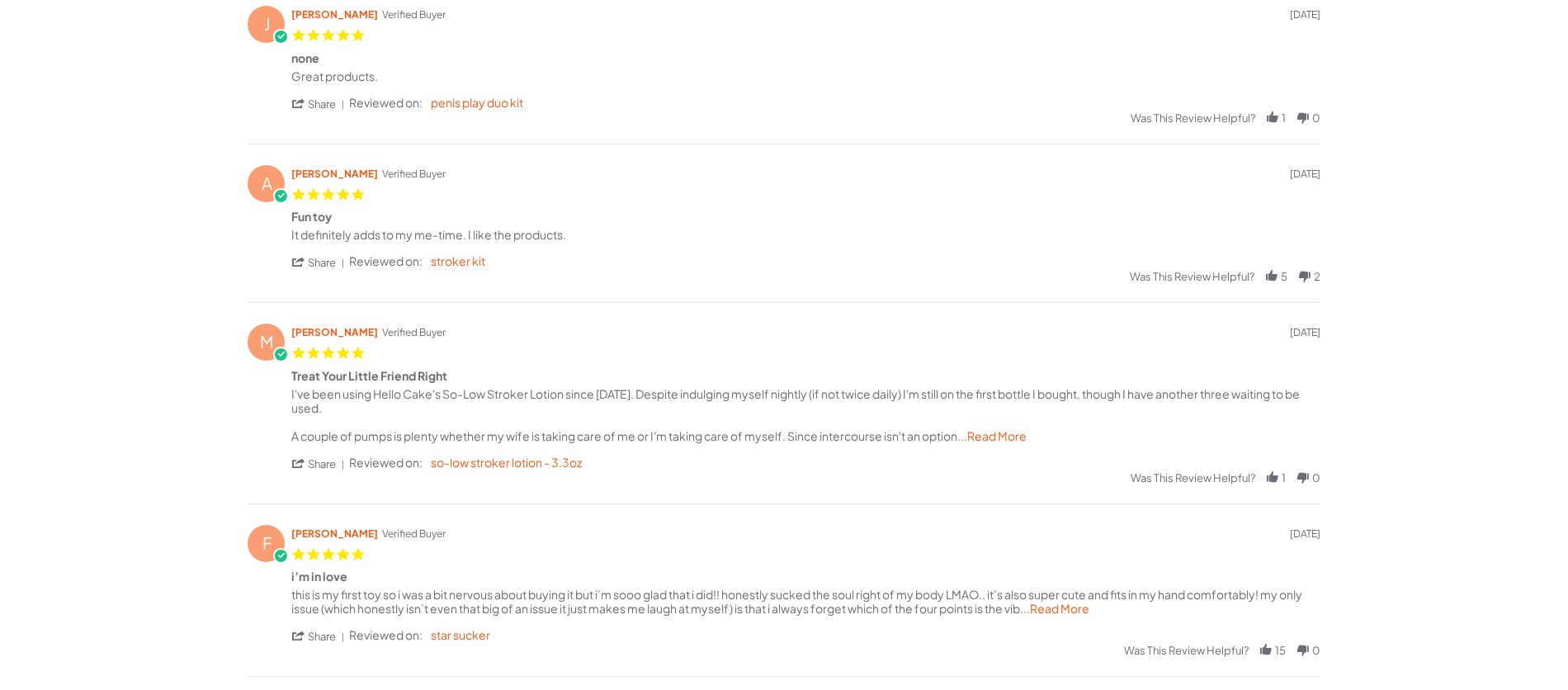
scroll to position [415, 0]
click at [999, 431] on span "...Read More" at bounding box center [992, 438] width 69 height 15
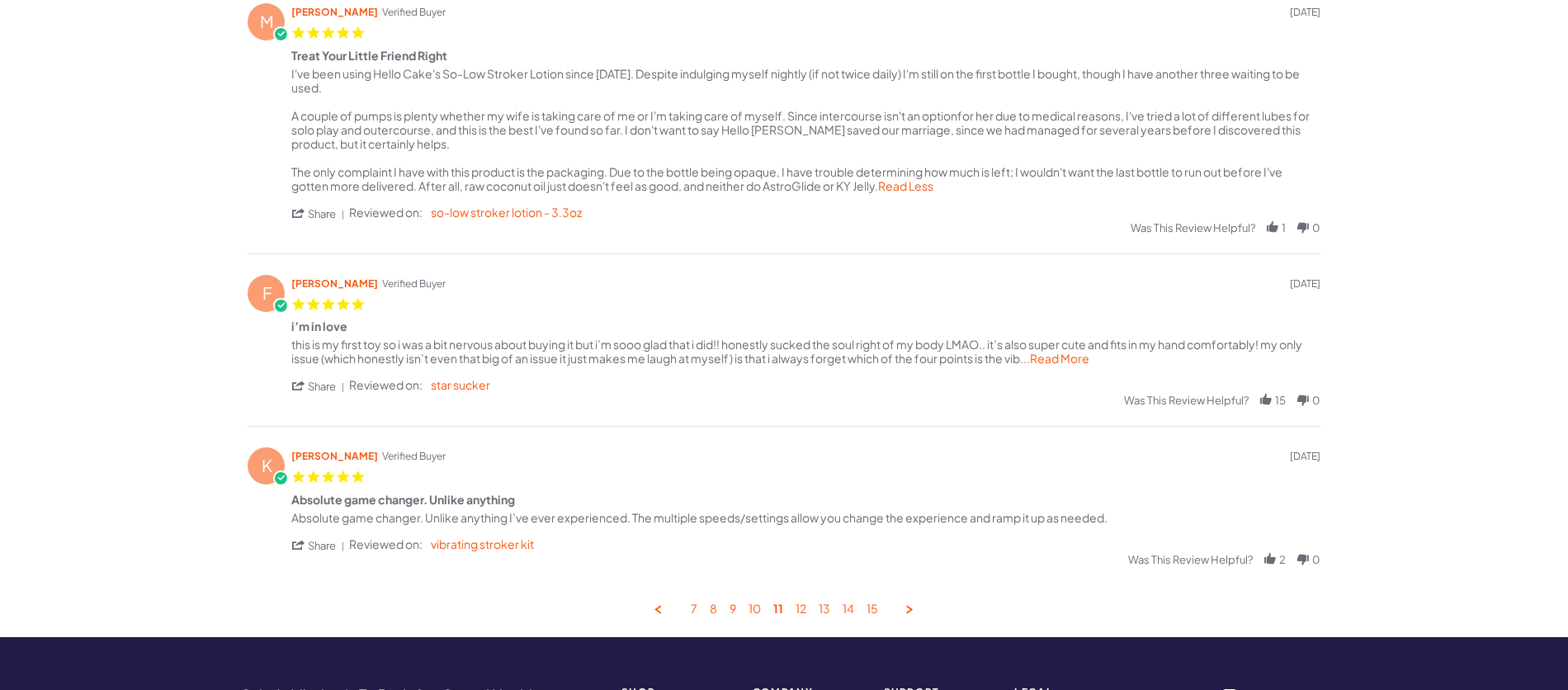
scroll to position [754, 0]
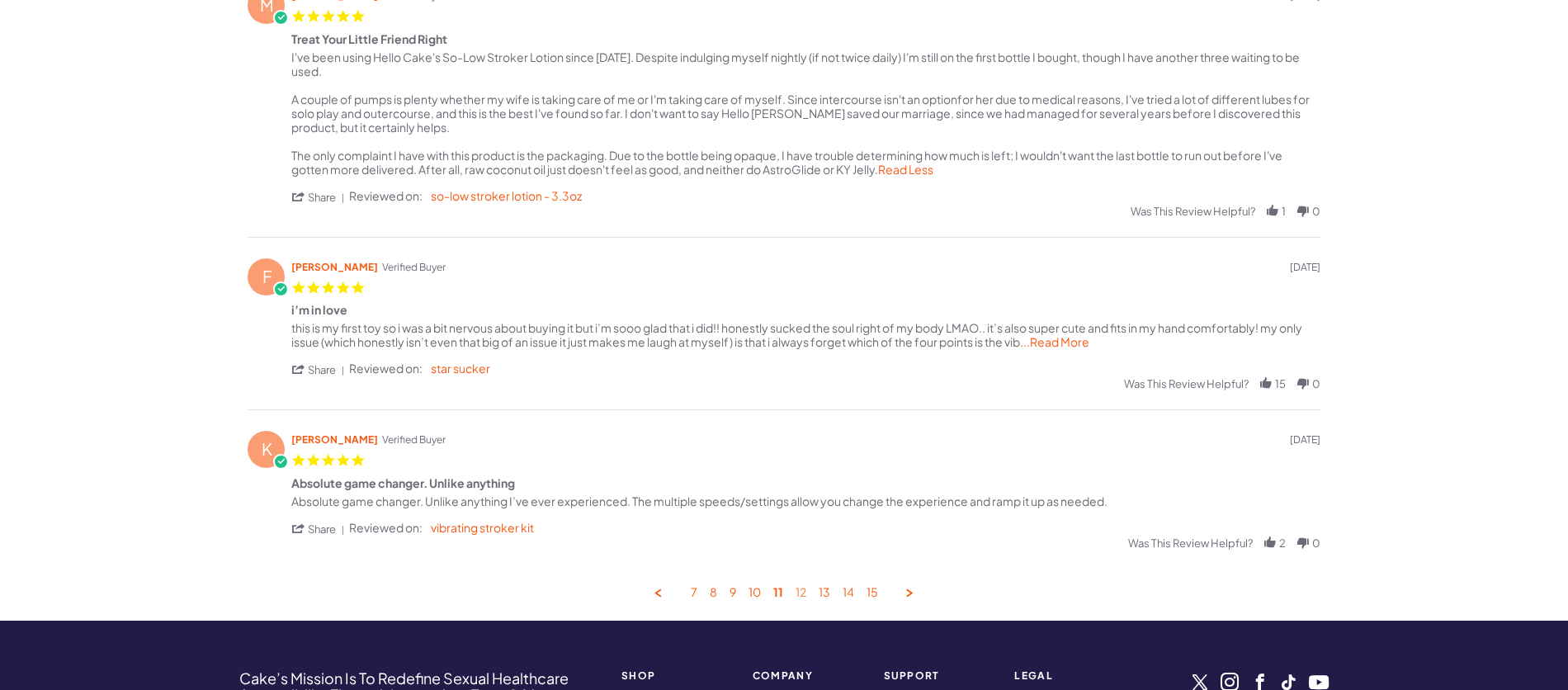
click at [796, 599] on link "12" at bounding box center [801, 592] width 10 height 16
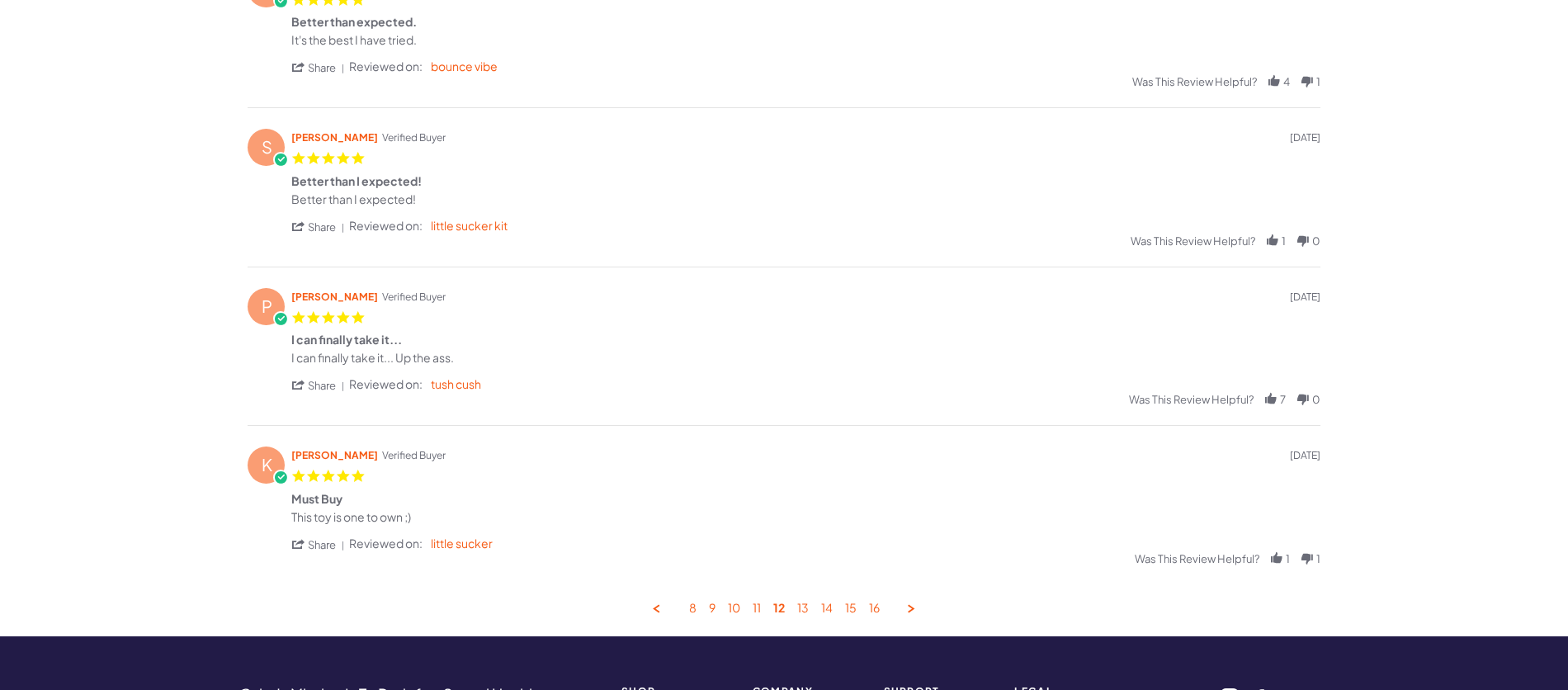
scroll to position [641, 0]
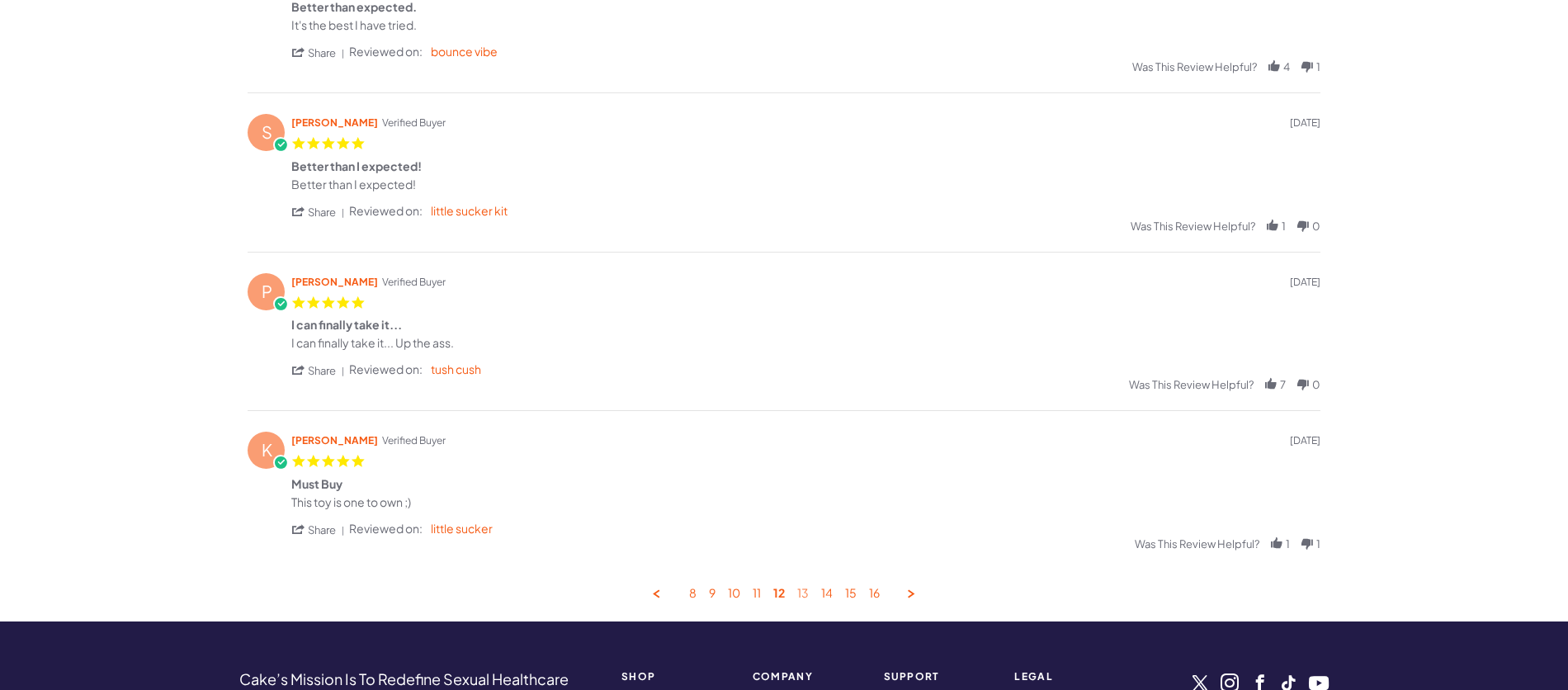
click at [801, 591] on link "13" at bounding box center [803, 593] width 11 height 16
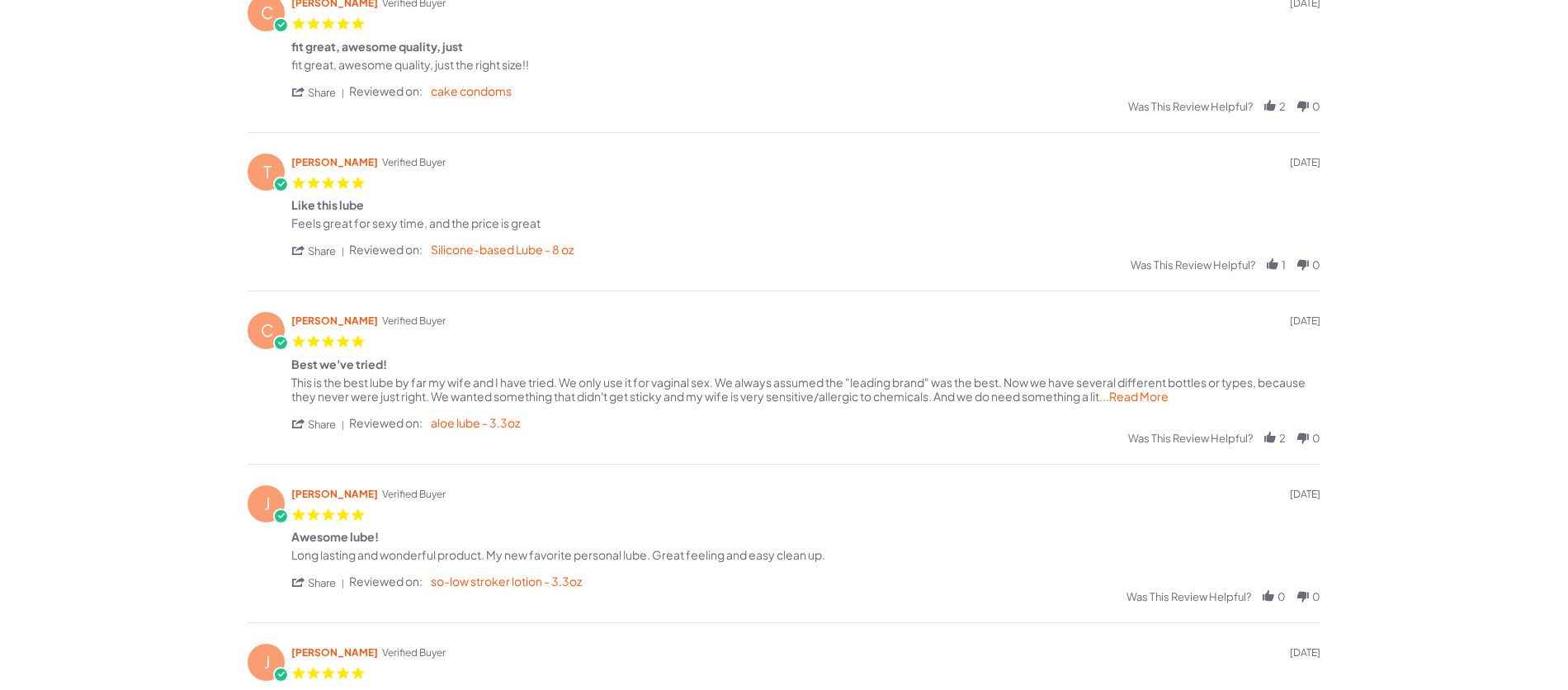
scroll to position [415, 0]
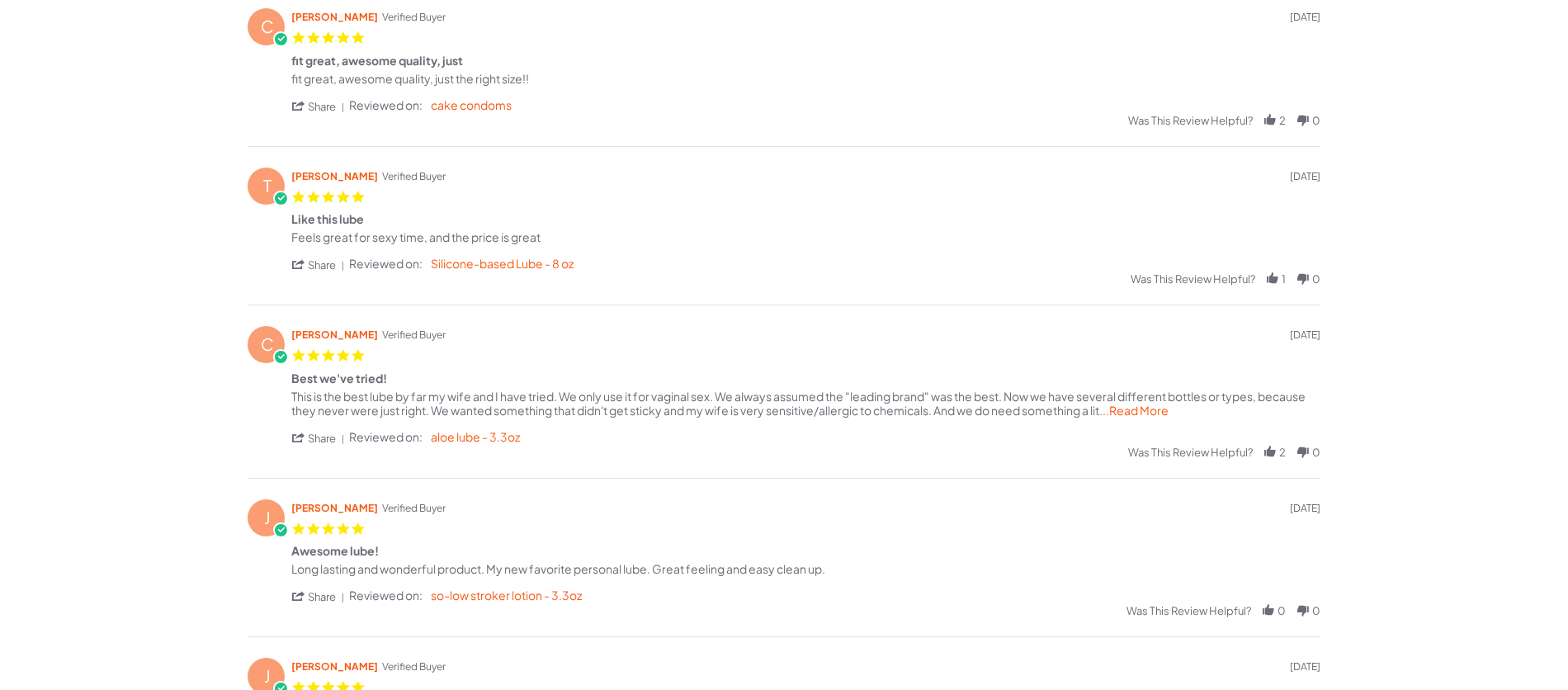
click at [1125, 415] on span "...Read More" at bounding box center [1134, 410] width 69 height 15
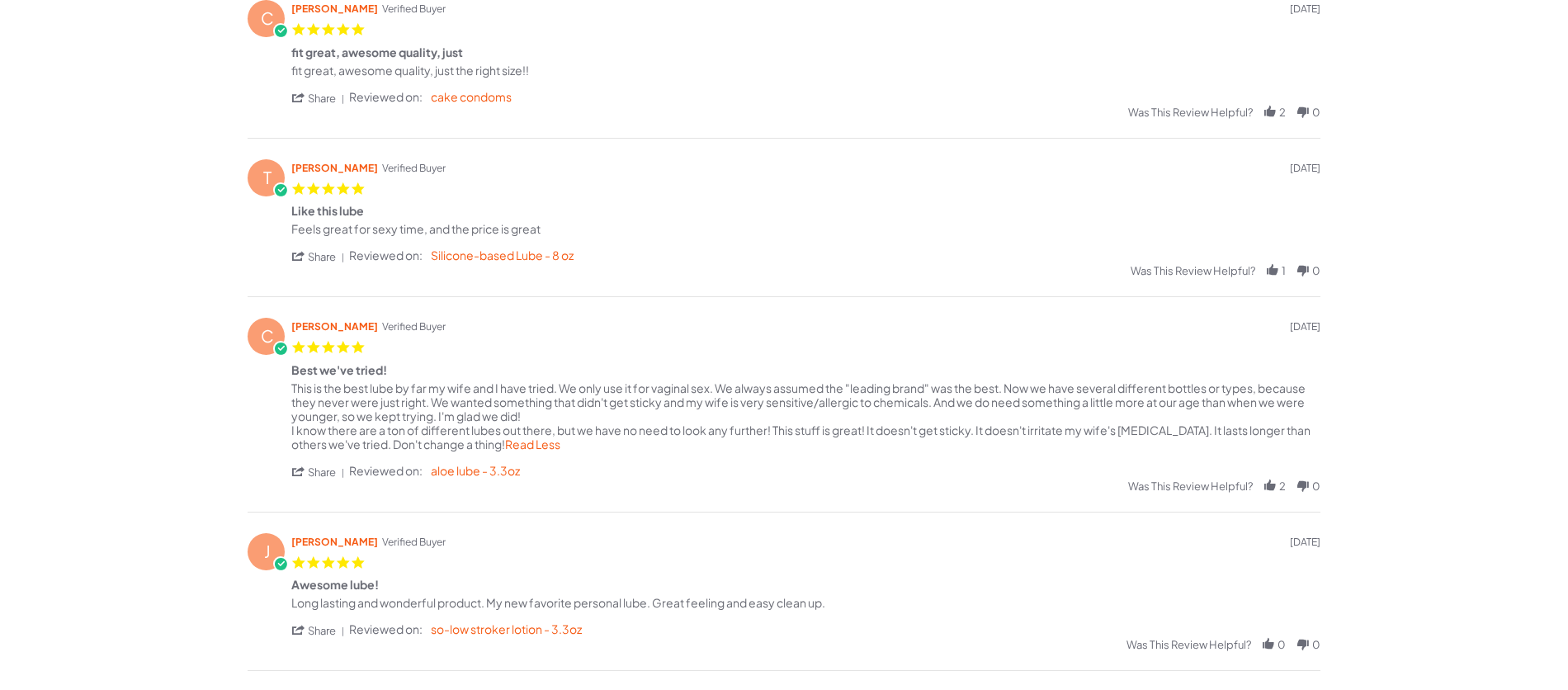
scroll to position [548, 0]
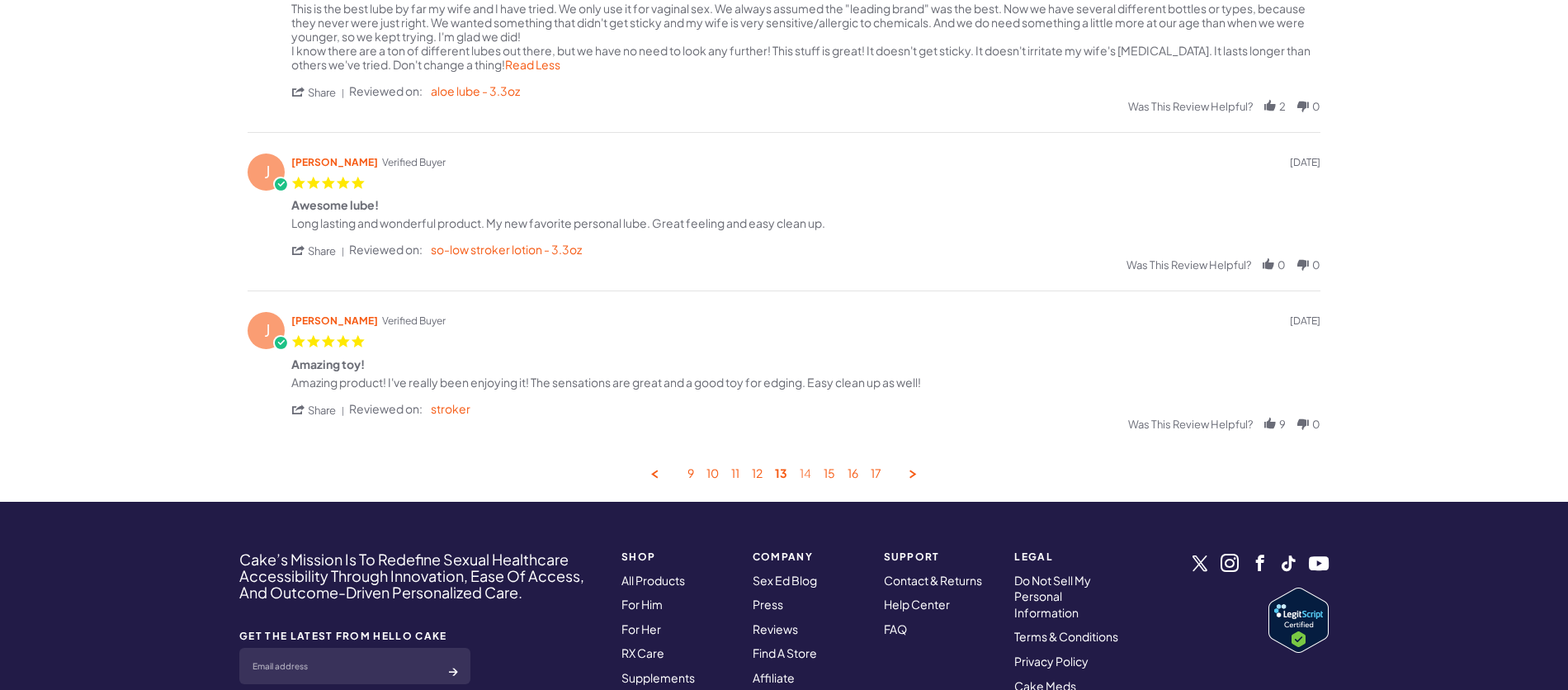
click at [810, 468] on link "14" at bounding box center [805, 474] width 11 height 16
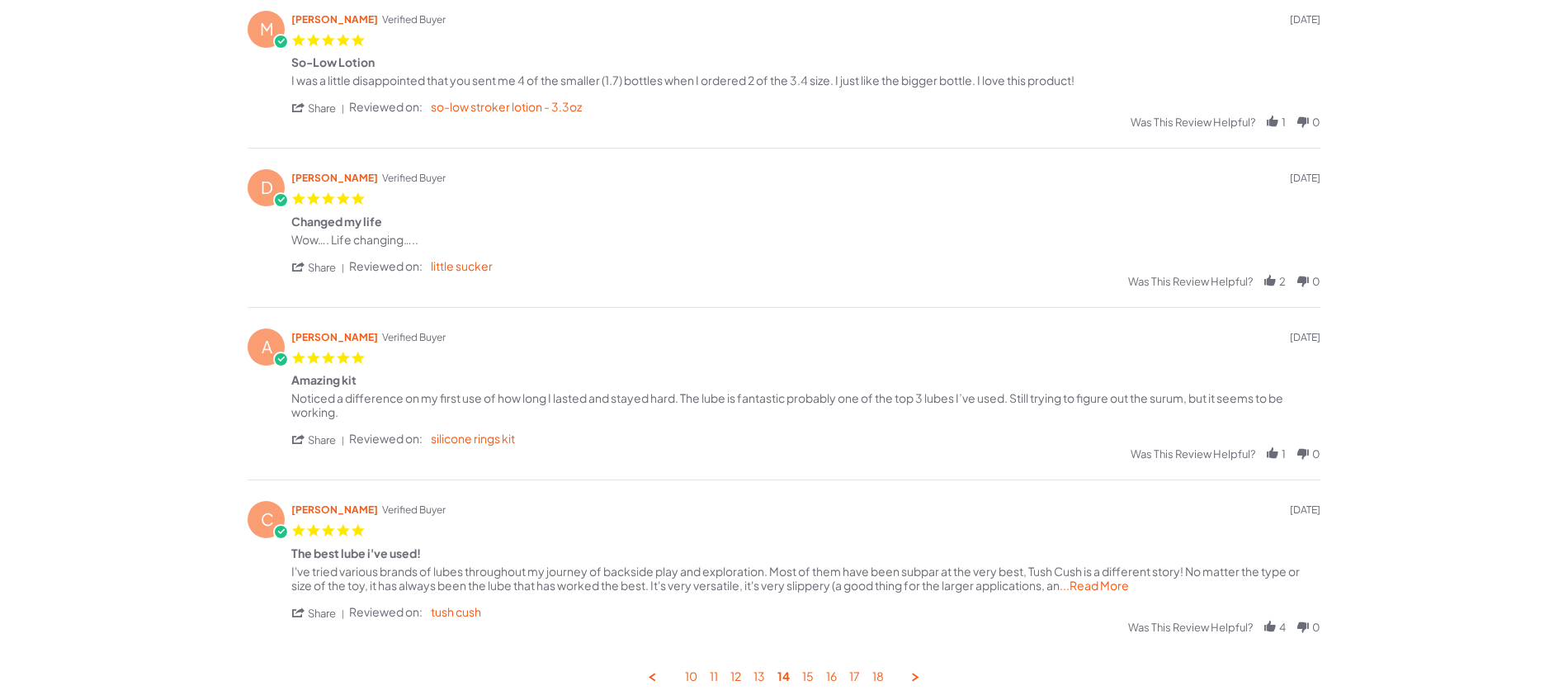
scroll to position [759, 0]
